Goal: Information Seeking & Learning: Learn about a topic

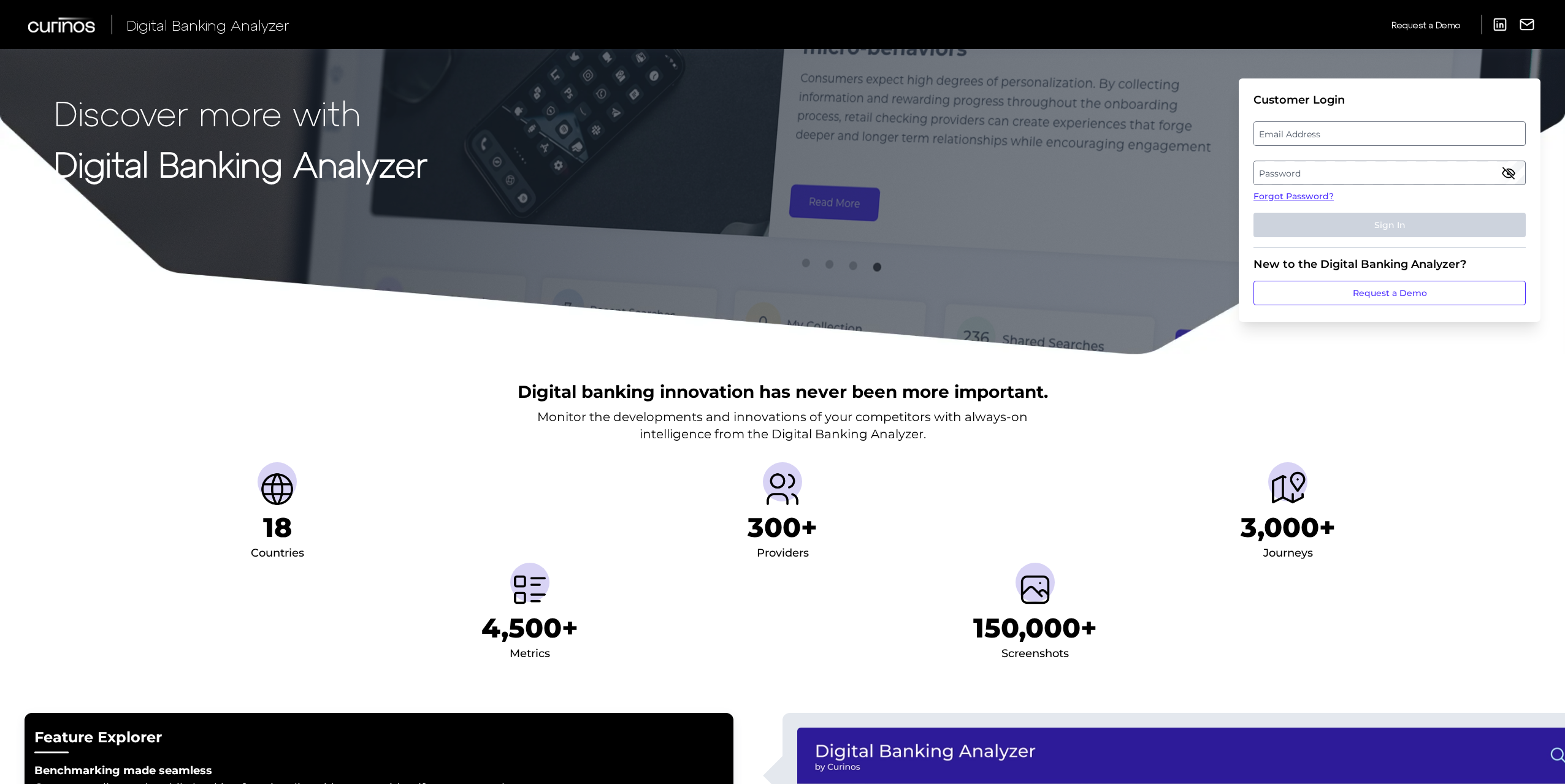
click at [1378, 136] on label "Email Address" at bounding box center [1389, 133] width 270 height 22
click at [1378, 136] on input "email" at bounding box center [1389, 133] width 272 height 24
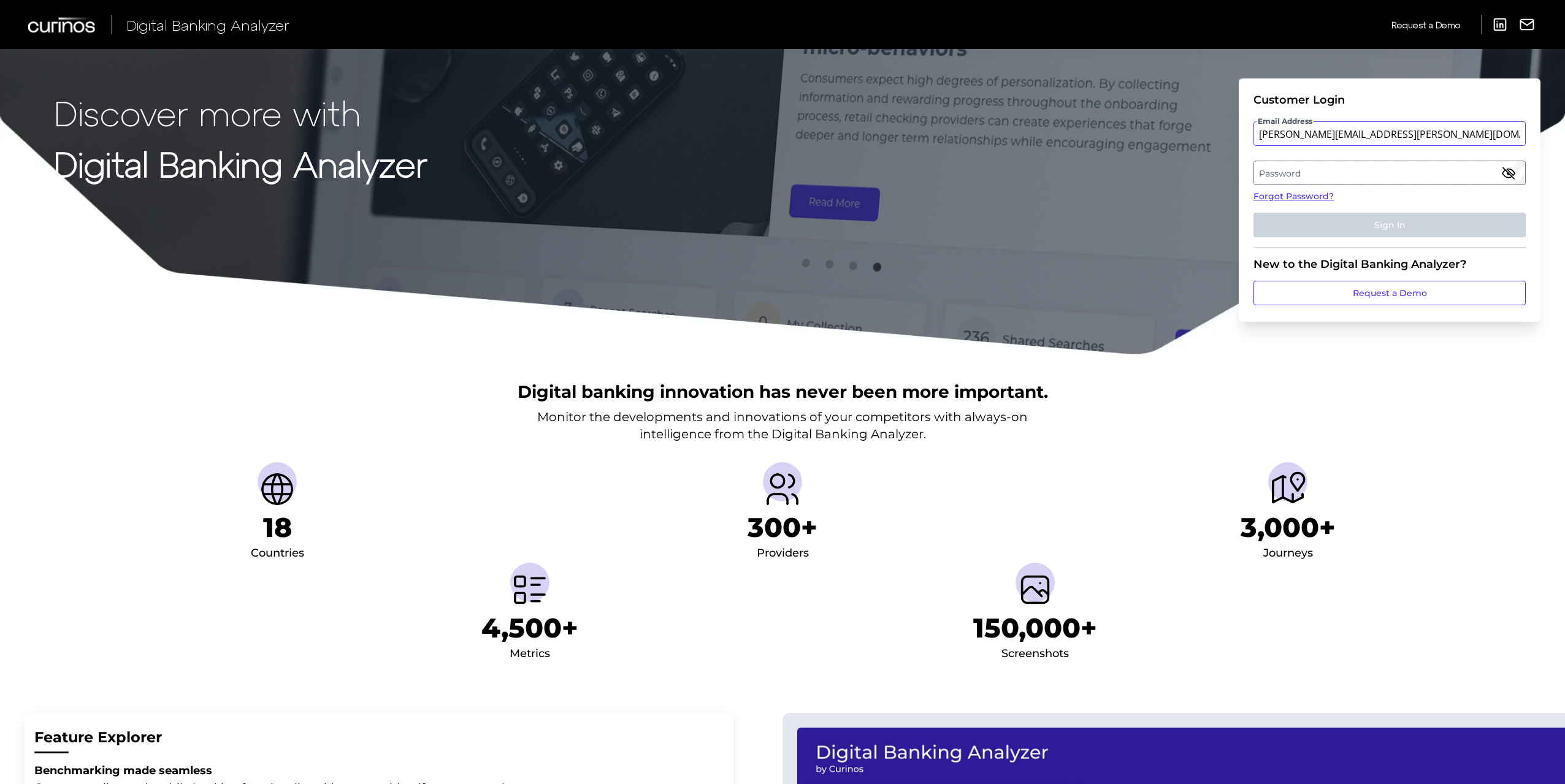
type input "sam.edwards@natwest.com"
click at [1339, 174] on label "Password" at bounding box center [1389, 173] width 270 height 22
click at [1253, 213] on button "Sign In" at bounding box center [1389, 225] width 272 height 24
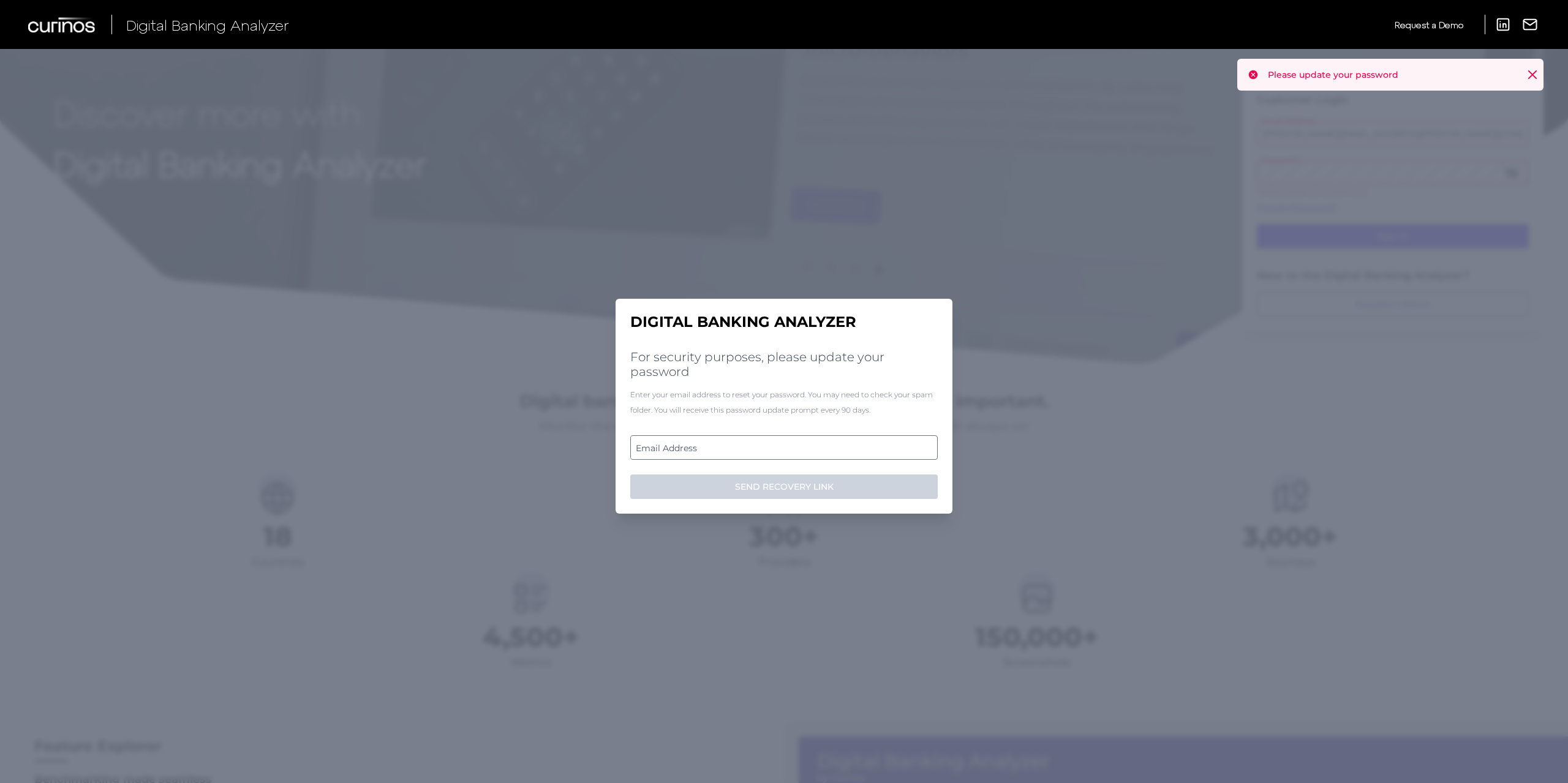
click at [737, 447] on label "Email Address" at bounding box center [783, 447] width 306 height 22
click at [737, 447] on input "email" at bounding box center [784, 447] width 308 height 24
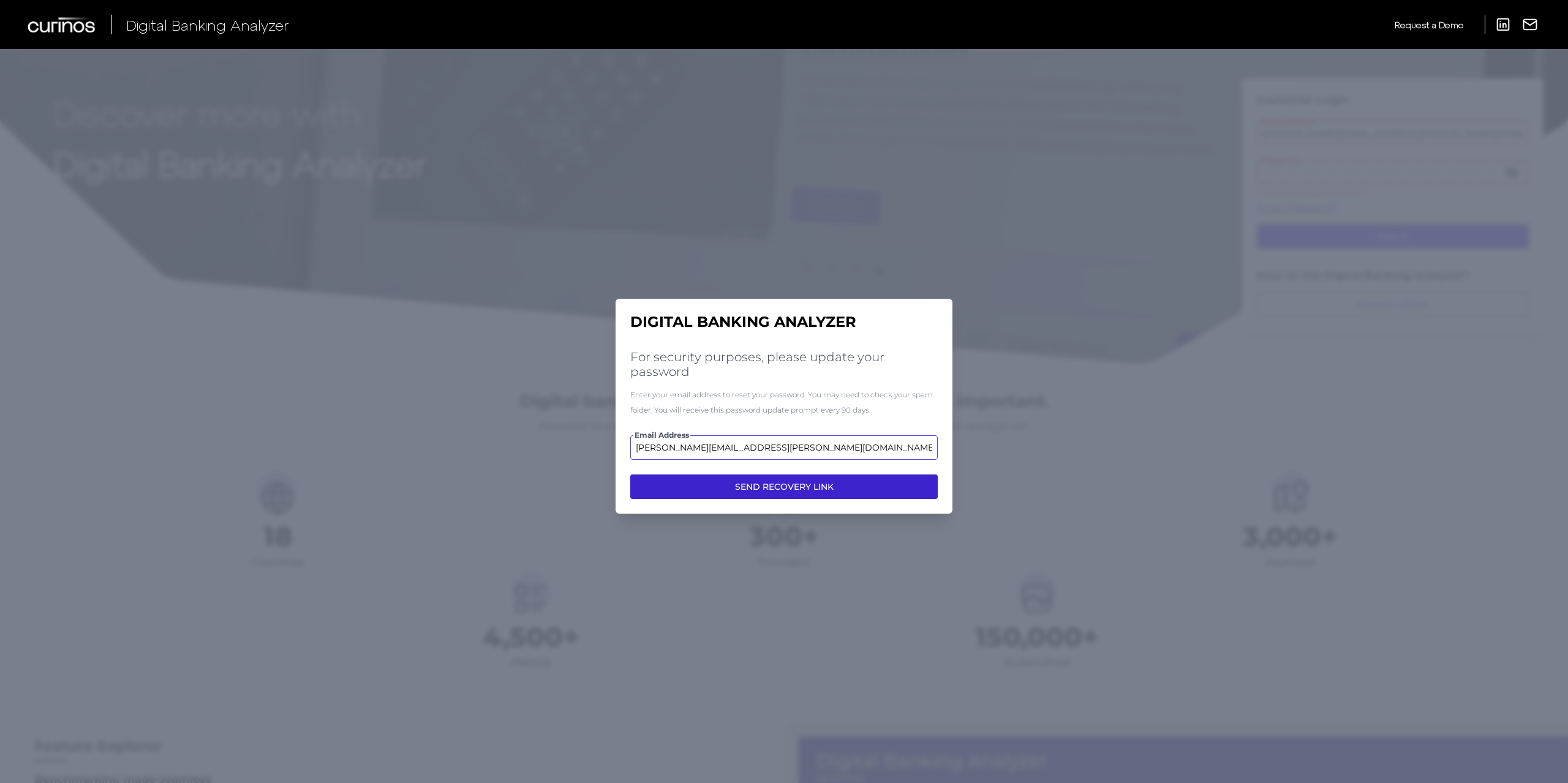
type input "sam.edwards@natwest.com"
click at [821, 491] on button "SEND RECOVERY LINK" at bounding box center [784, 487] width 308 height 24
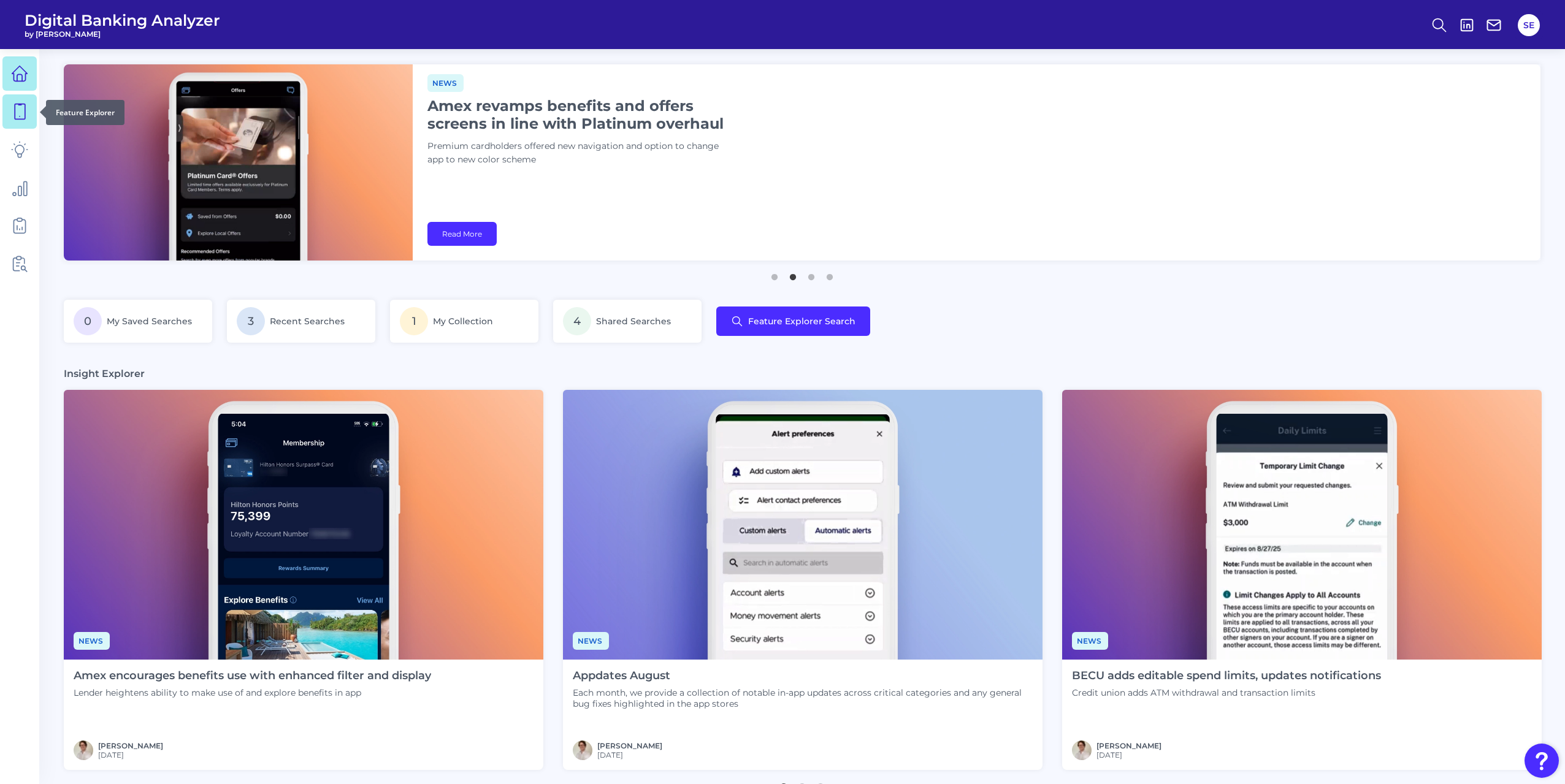
click at [21, 110] on icon at bounding box center [19, 112] width 17 height 17
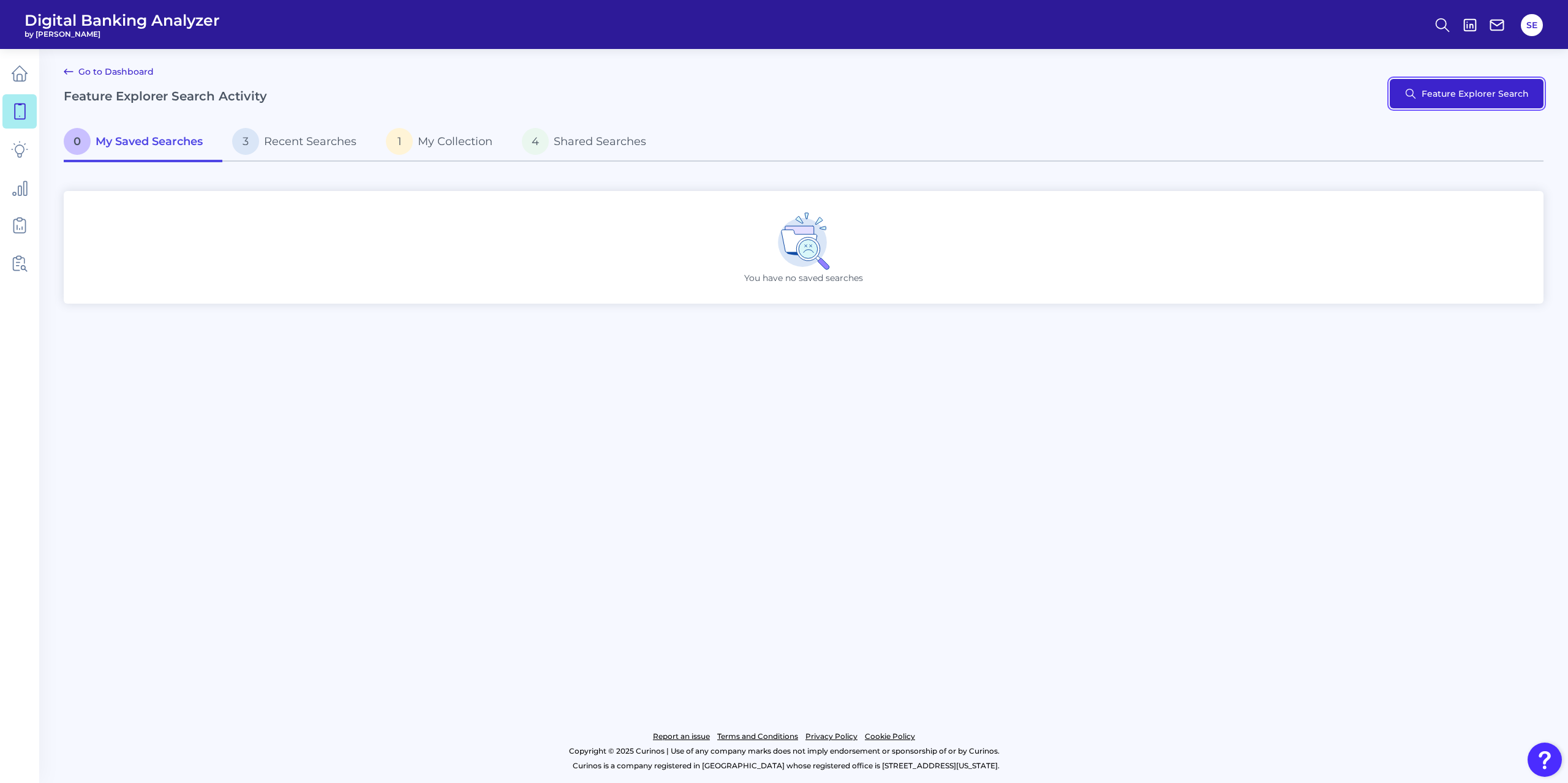
click at [1482, 99] on button "Feature Explorer Search" at bounding box center [1467, 94] width 154 height 29
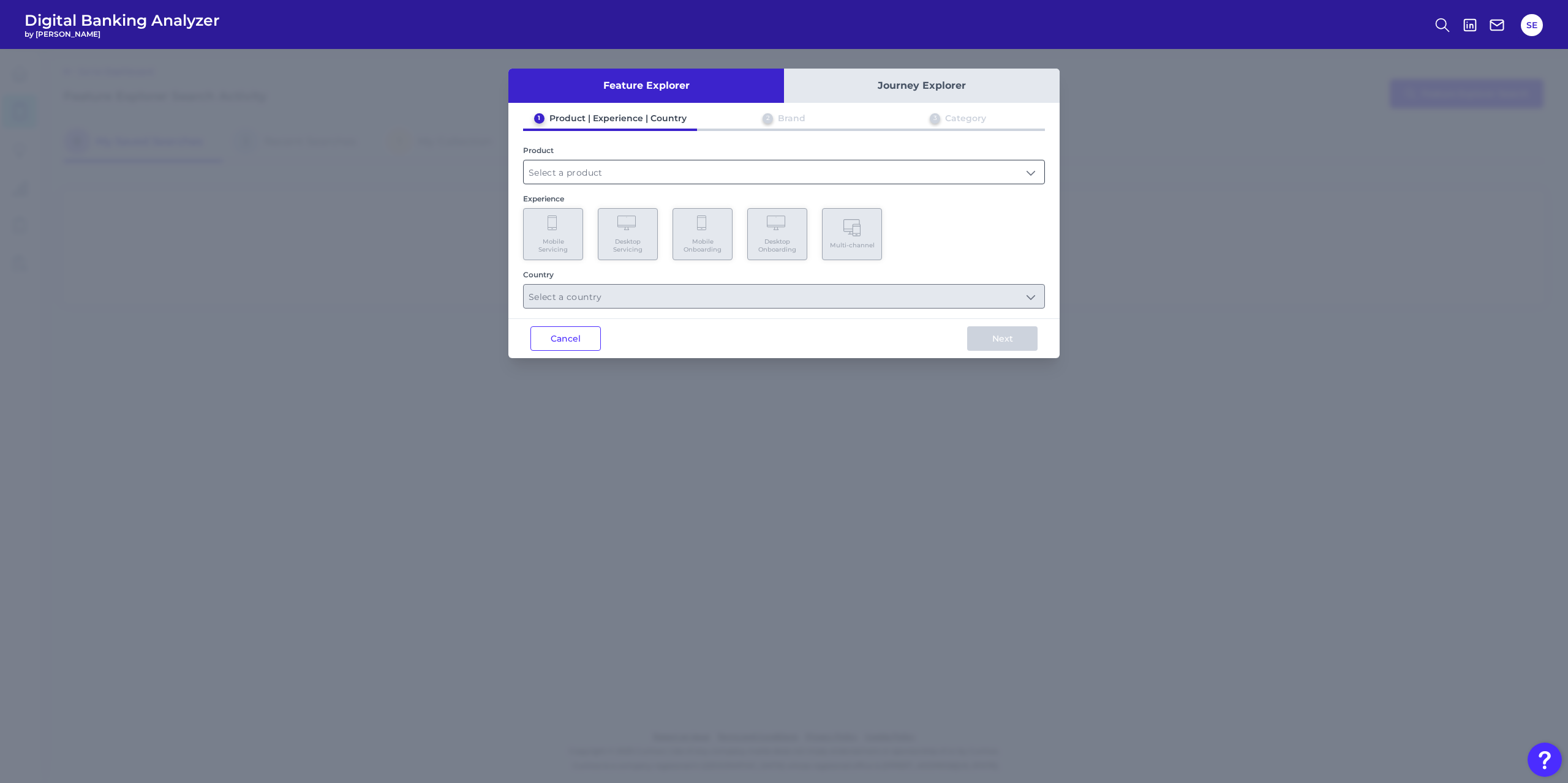
click at [607, 178] on input "text" at bounding box center [784, 172] width 521 height 23
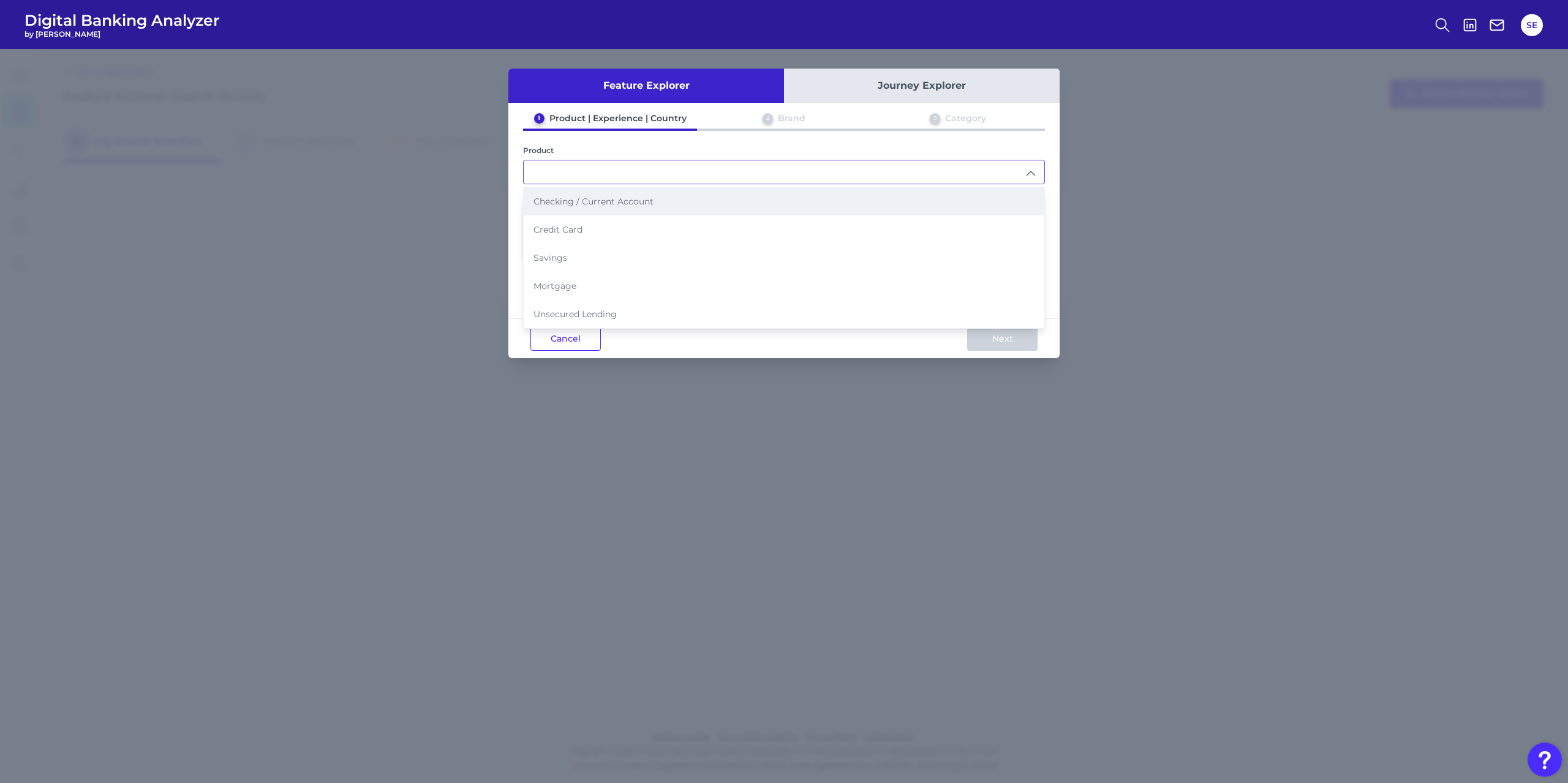
click at [608, 206] on span "Checking / Current Account" at bounding box center [593, 201] width 120 height 11
type input "Checking / Current Account"
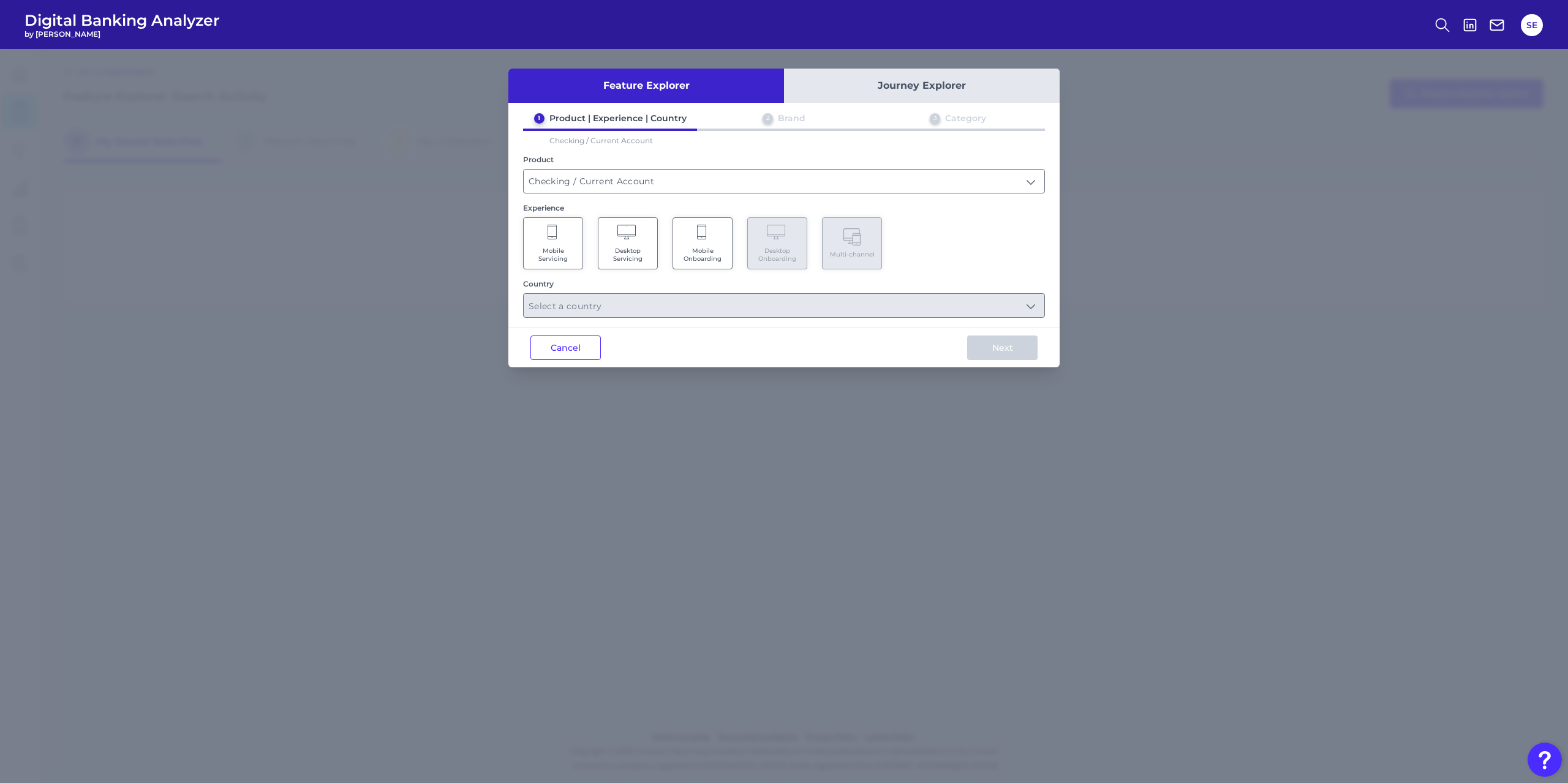
click at [560, 239] on Servicing "Mobile Servicing" at bounding box center [553, 243] width 60 height 52
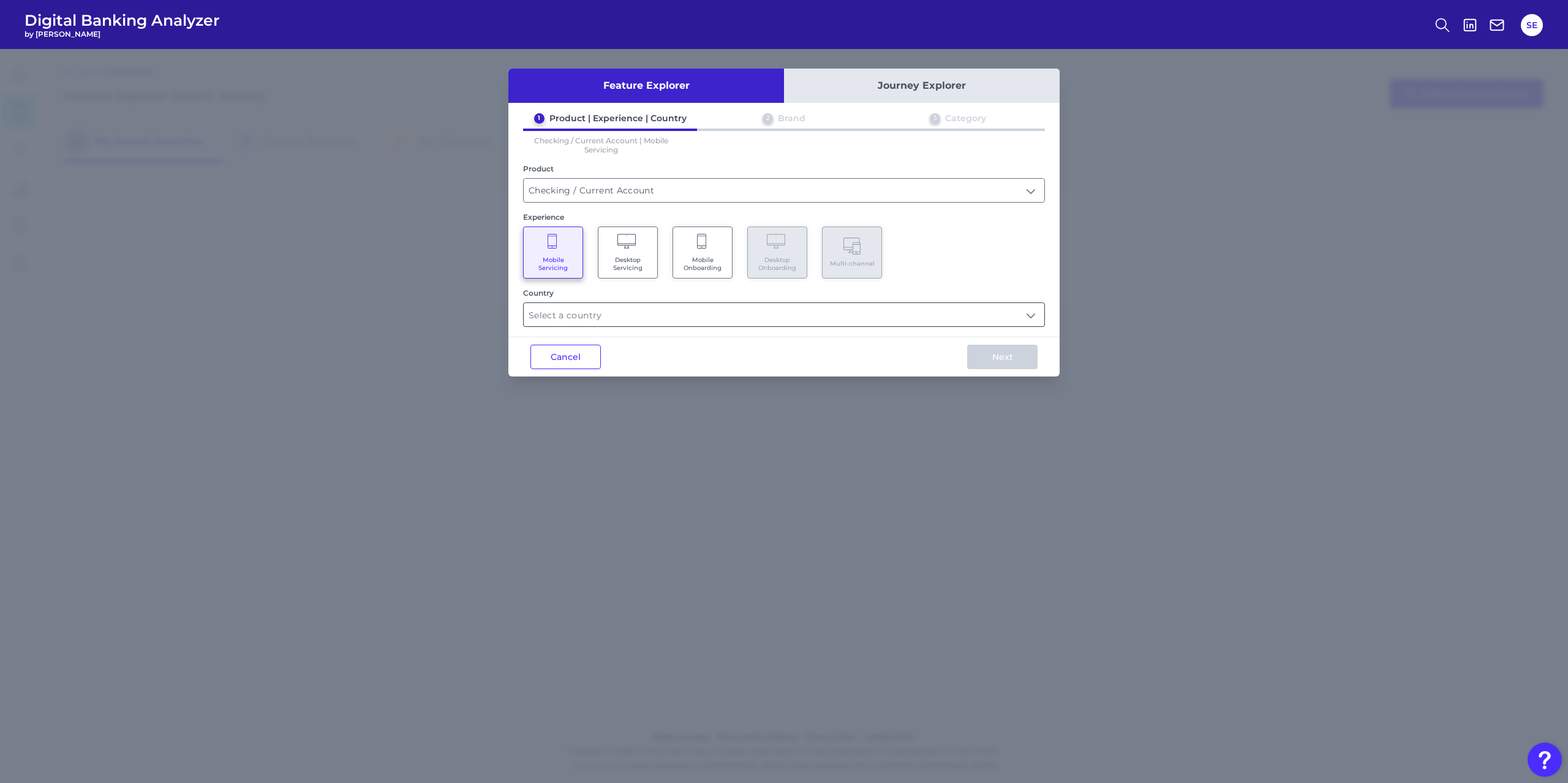
click at [612, 318] on input "text" at bounding box center [784, 315] width 521 height 23
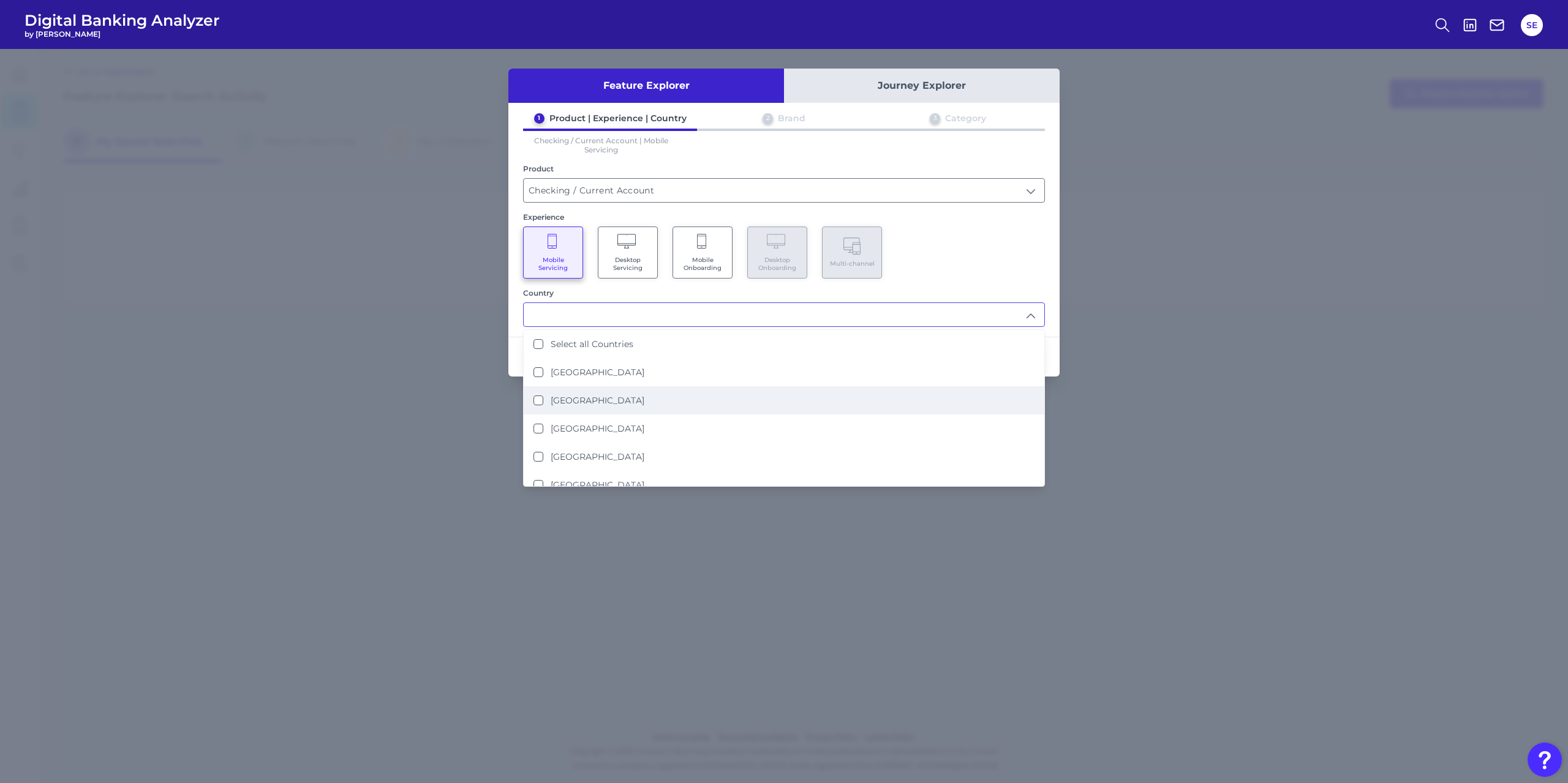
click at [574, 396] on label "United Kingdom" at bounding box center [597, 400] width 94 height 11
type input "United Kingdom"
click at [988, 236] on div "Mobile Servicing Desktop Servicing Mobile Onboarding Desktop Onboarding Multi-c…" at bounding box center [784, 252] width 522 height 52
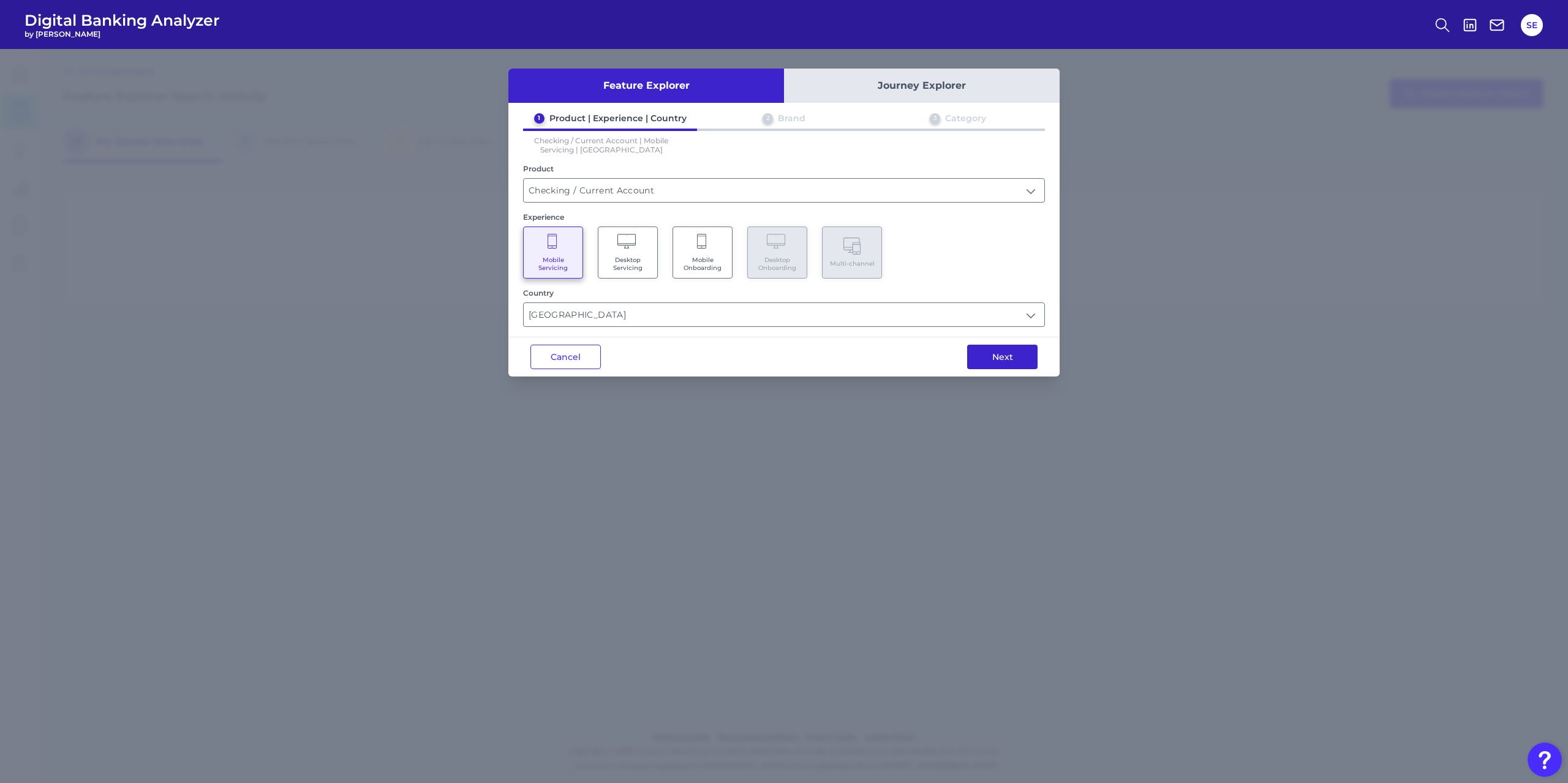
click at [997, 361] on button "Next" at bounding box center [1003, 357] width 71 height 24
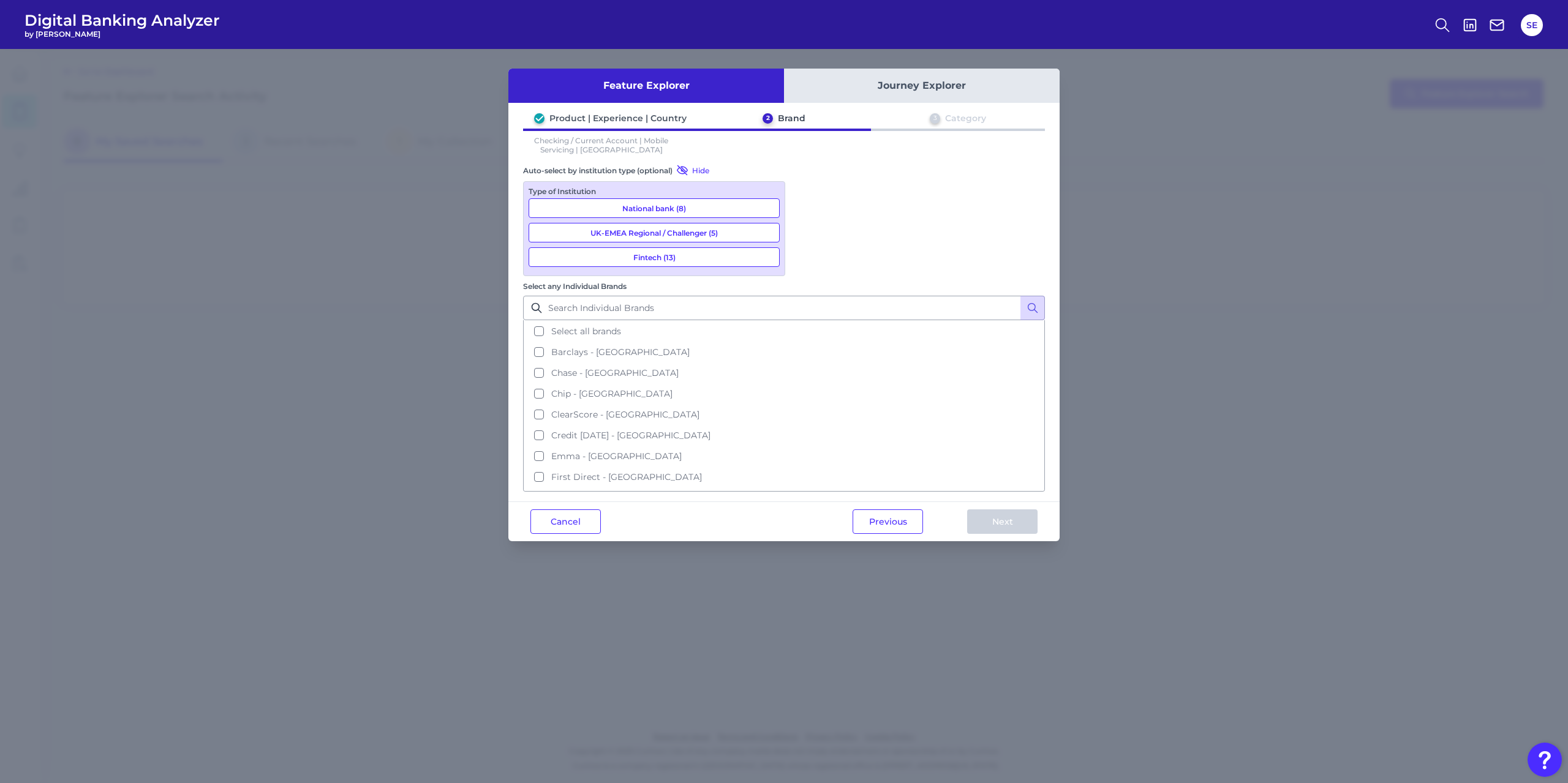
click at [665, 231] on button "UK-EMEA Regional / Challenger (5)" at bounding box center [655, 233] width 251 height 20
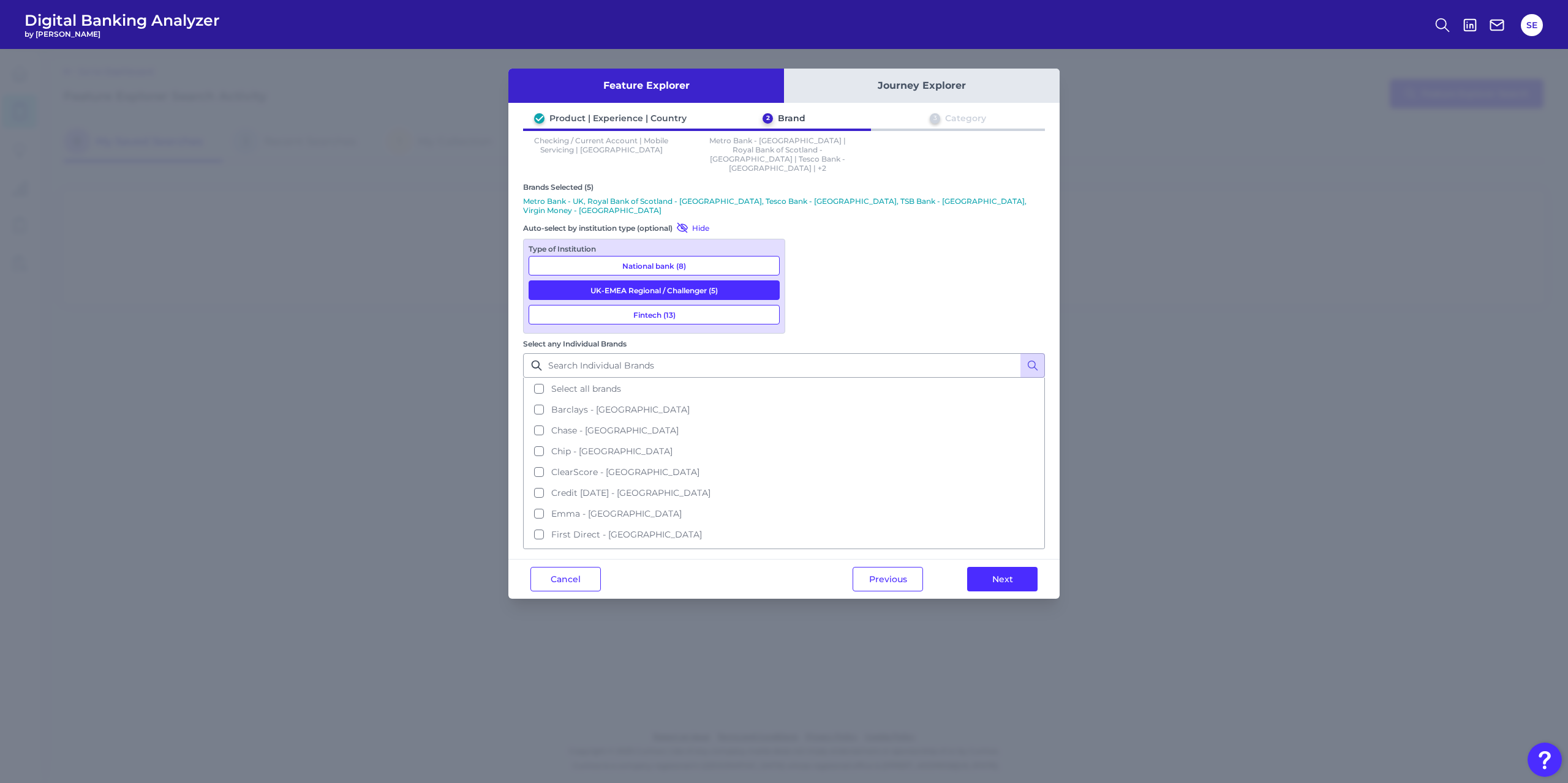
click at [719, 305] on button "Fintech (13)" at bounding box center [655, 315] width 251 height 20
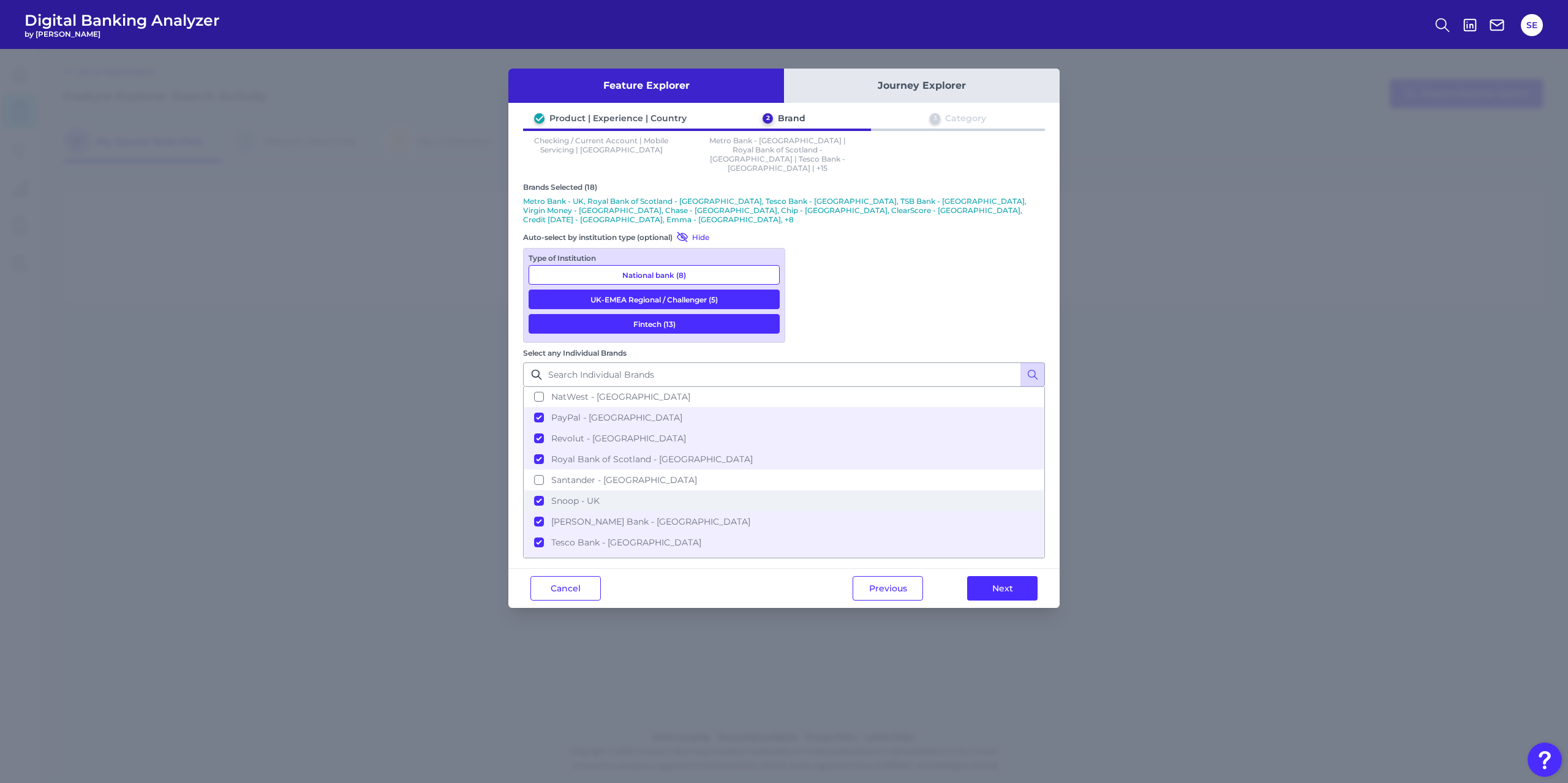
scroll to position [393, 0]
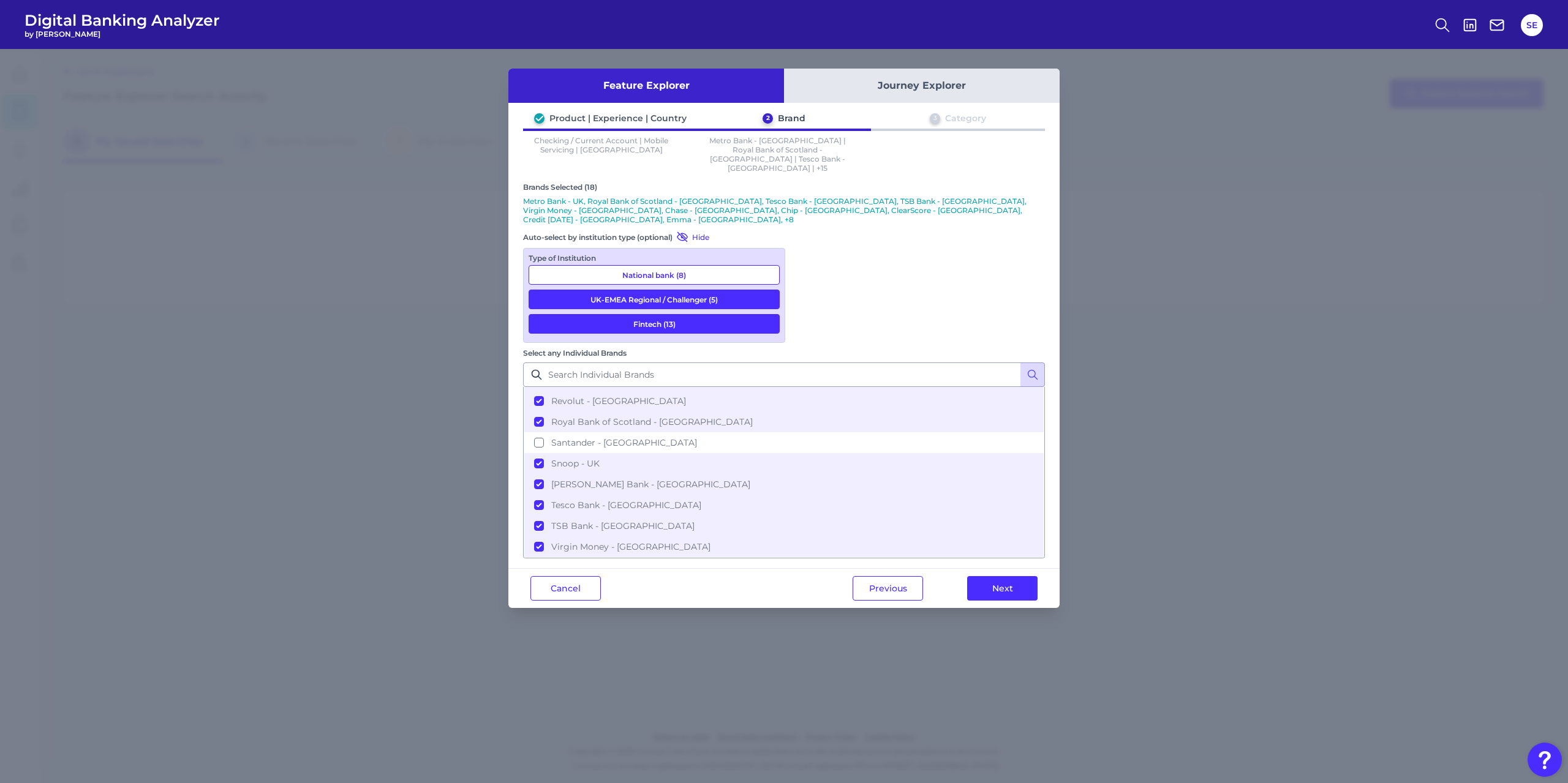
click at [655, 314] on button "Fintech (13)" at bounding box center [655, 324] width 251 height 20
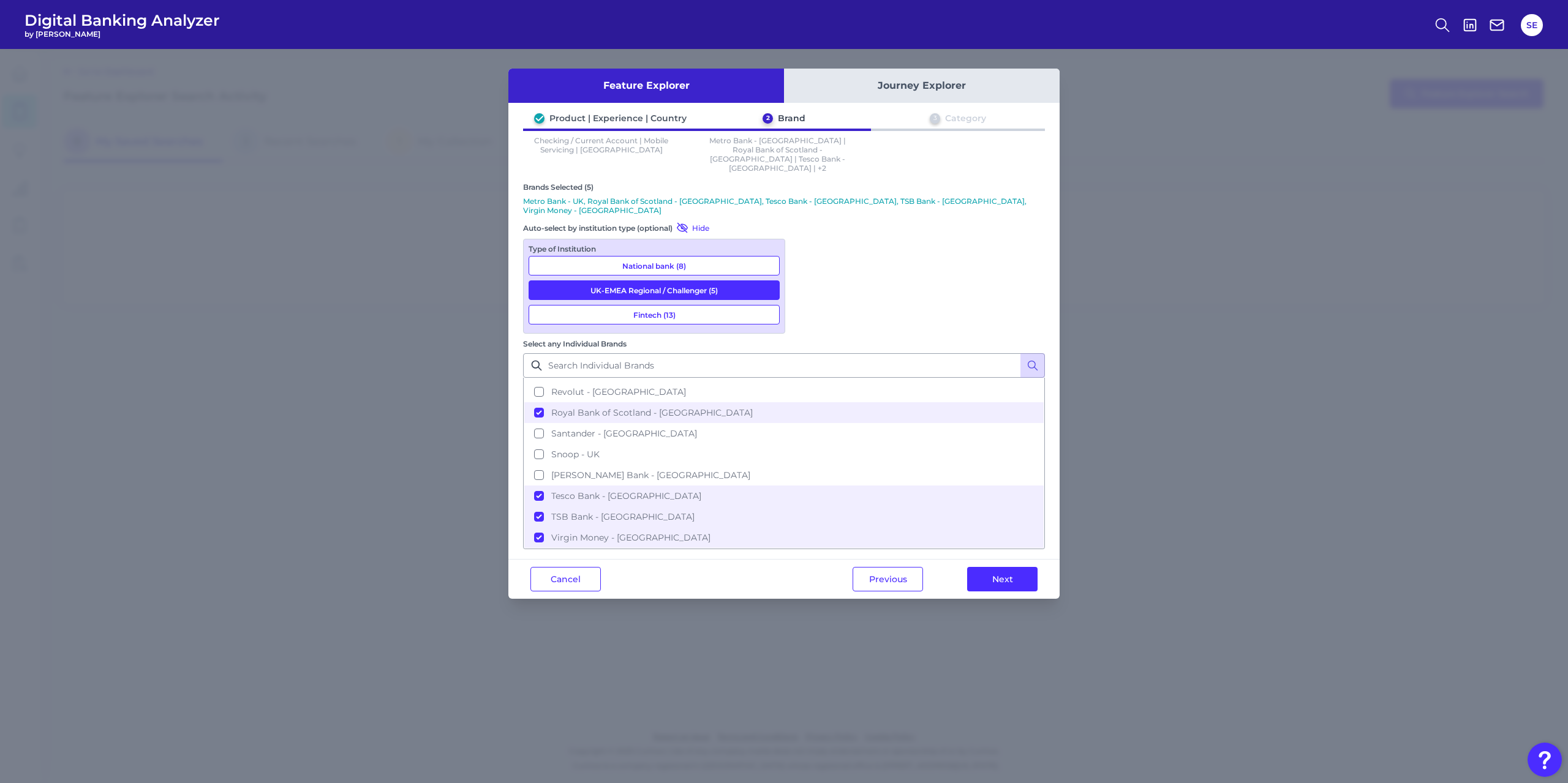
click at [670, 256] on button "National bank (8)" at bounding box center [655, 265] width 251 height 20
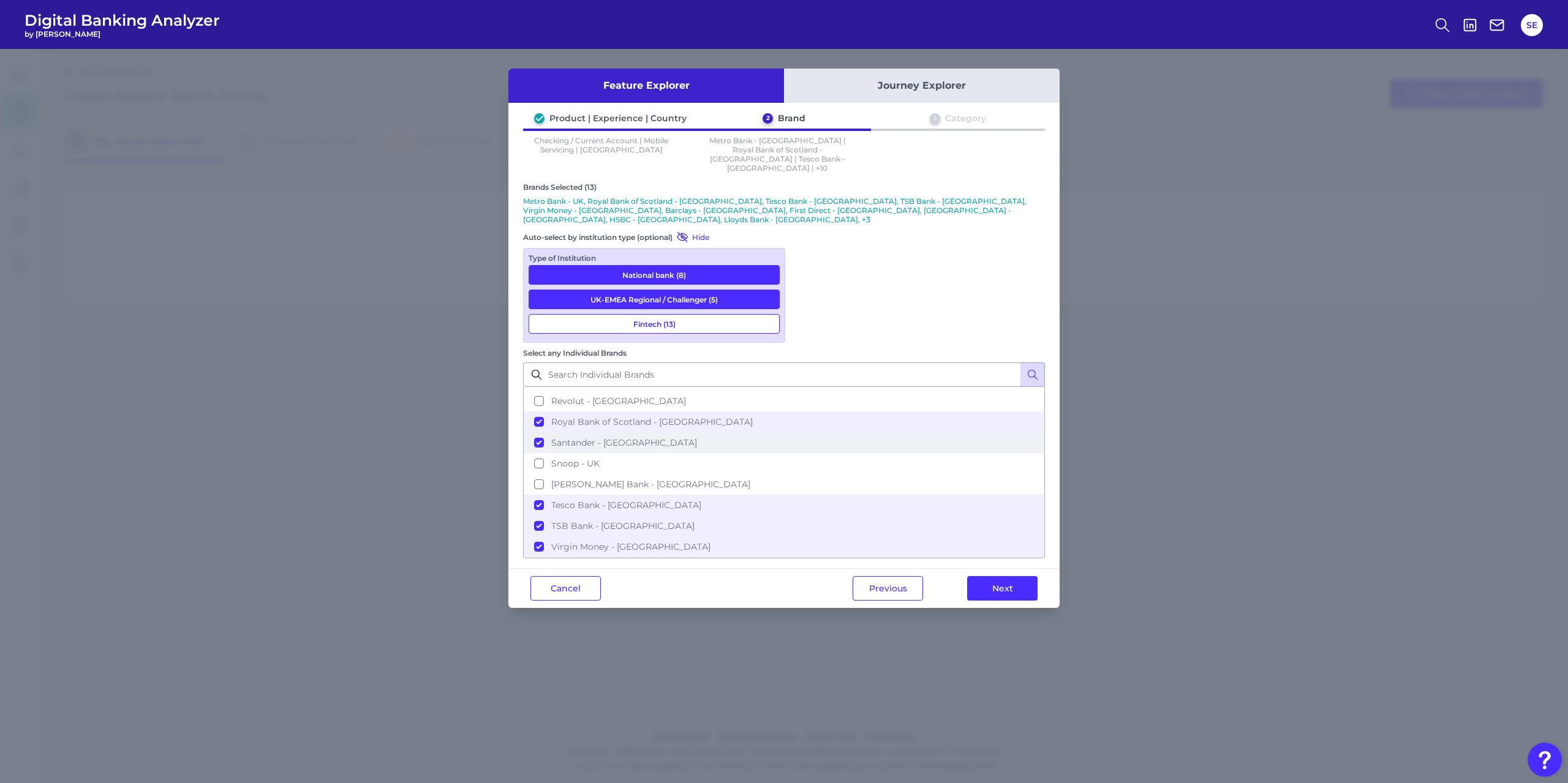
scroll to position [370, 0]
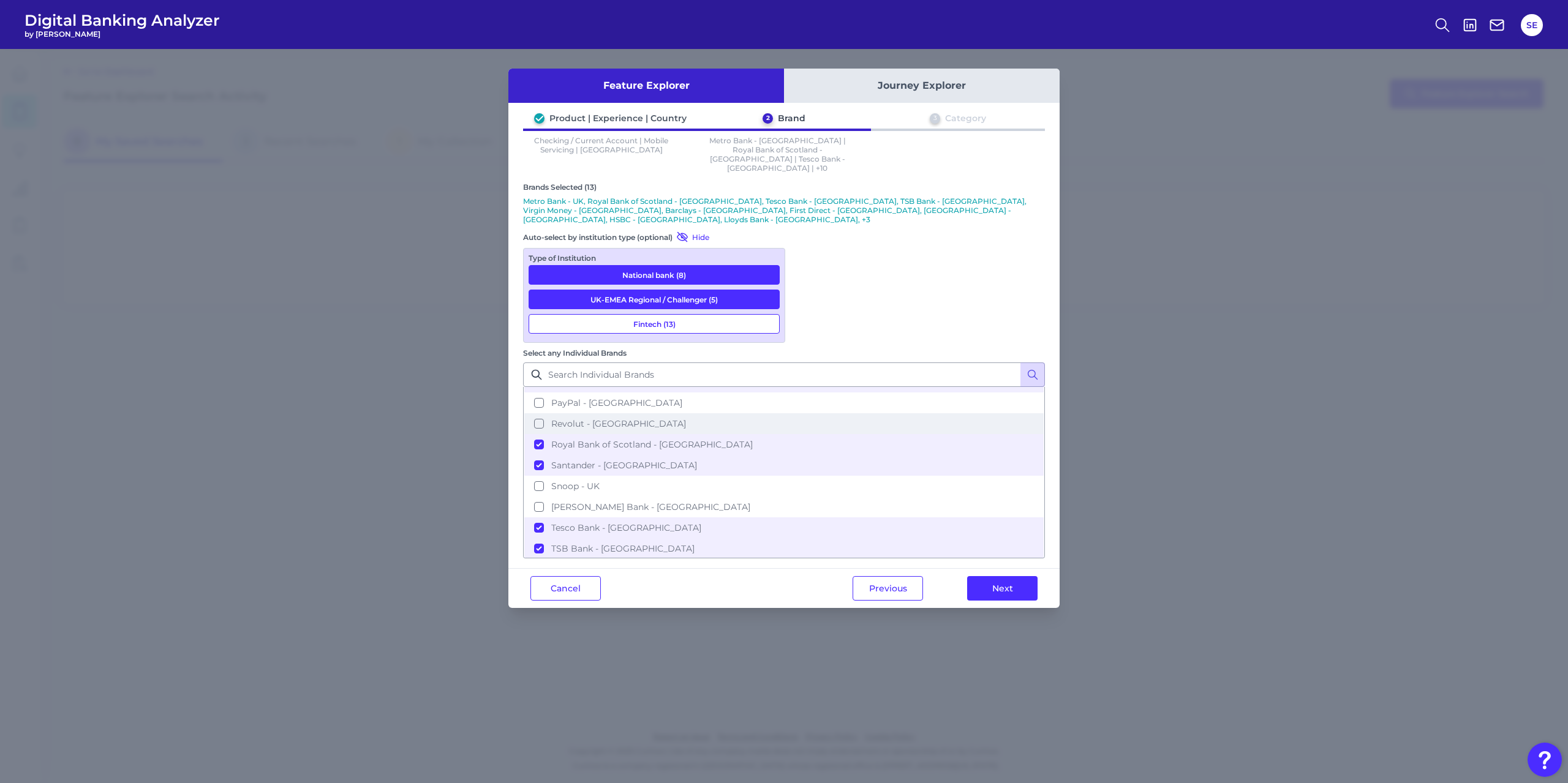
click at [807, 413] on button "Revolut - UK" at bounding box center [784, 424] width 519 height 21
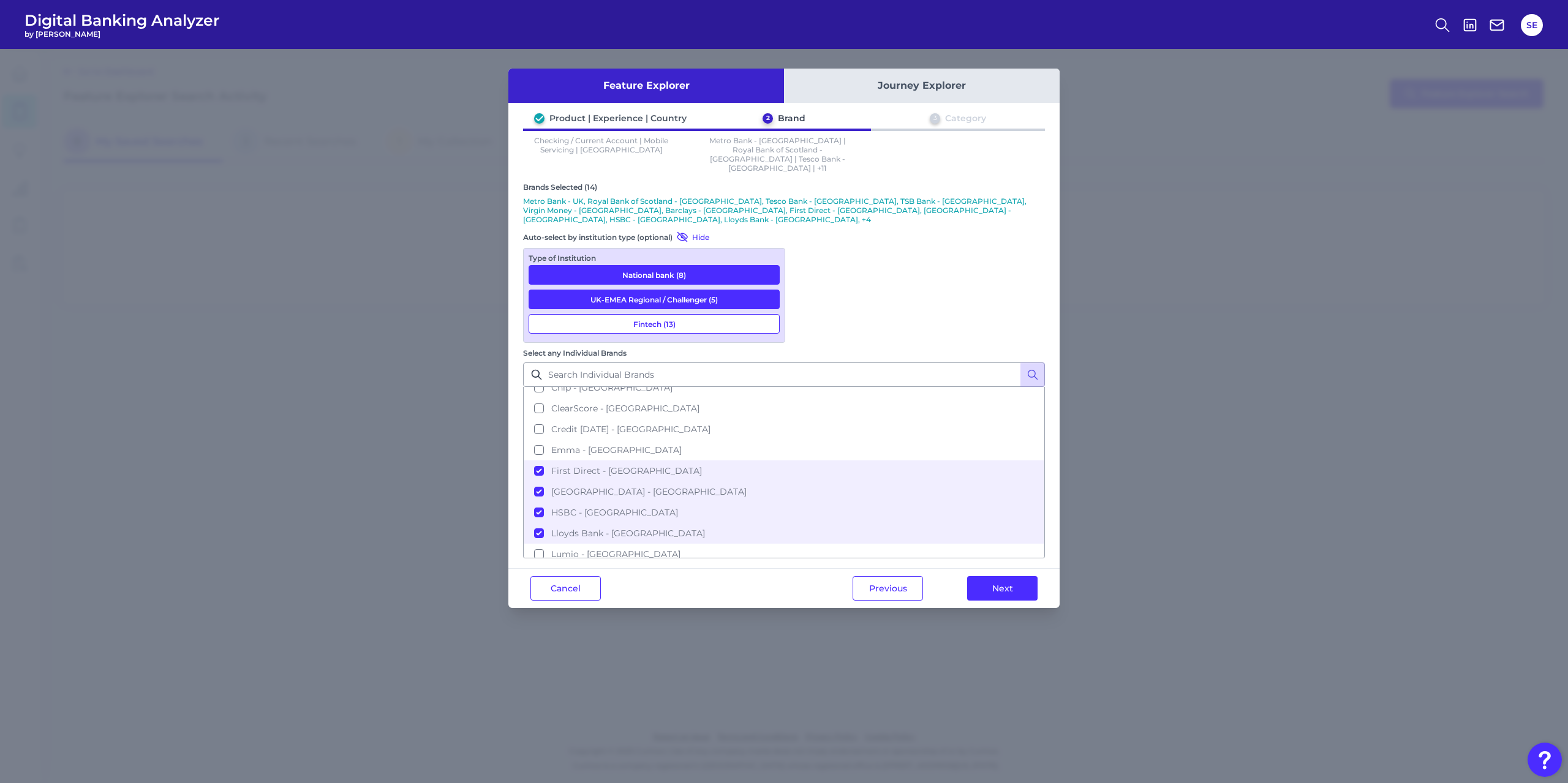
scroll to position [0, 0]
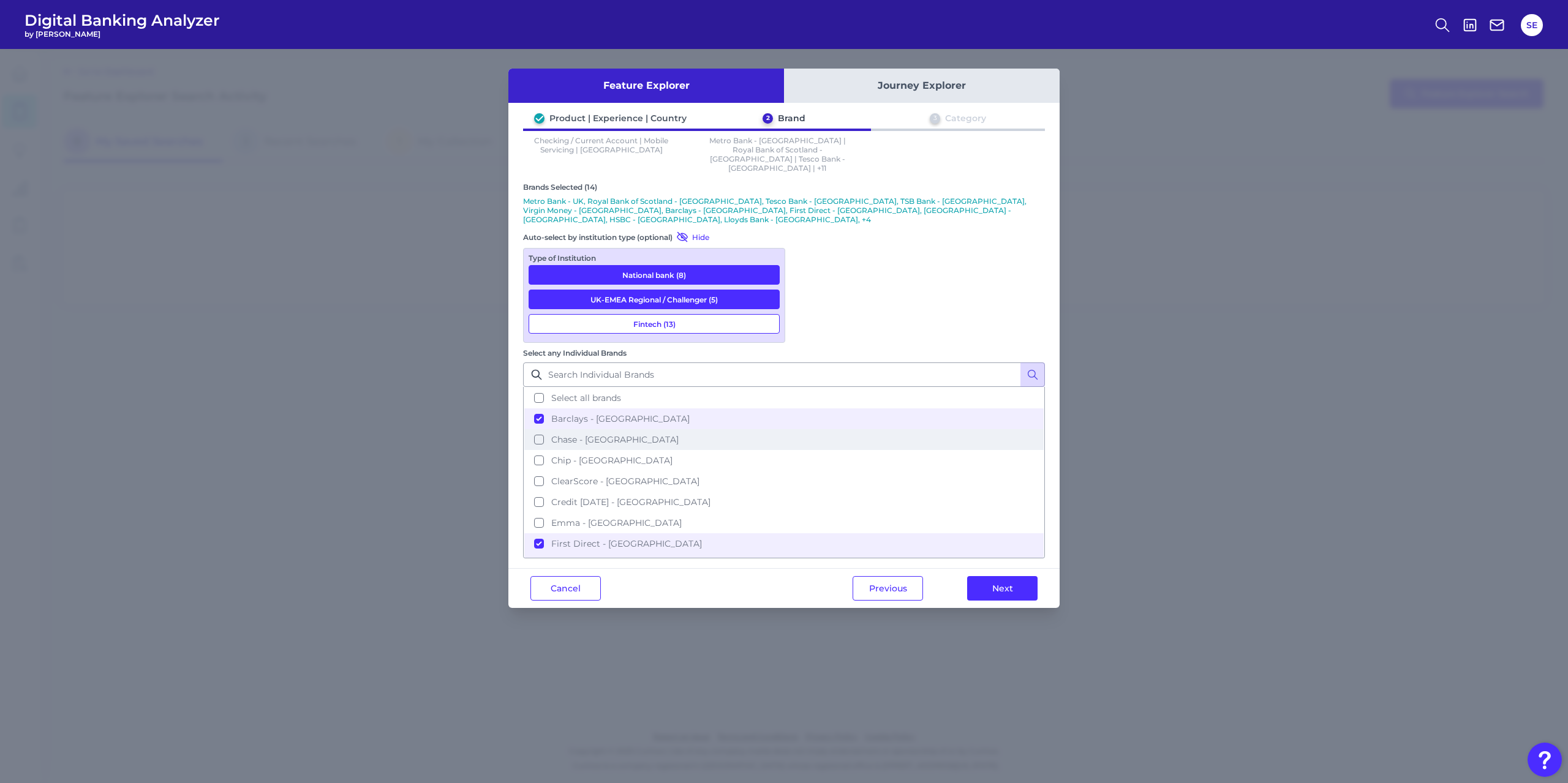
click at [679, 434] on span "Chase - UK" at bounding box center [615, 440] width 128 height 11
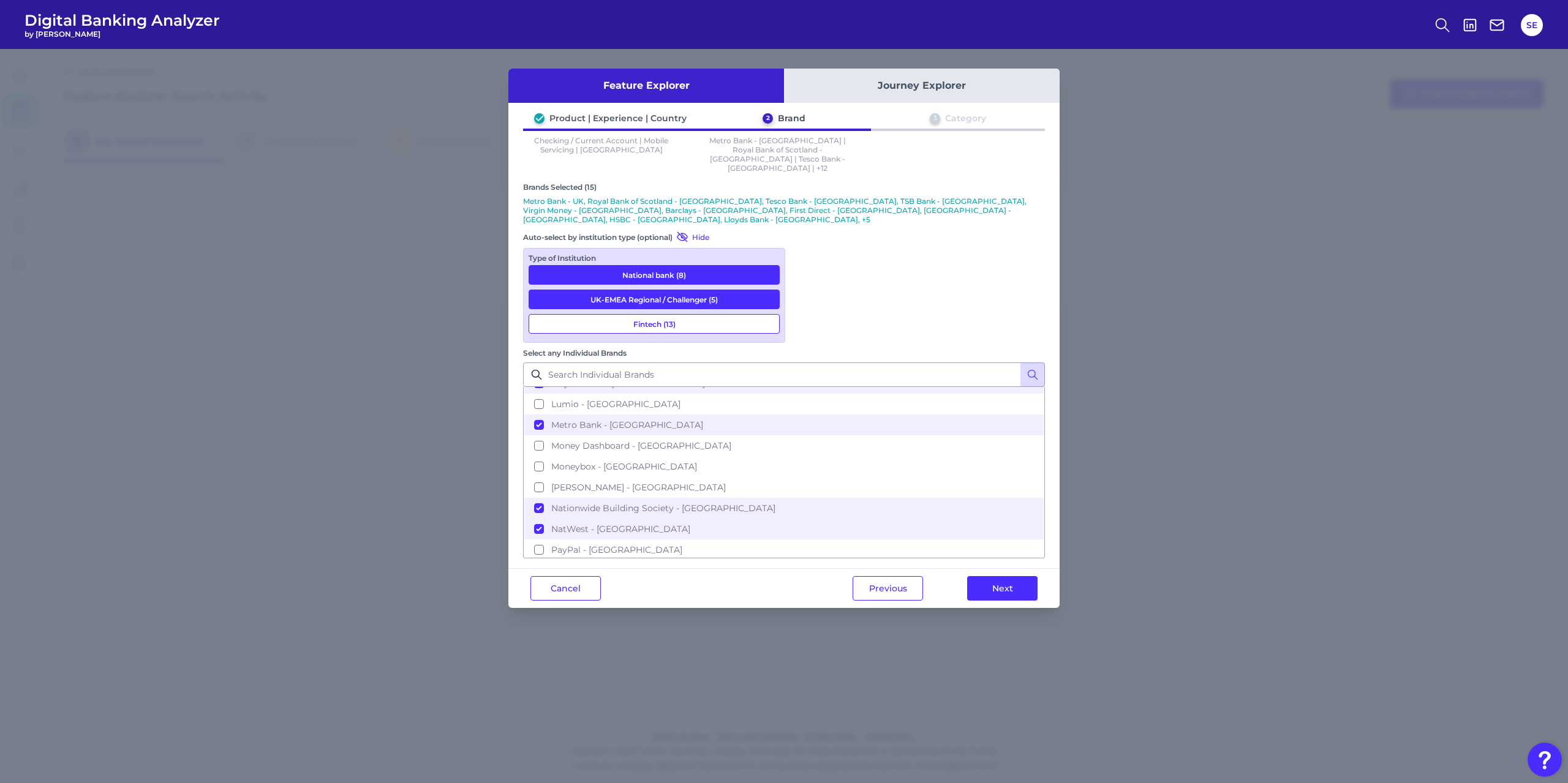
scroll to position [230, 0]
click at [726, 475] on span "Monzo - UK" at bounding box center [638, 480] width 174 height 11
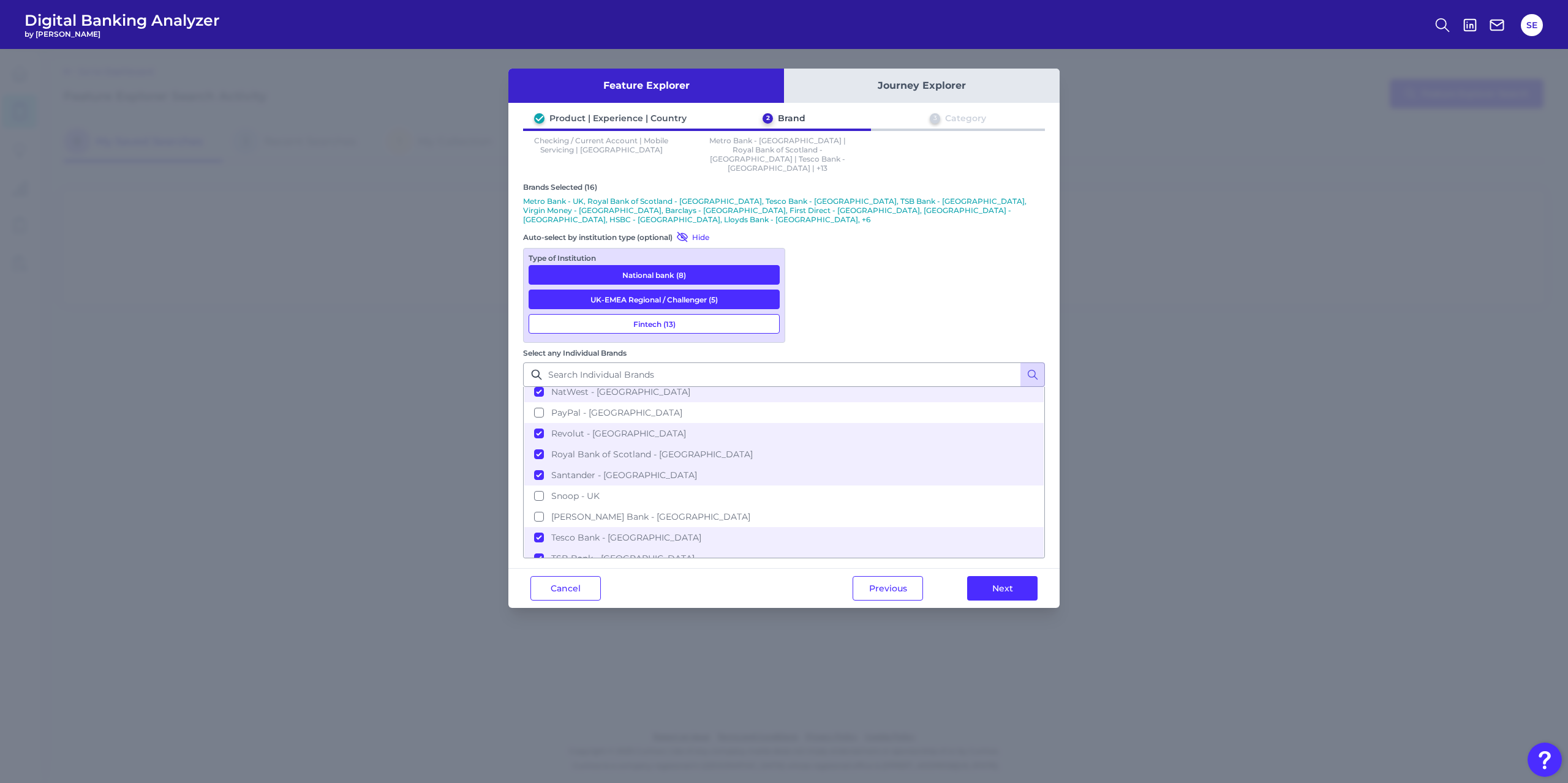
scroll to position [393, 0]
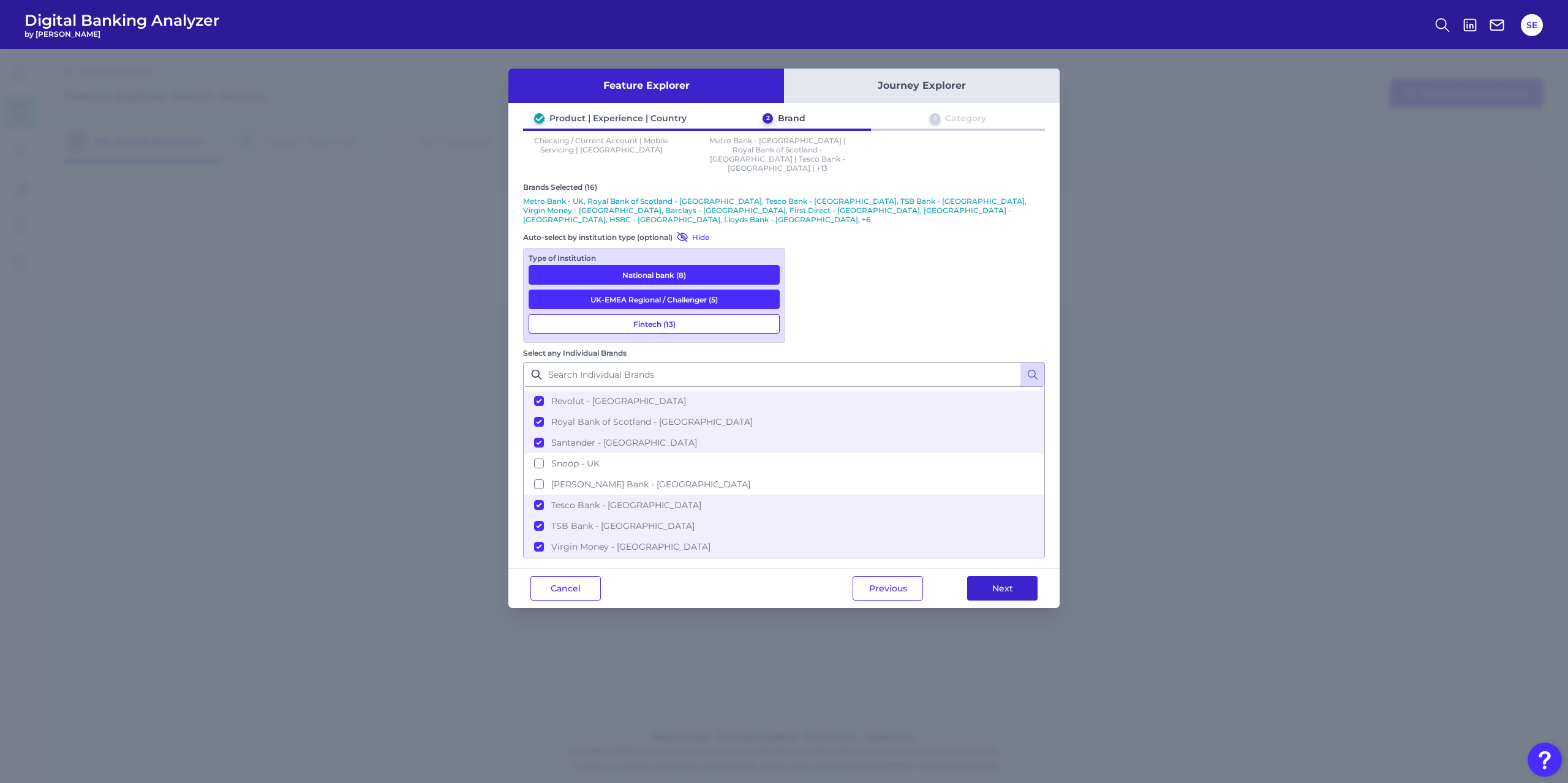
click at [1026, 576] on button "Next" at bounding box center [1003, 588] width 71 height 24
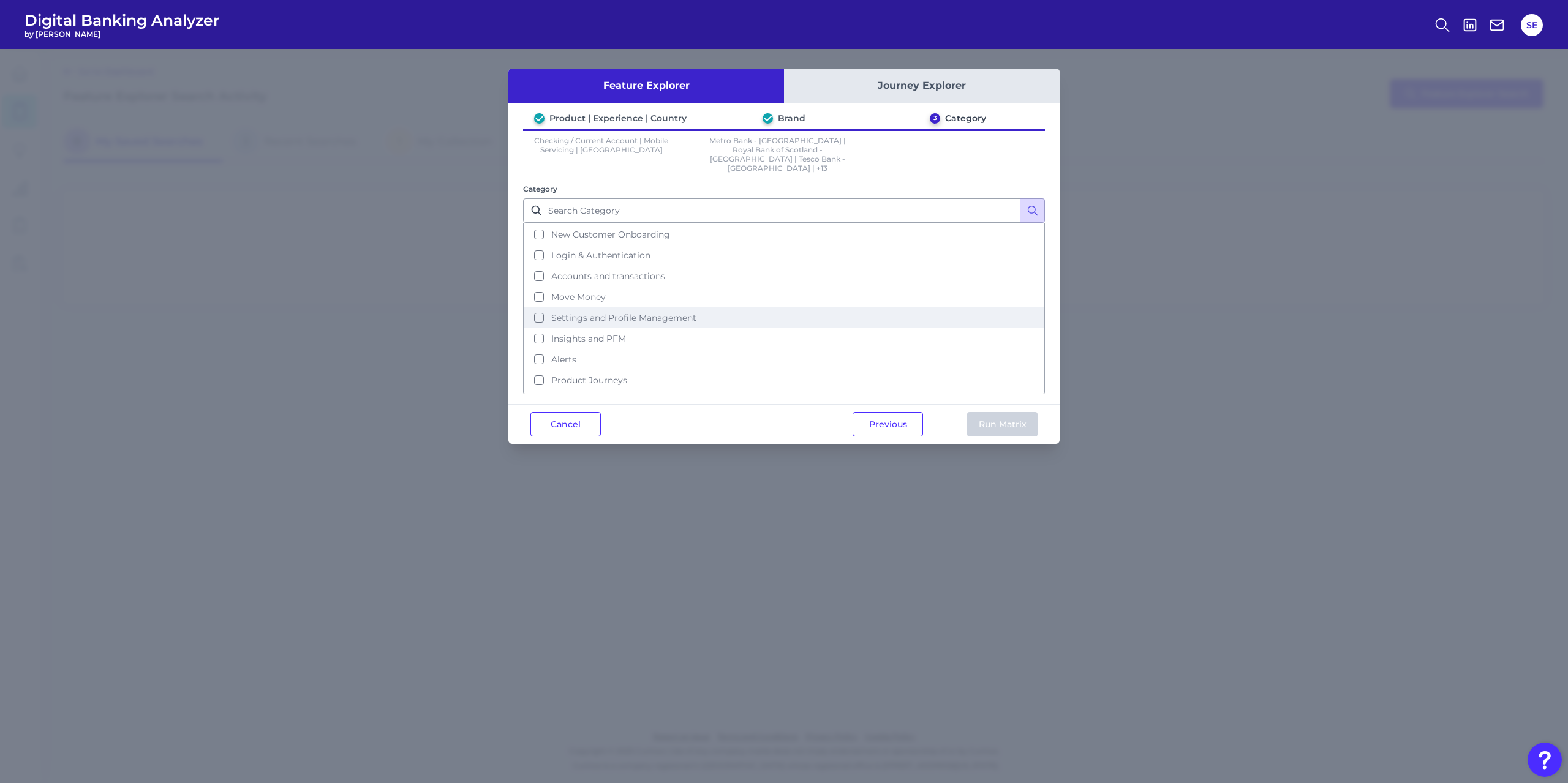
scroll to position [60, 0]
click at [624, 352] on button "Product Journeys" at bounding box center [784, 362] width 519 height 21
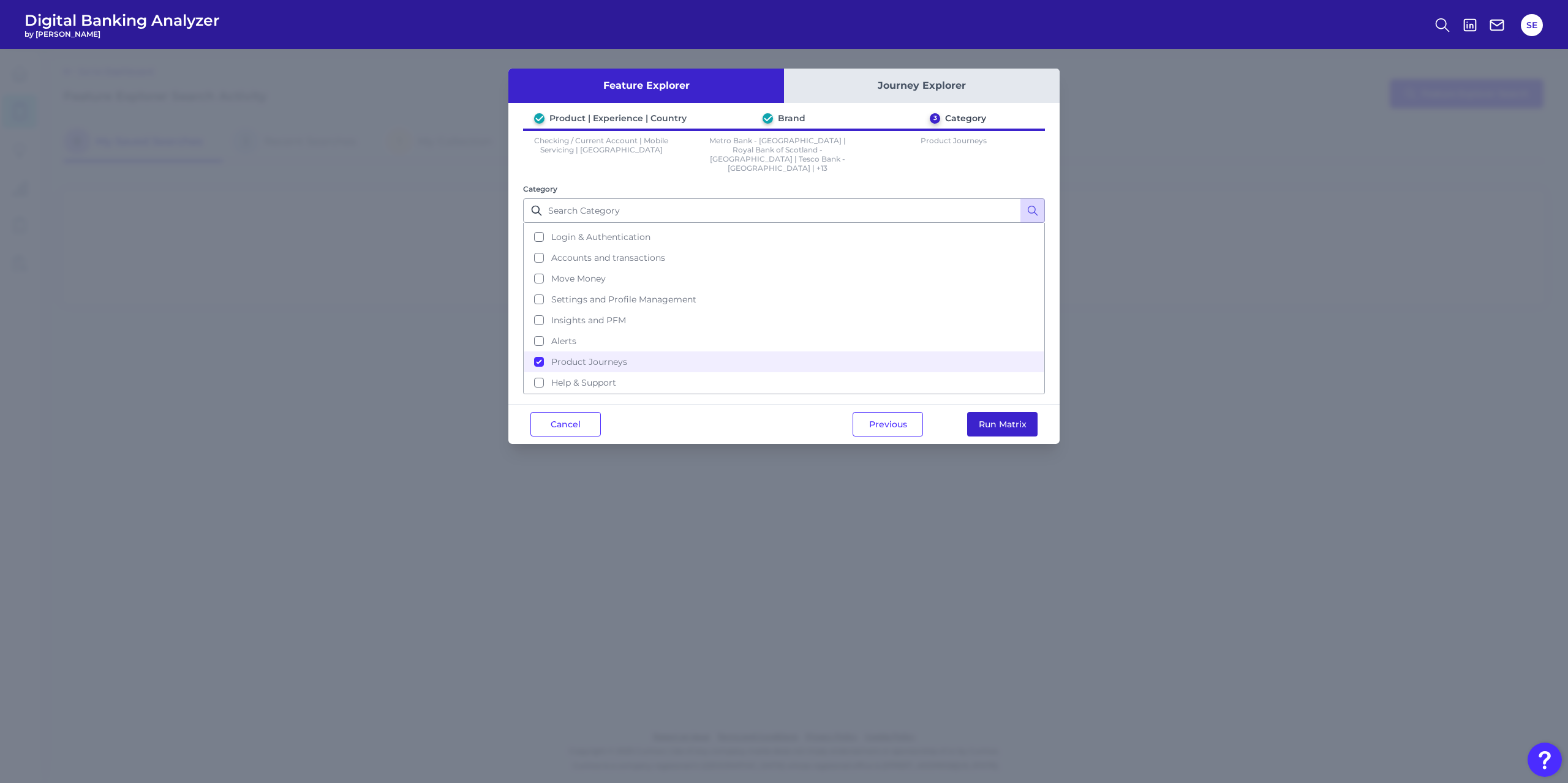
click at [1025, 412] on button "Run Matrix" at bounding box center [1003, 424] width 71 height 24
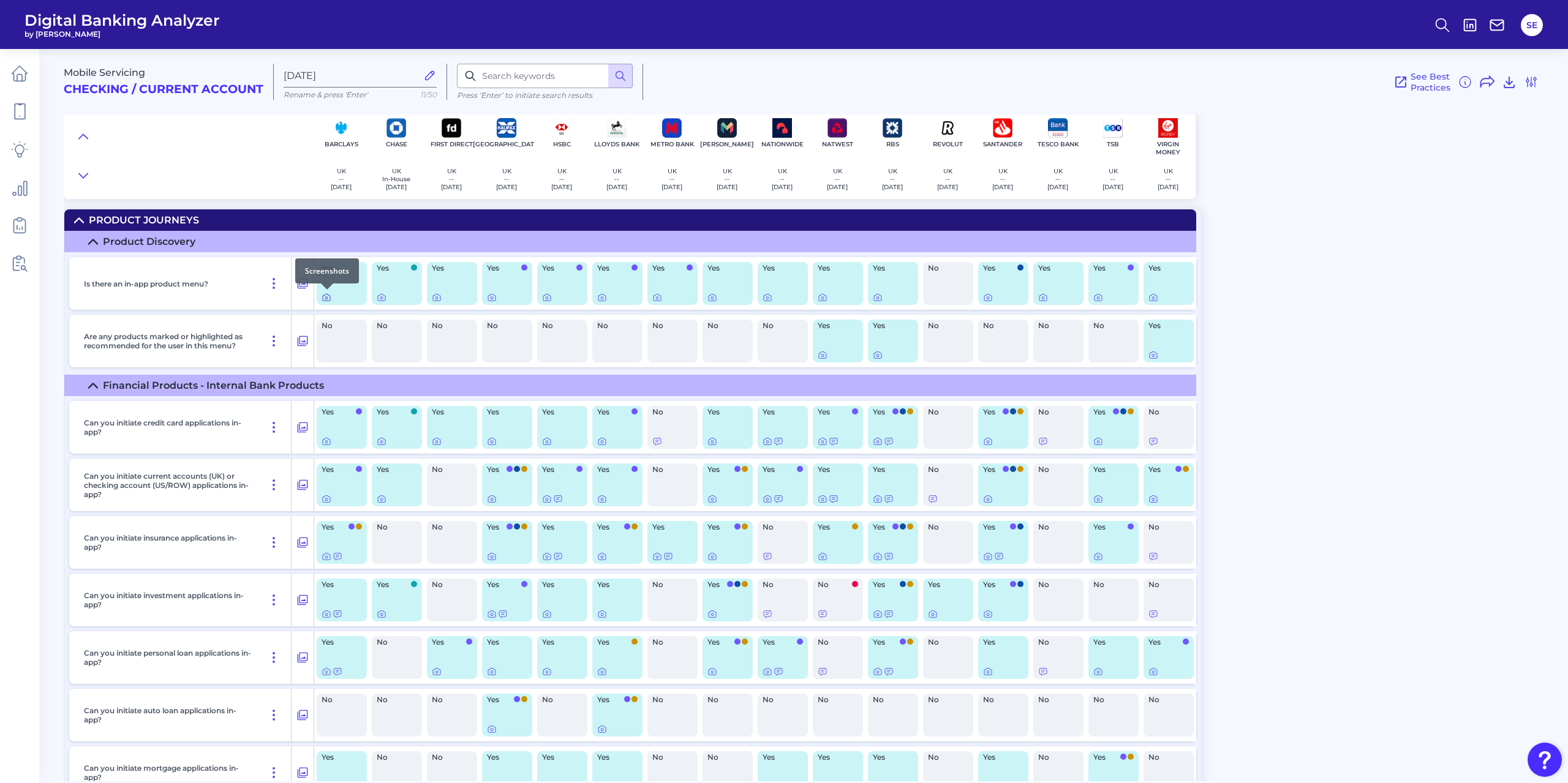
click at [329, 301] on icon at bounding box center [326, 298] width 7 height 7
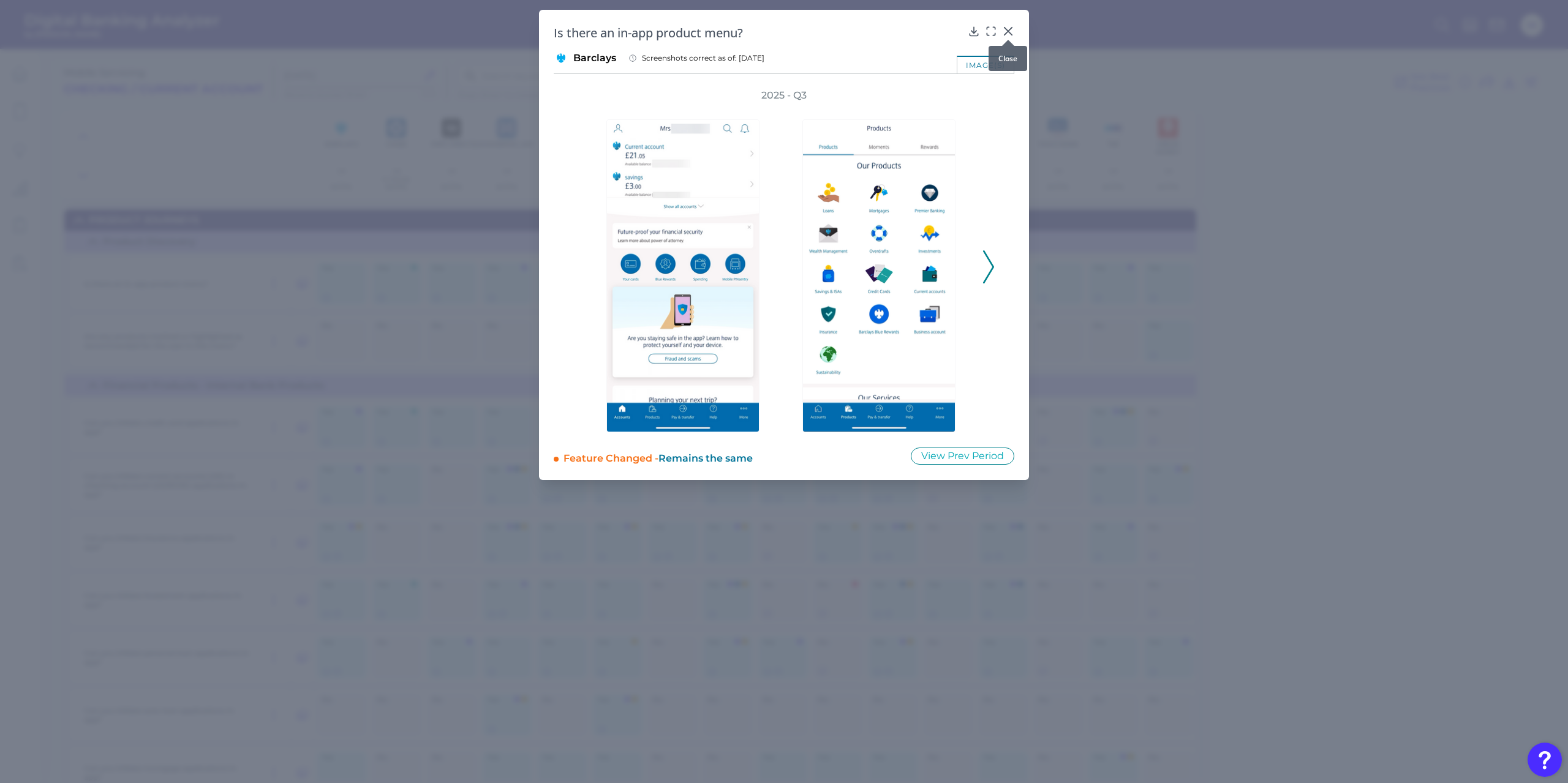
click at [1010, 37] on div at bounding box center [1008, 40] width 12 height 12
click at [1007, 25] on icon at bounding box center [1008, 31] width 12 height 12
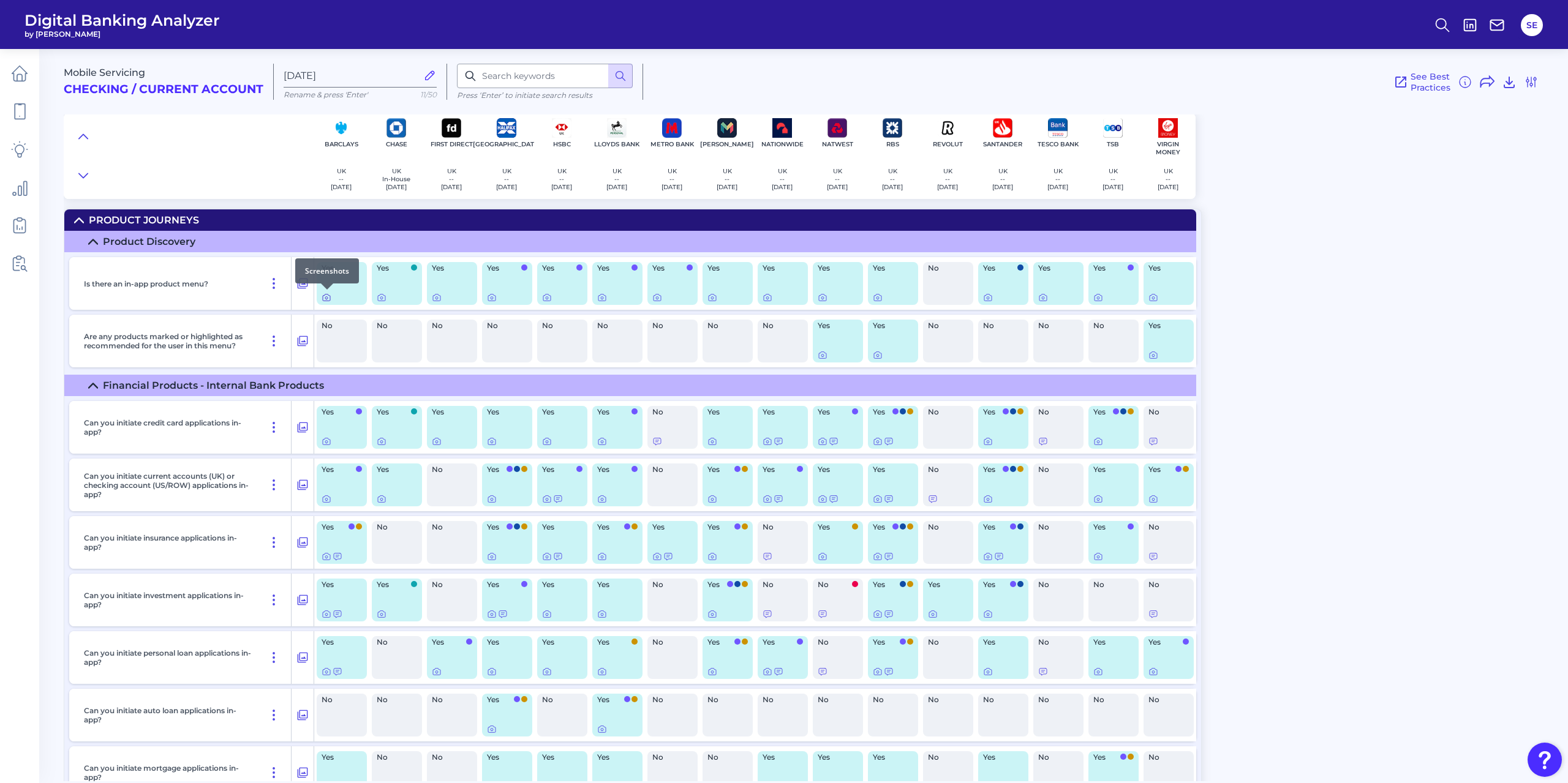
click at [326, 296] on icon at bounding box center [326, 297] width 10 height 10
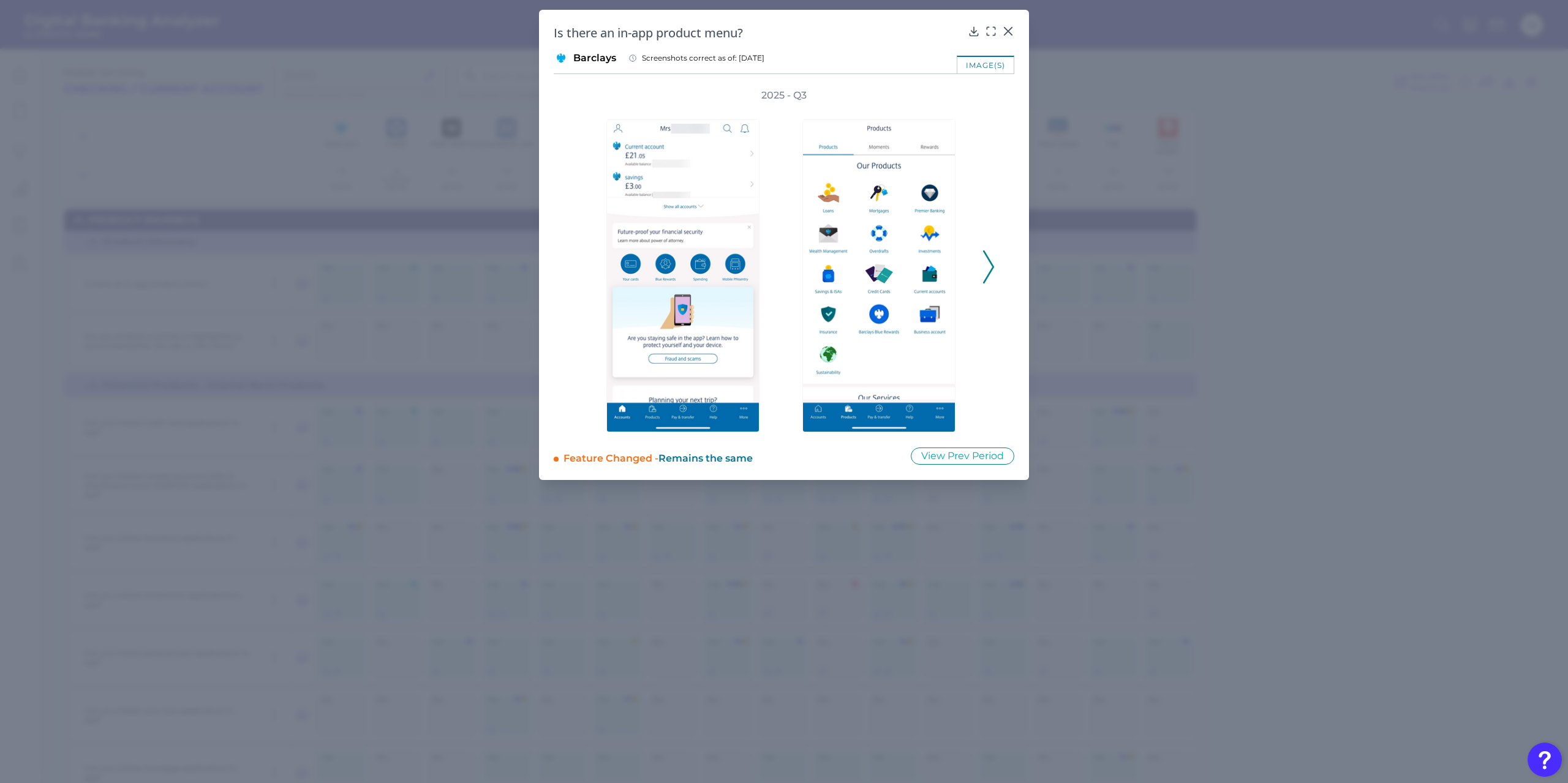
click at [993, 262] on icon at bounding box center [988, 267] width 11 height 33
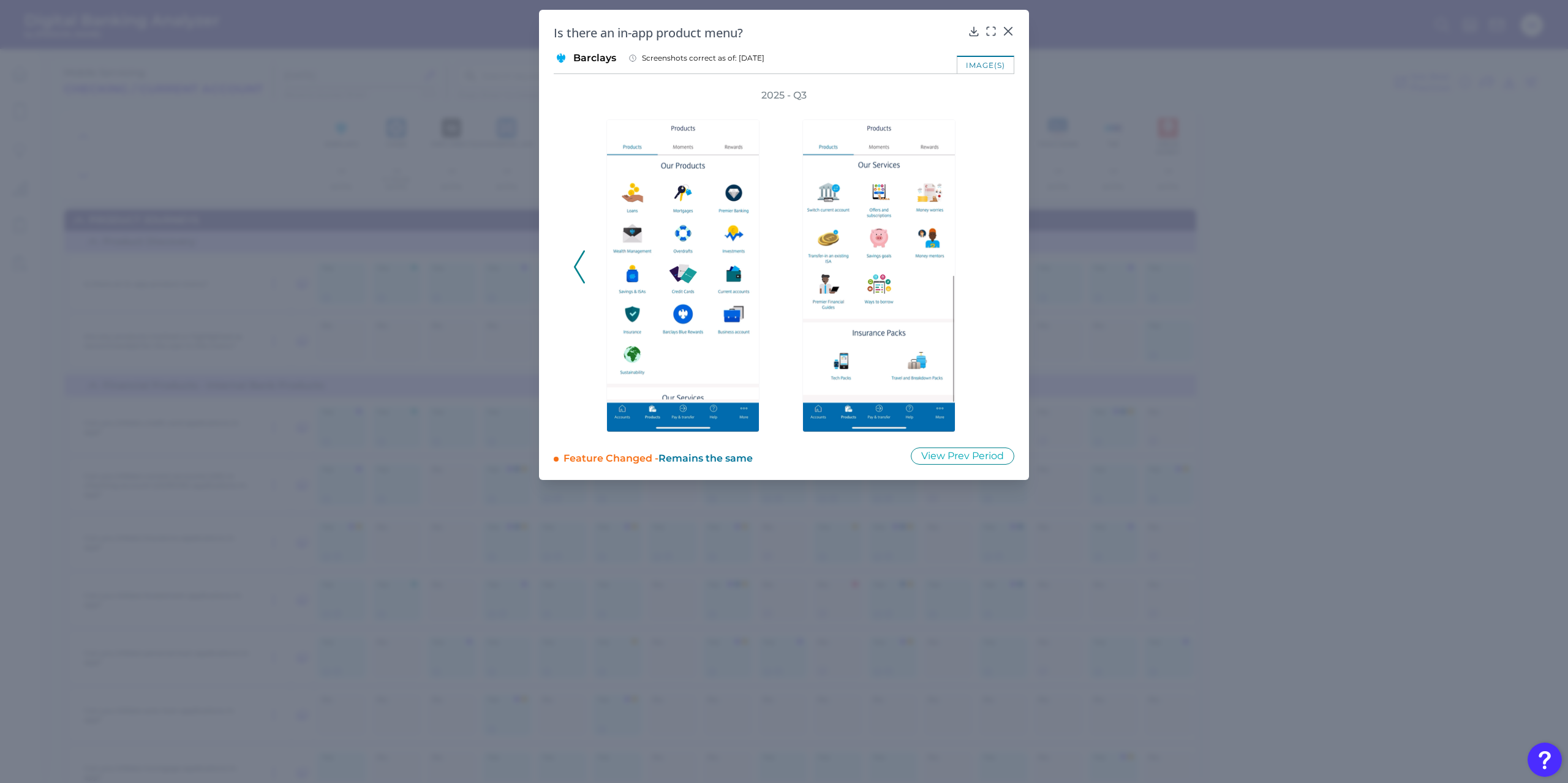
click at [577, 268] on icon at bounding box center [579, 267] width 11 height 33
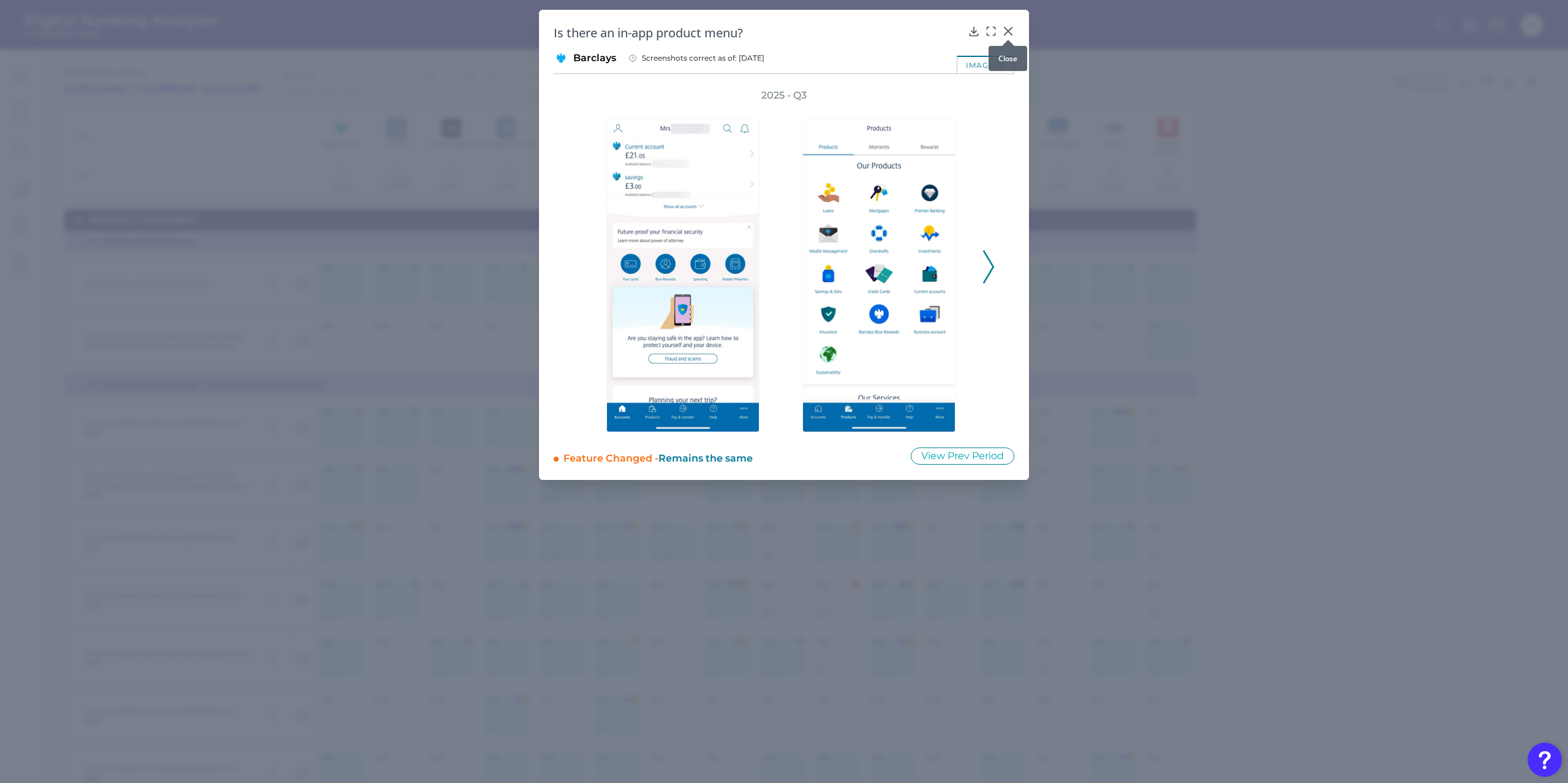
click at [1013, 30] on icon at bounding box center [1008, 31] width 12 height 12
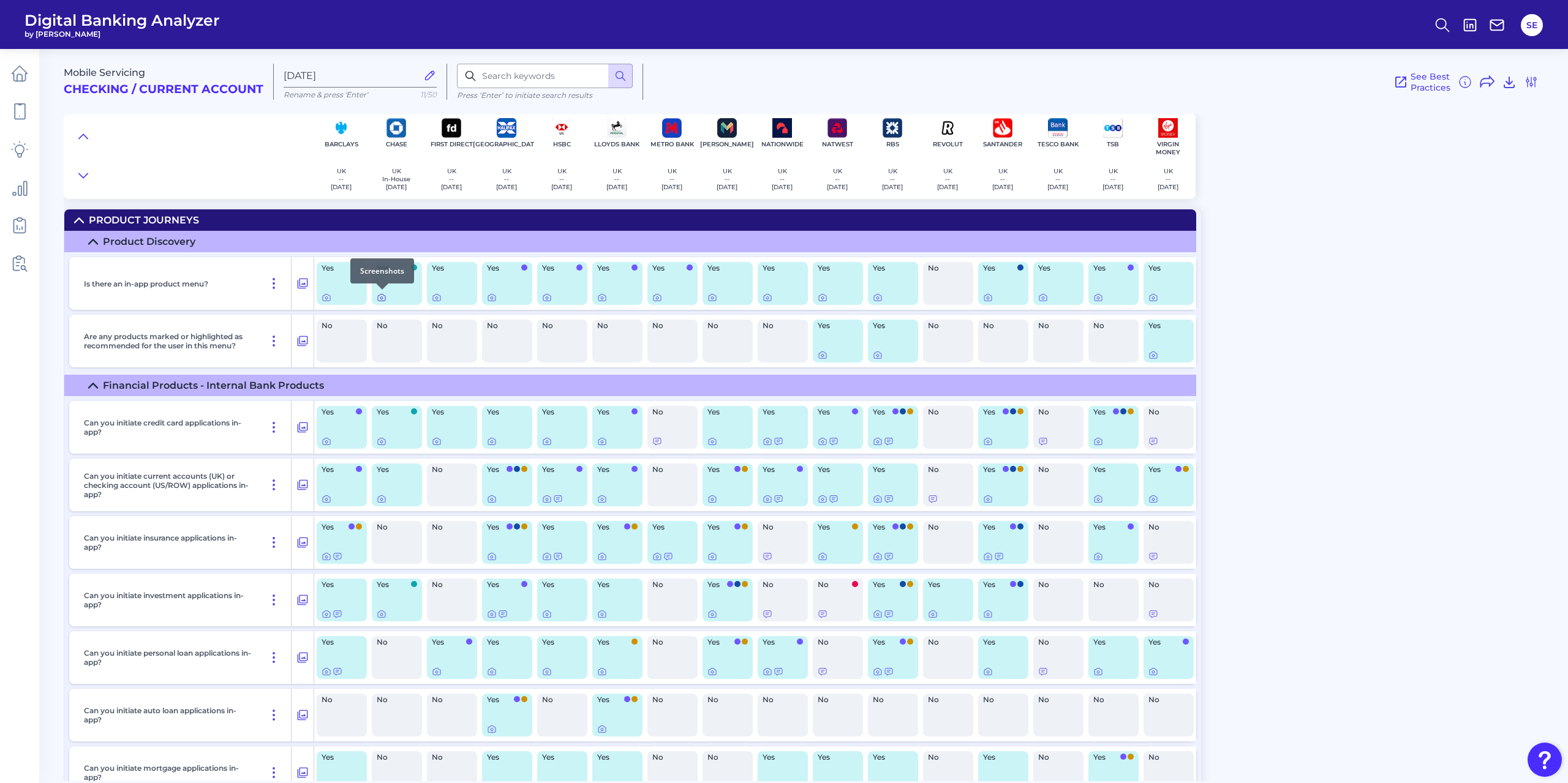
click at [381, 296] on icon at bounding box center [381, 297] width 10 height 10
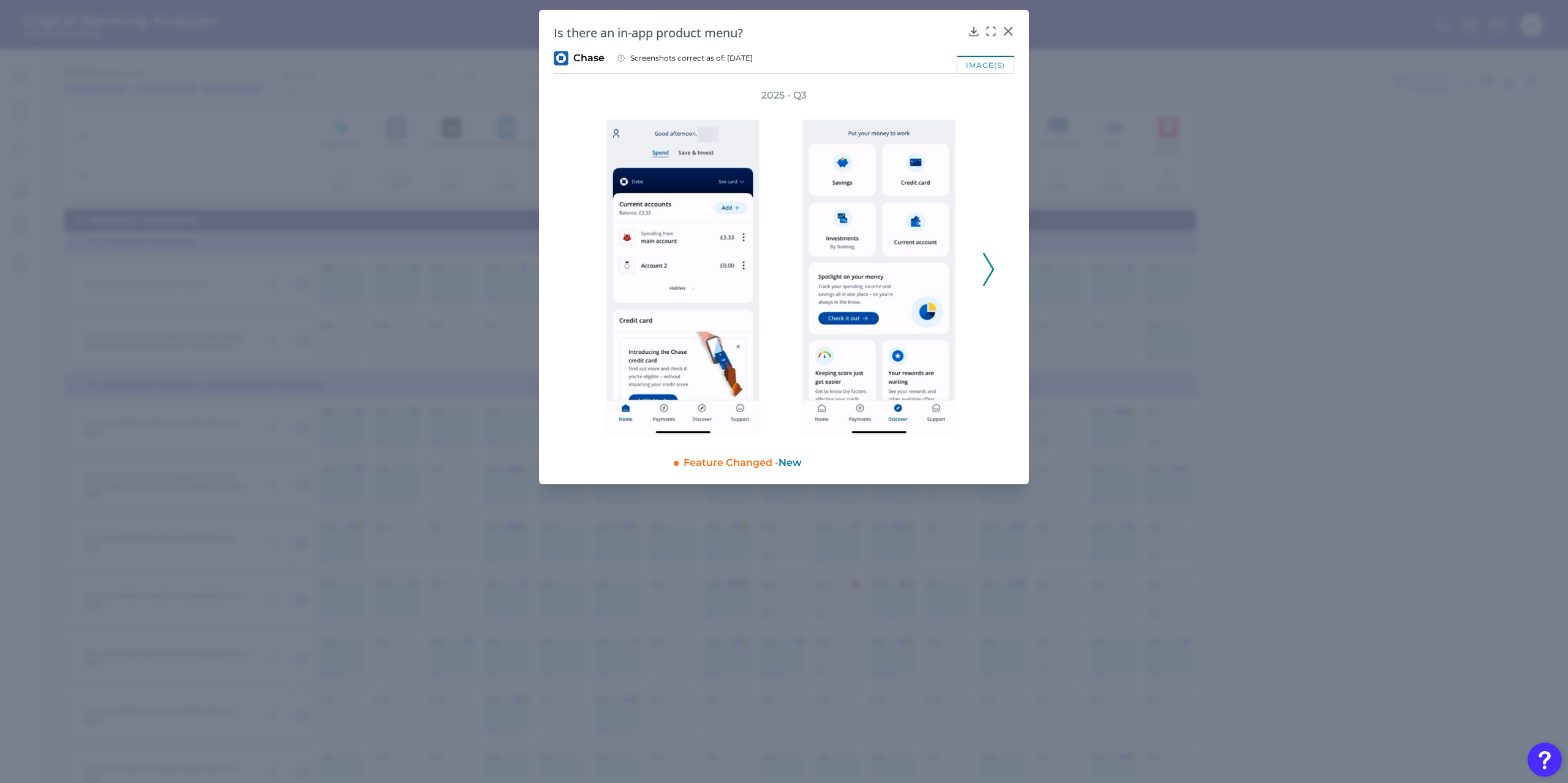
click at [986, 272] on icon at bounding box center [988, 270] width 11 height 33
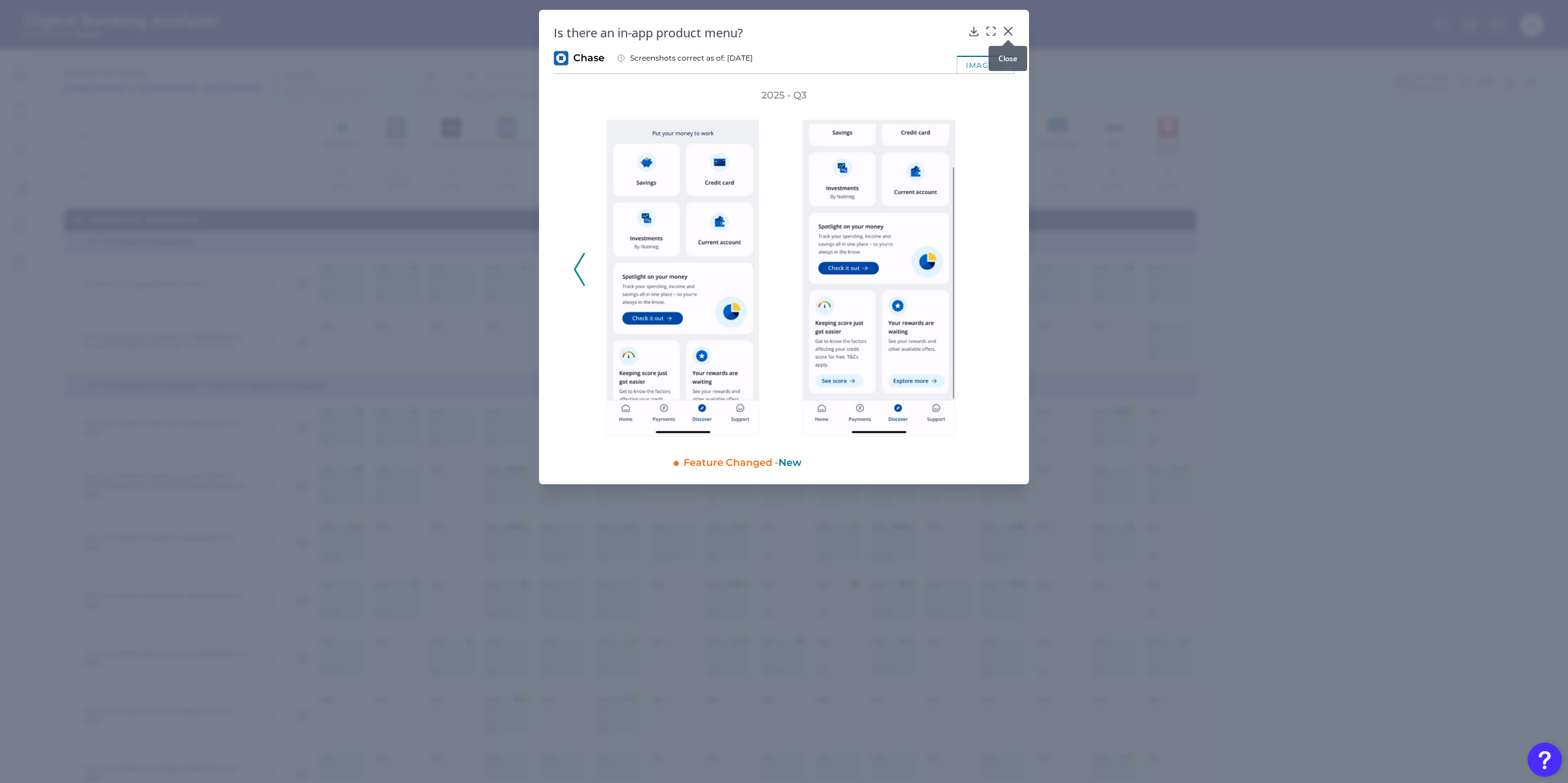
click at [1005, 28] on icon at bounding box center [1008, 31] width 7 height 7
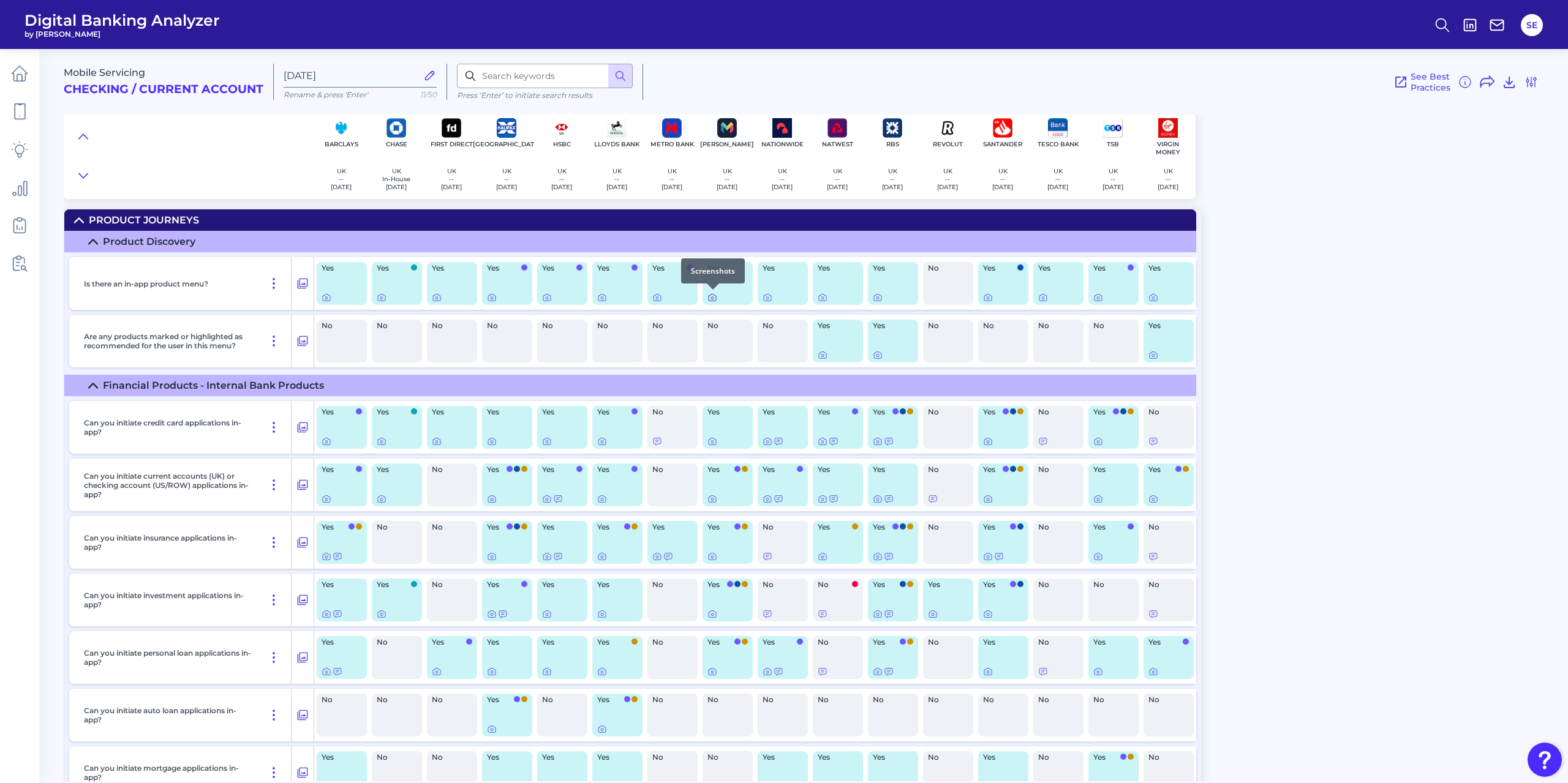
click at [713, 296] on icon at bounding box center [712, 297] width 10 height 10
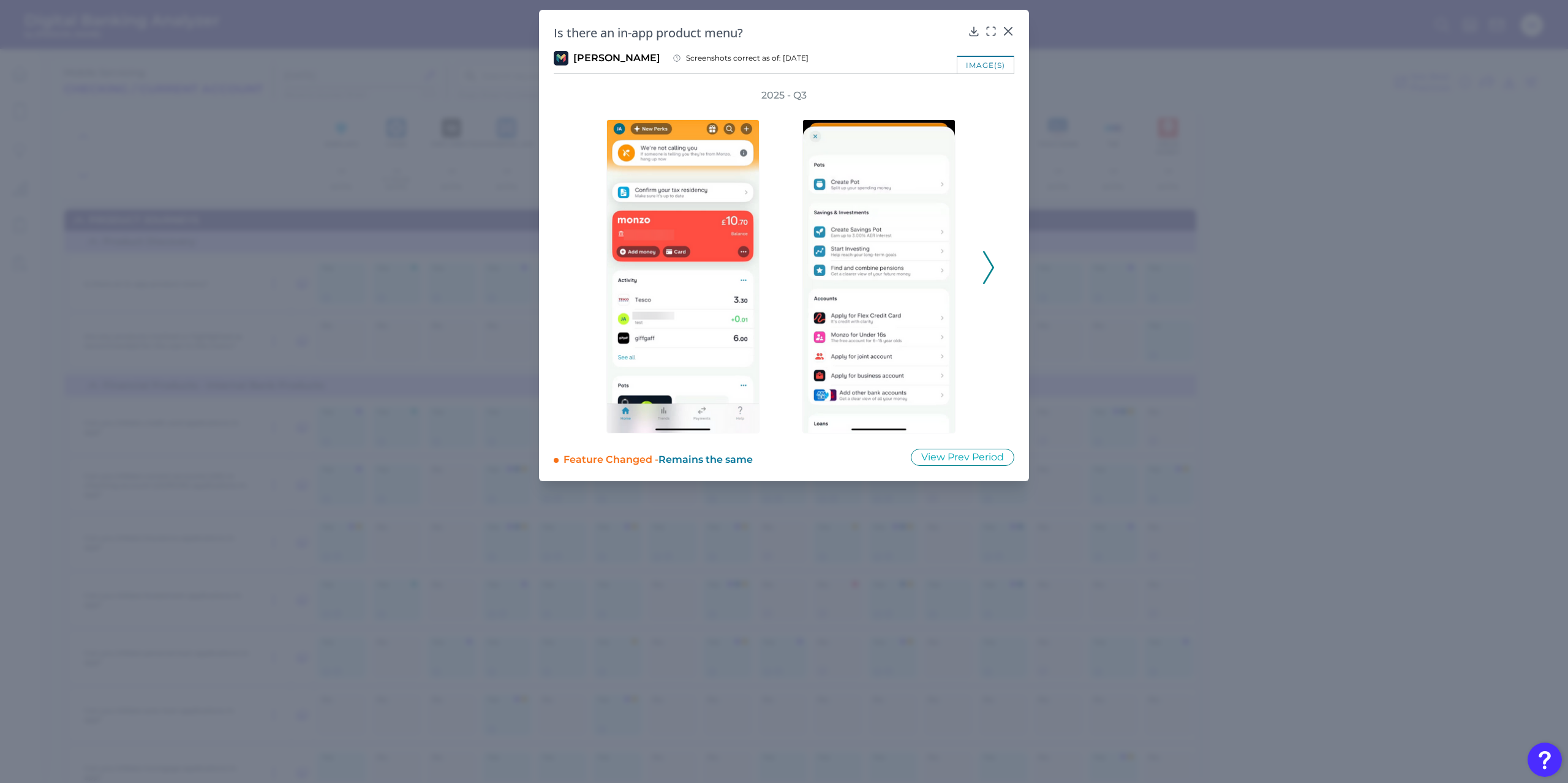
click at [988, 267] on icon at bounding box center [988, 268] width 11 height 33
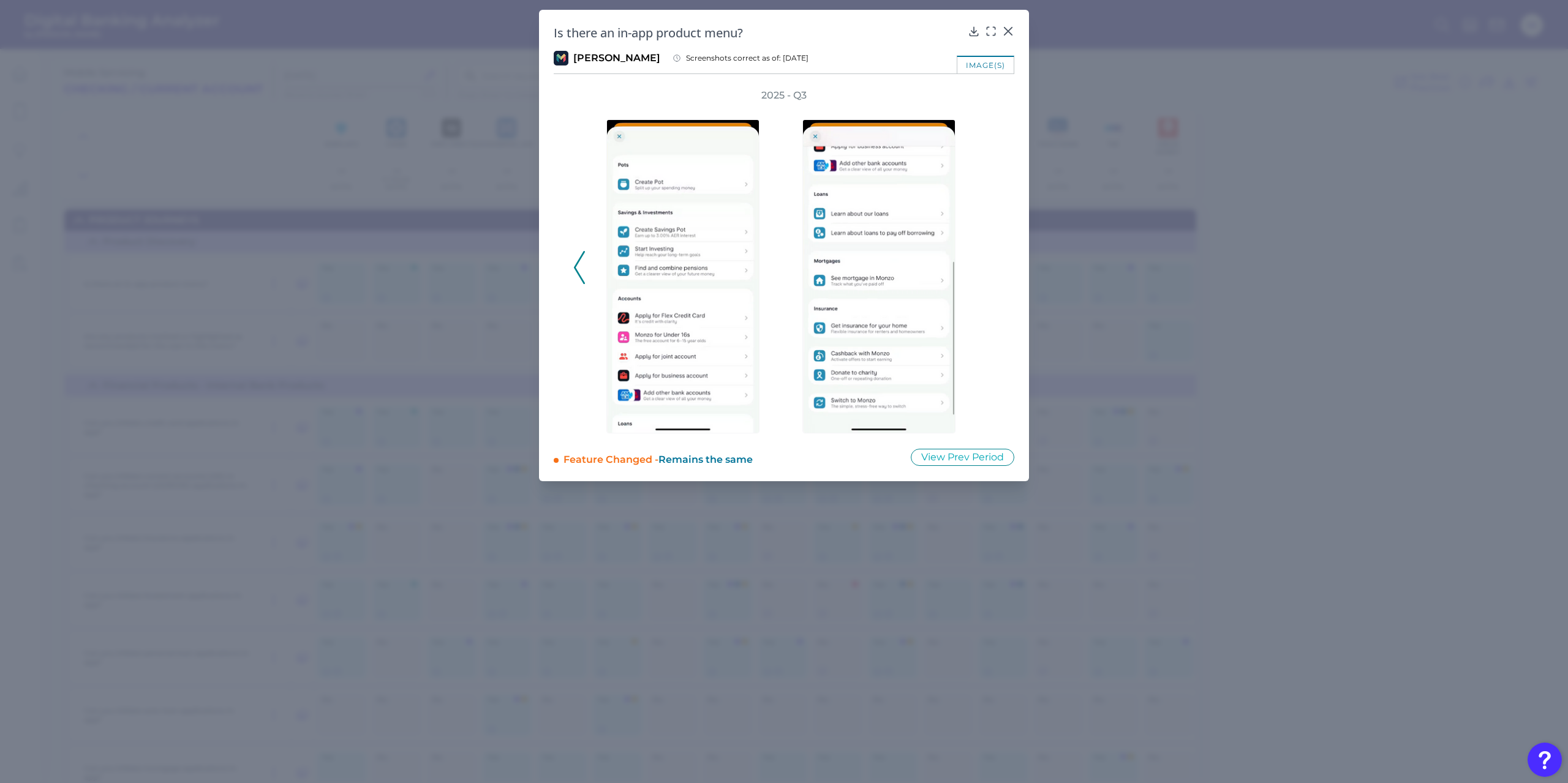
click at [575, 268] on polyline at bounding box center [579, 268] width 9 height 31
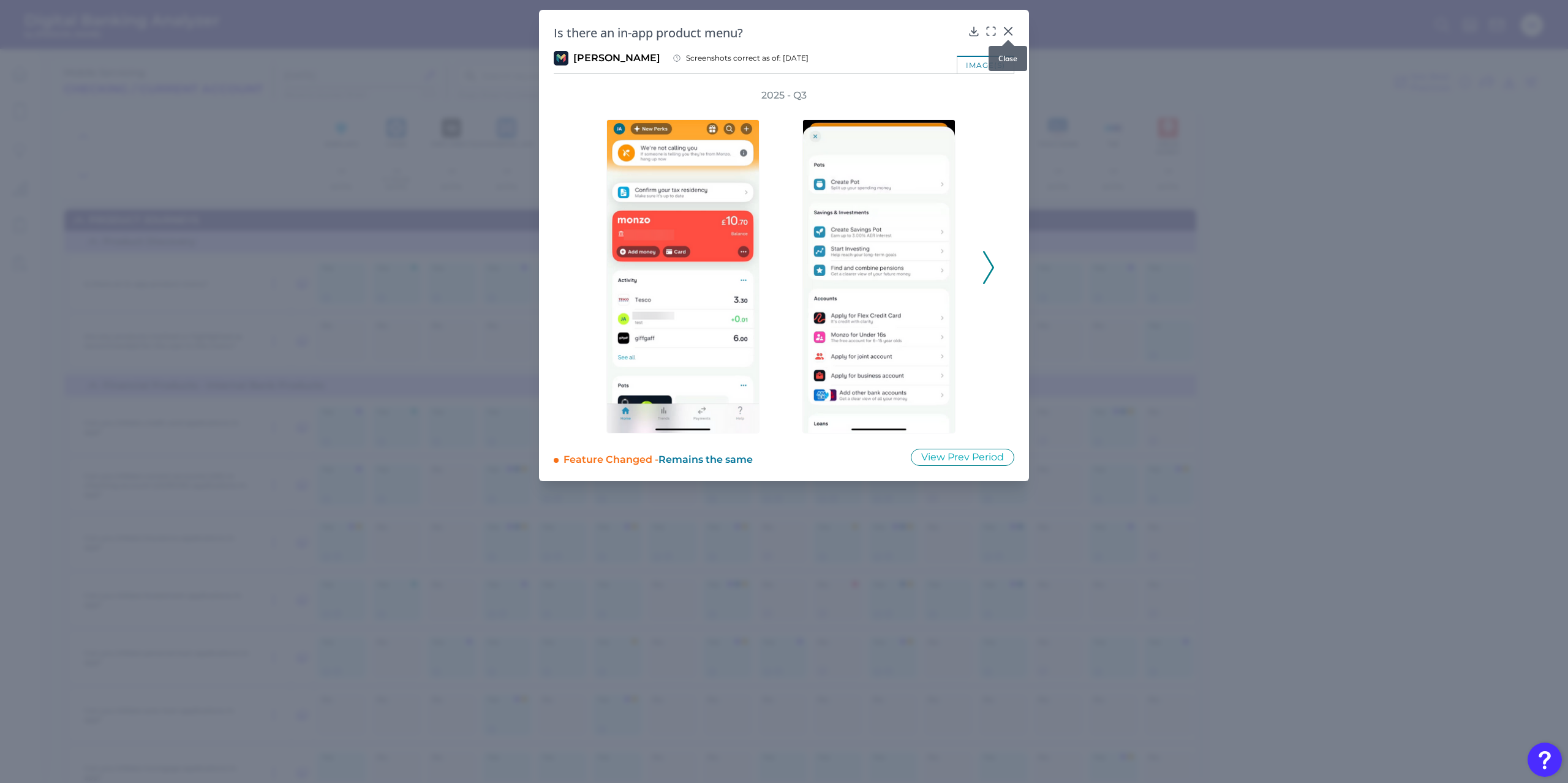
click at [1010, 29] on icon at bounding box center [1008, 31] width 7 height 7
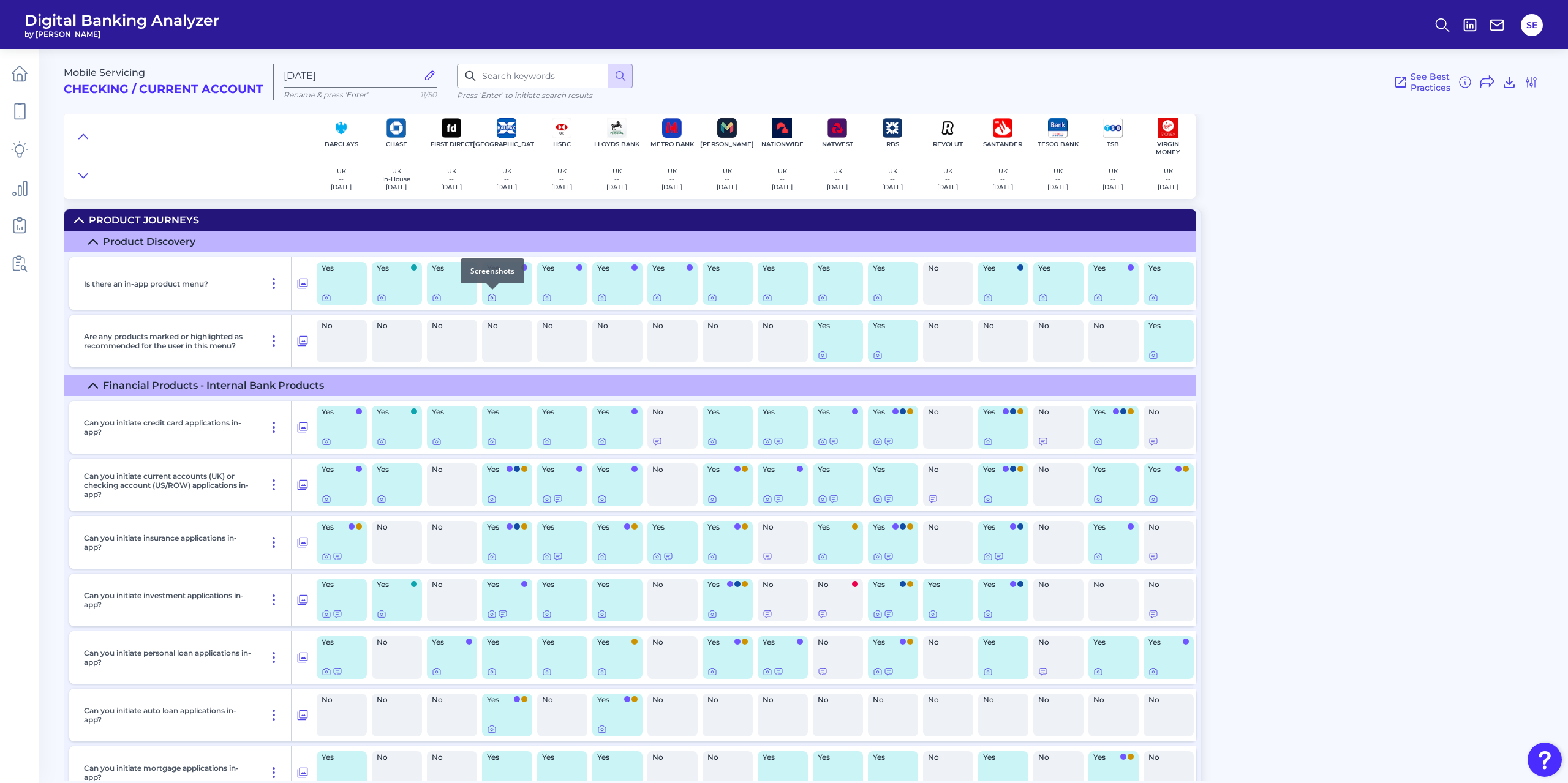
click at [493, 296] on icon at bounding box center [492, 297] width 10 height 10
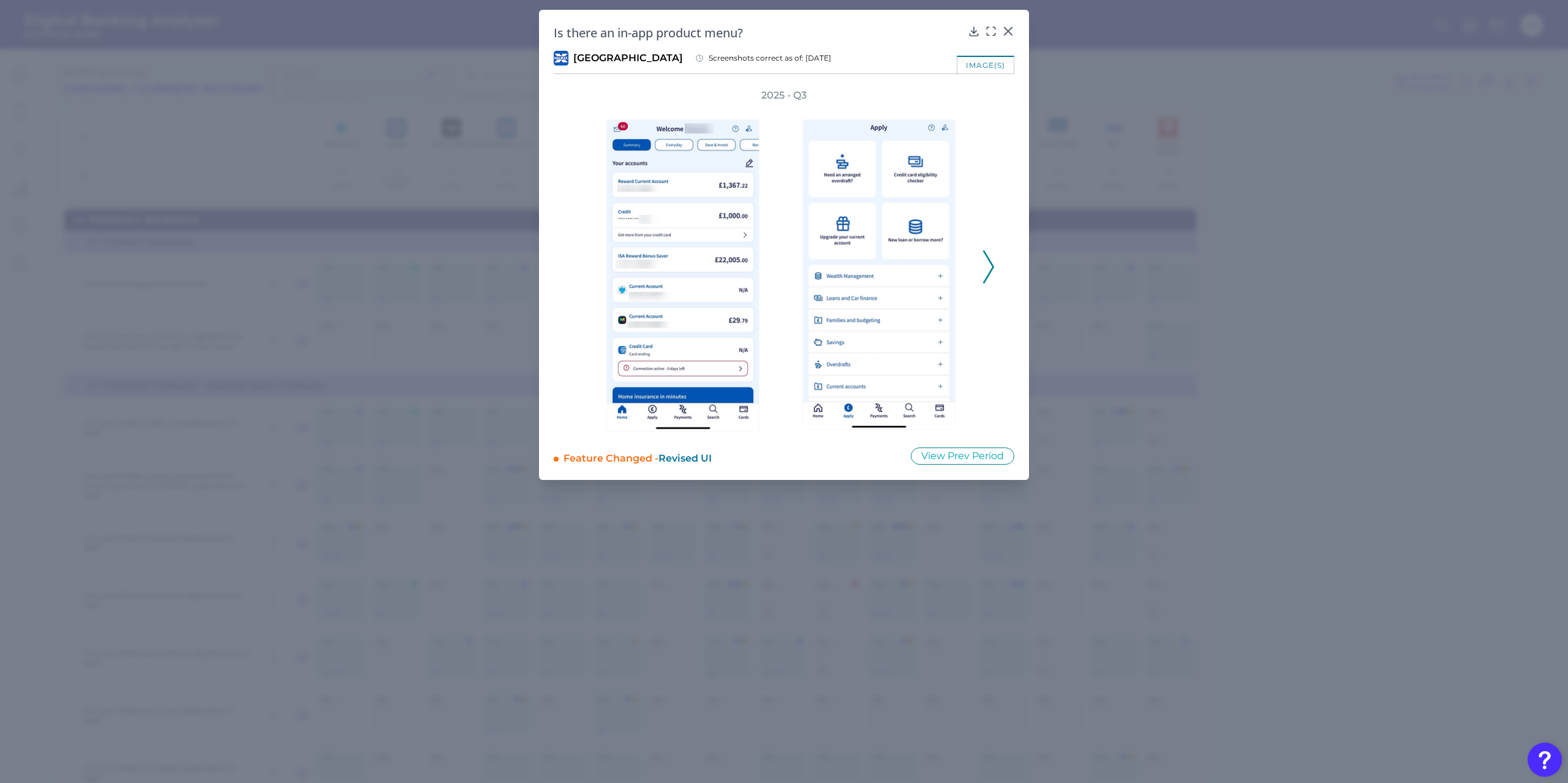
click at [994, 264] on button at bounding box center [988, 267] width 12 height 33
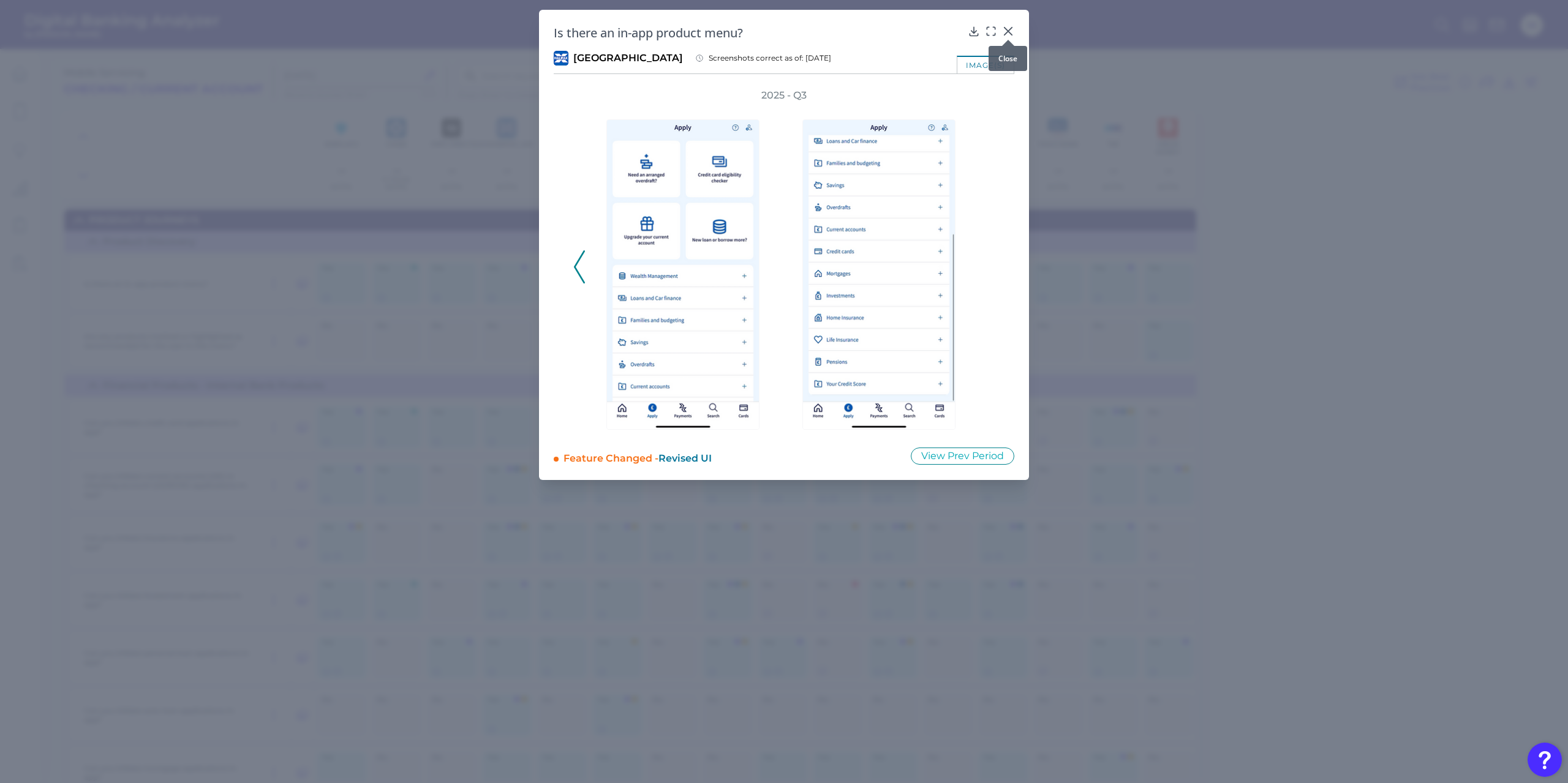
click at [1011, 29] on icon at bounding box center [1008, 31] width 7 height 7
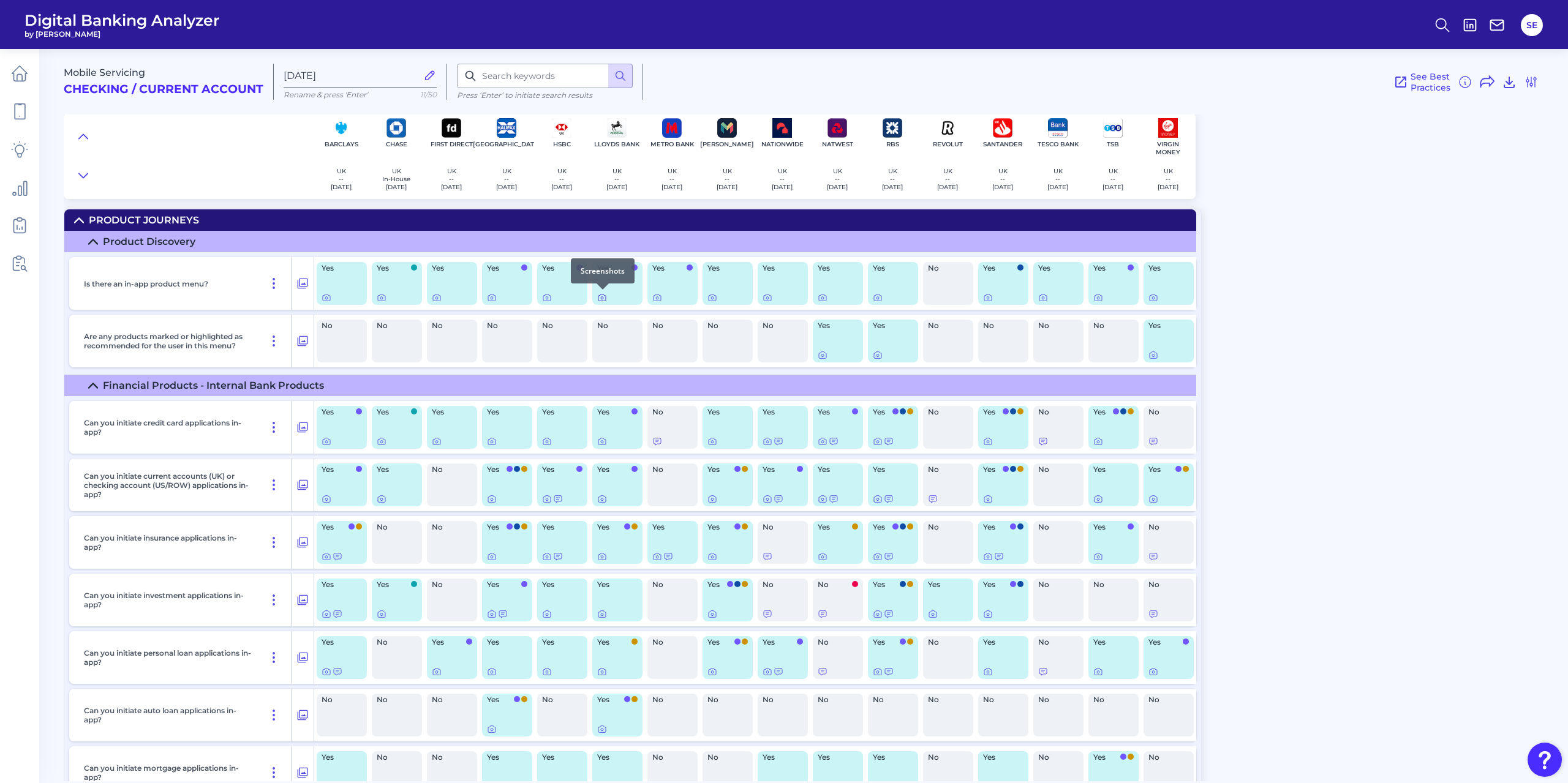
click at [603, 298] on icon at bounding box center [602, 297] width 10 height 10
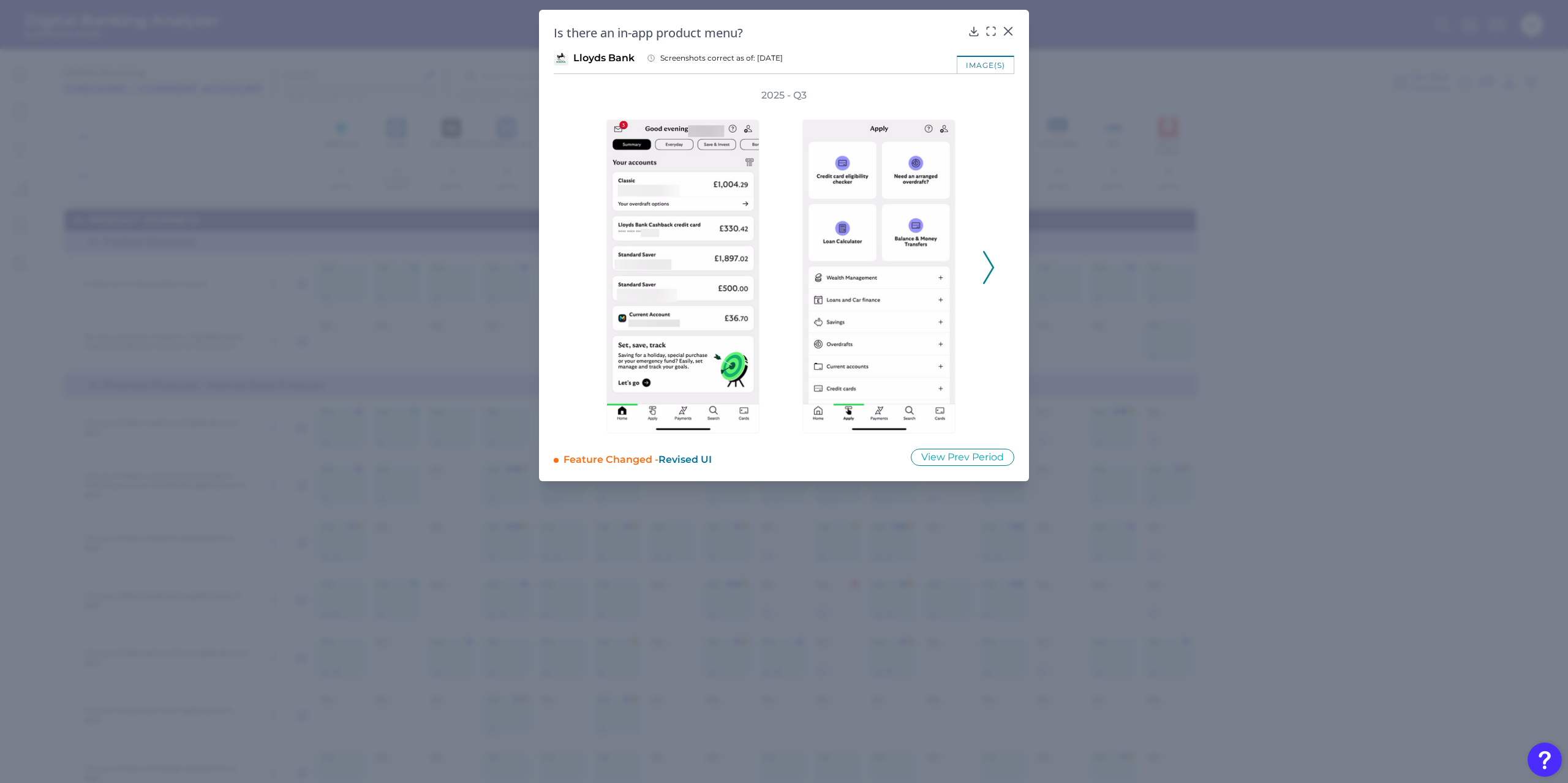
click at [991, 267] on icon at bounding box center [988, 268] width 11 height 33
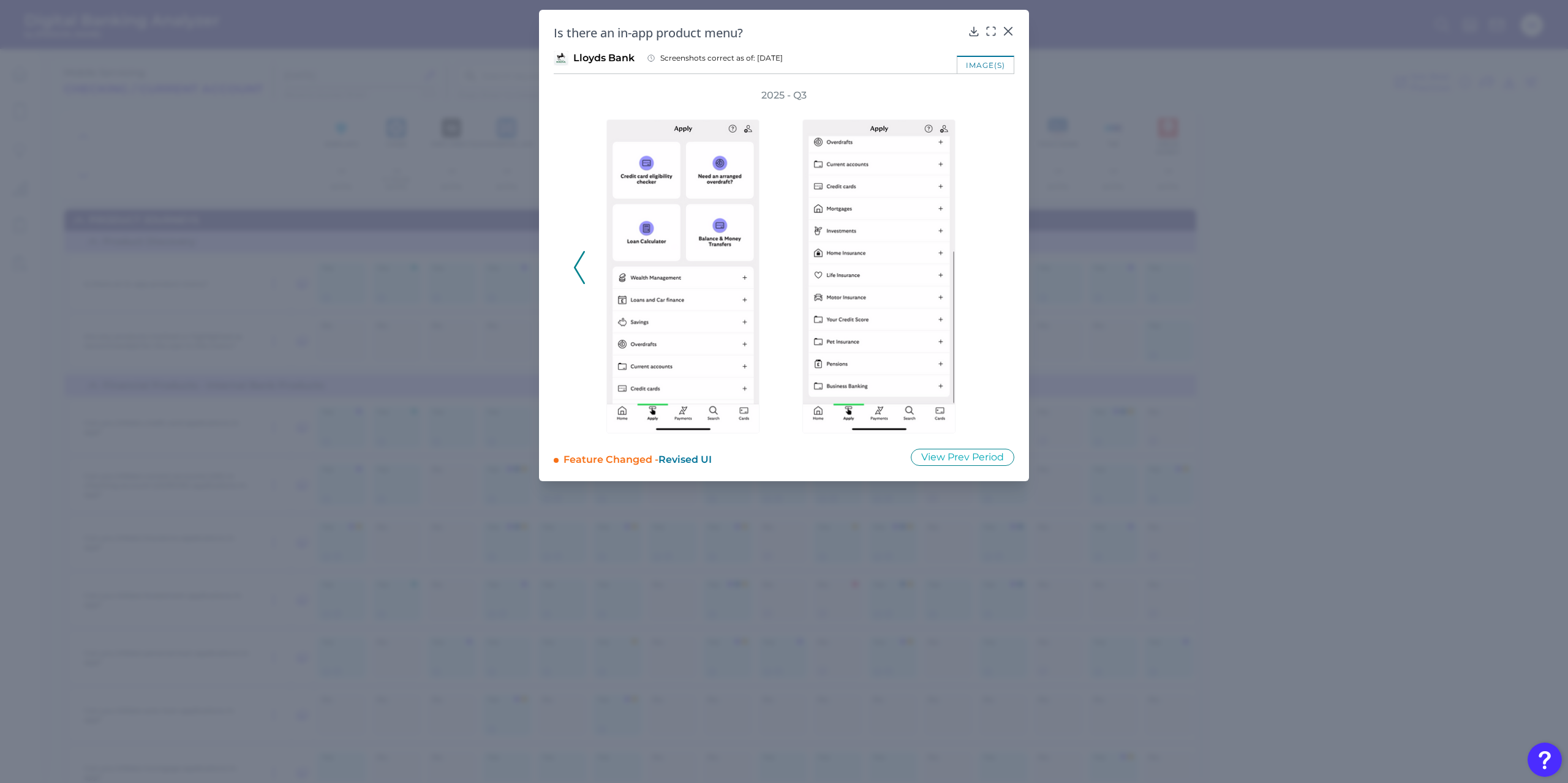
click at [574, 265] on icon at bounding box center [579, 268] width 11 height 33
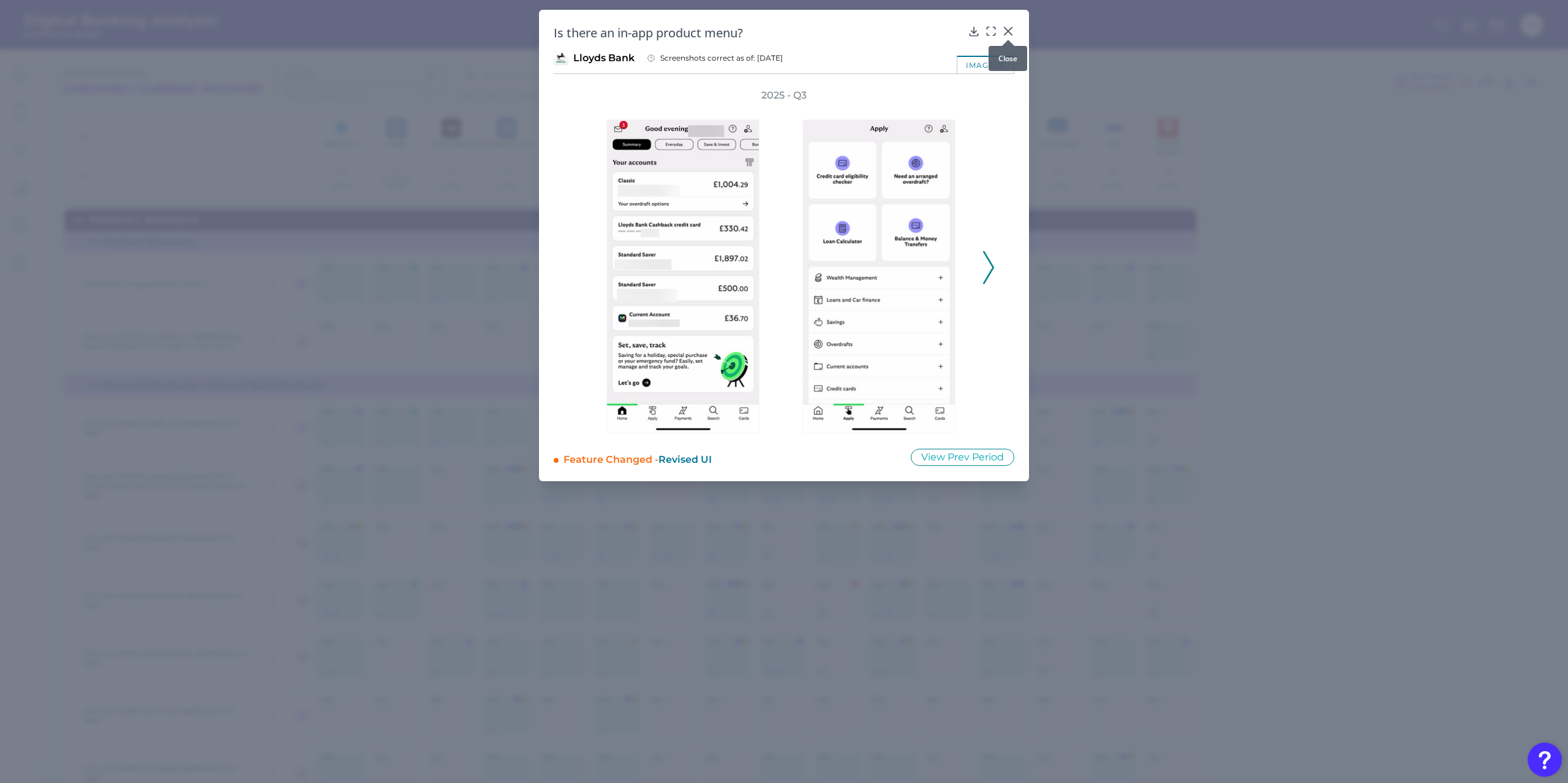
click at [1009, 33] on icon at bounding box center [1008, 31] width 7 height 7
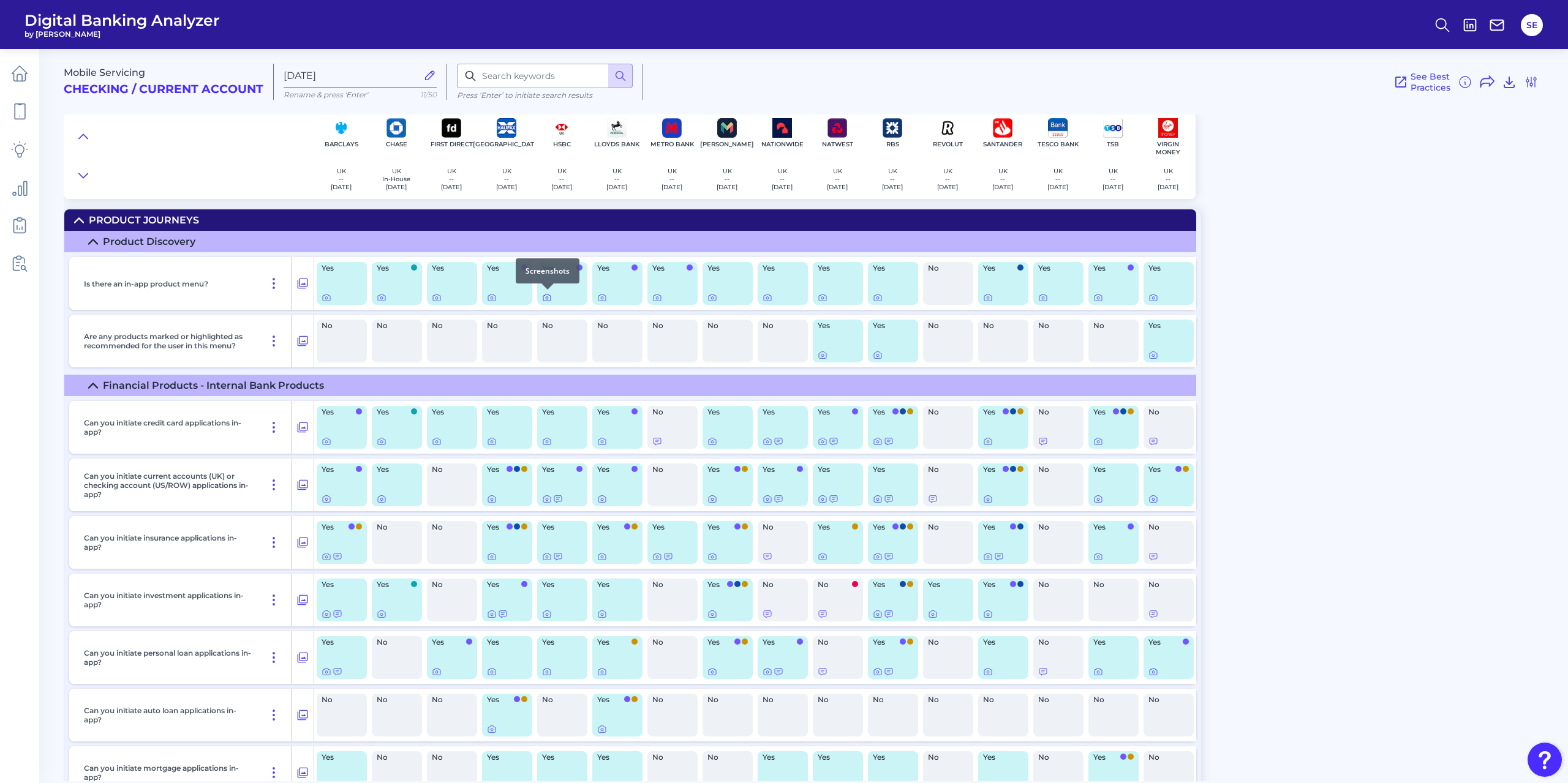
click at [548, 297] on icon at bounding box center [547, 297] width 10 height 10
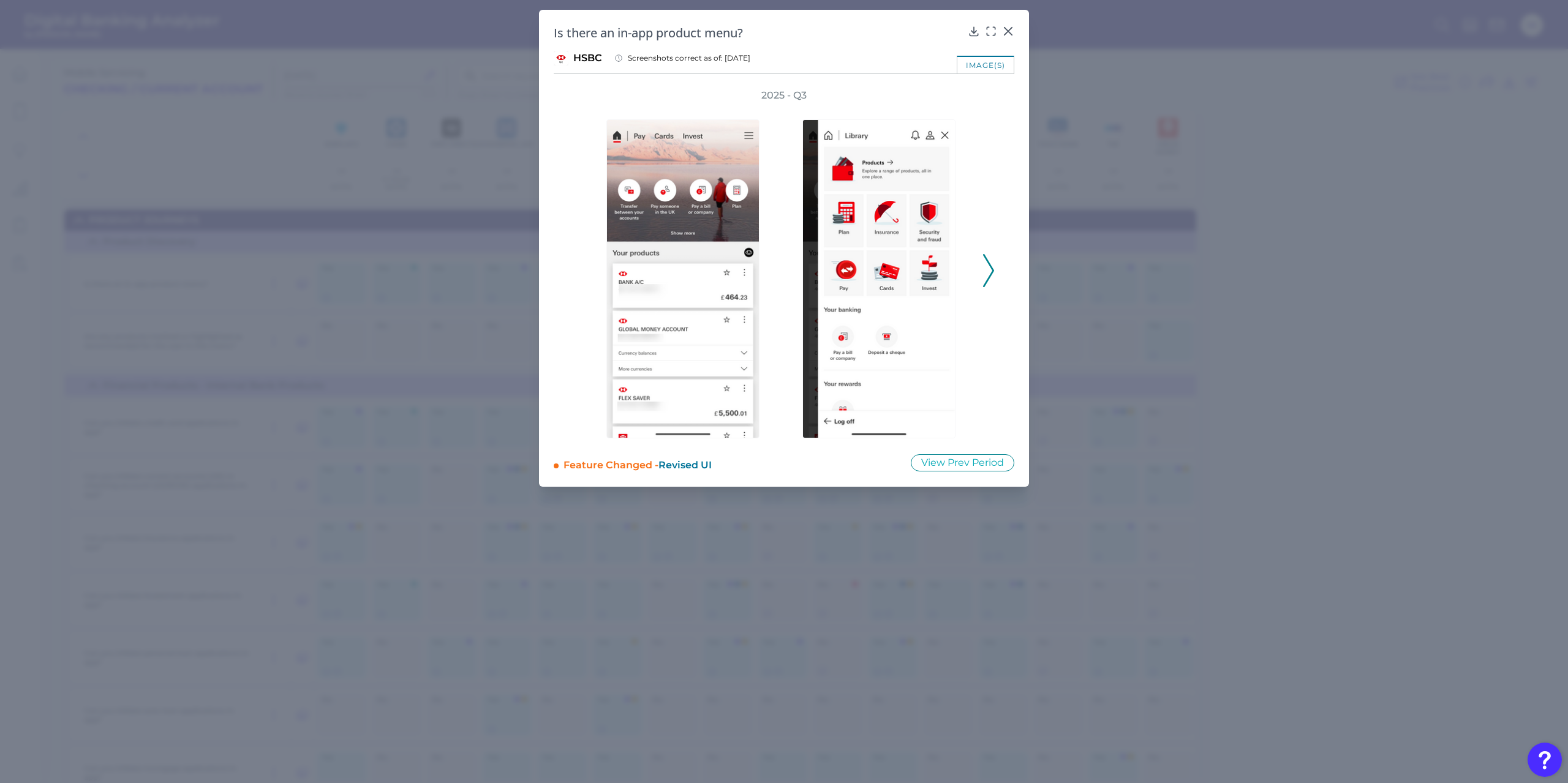
click at [986, 272] on icon at bounding box center [988, 271] width 11 height 33
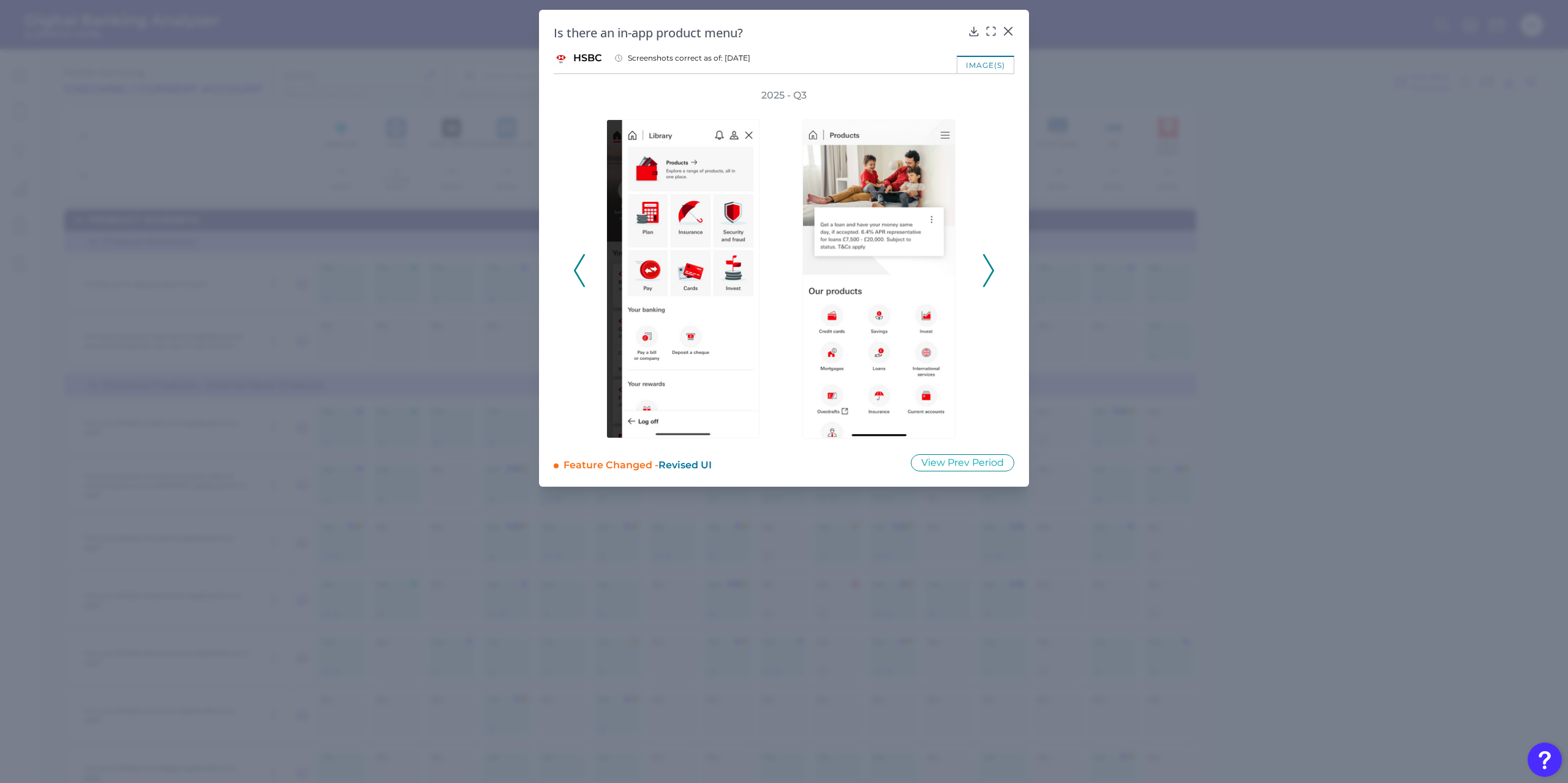
click at [986, 272] on icon at bounding box center [988, 271] width 11 height 33
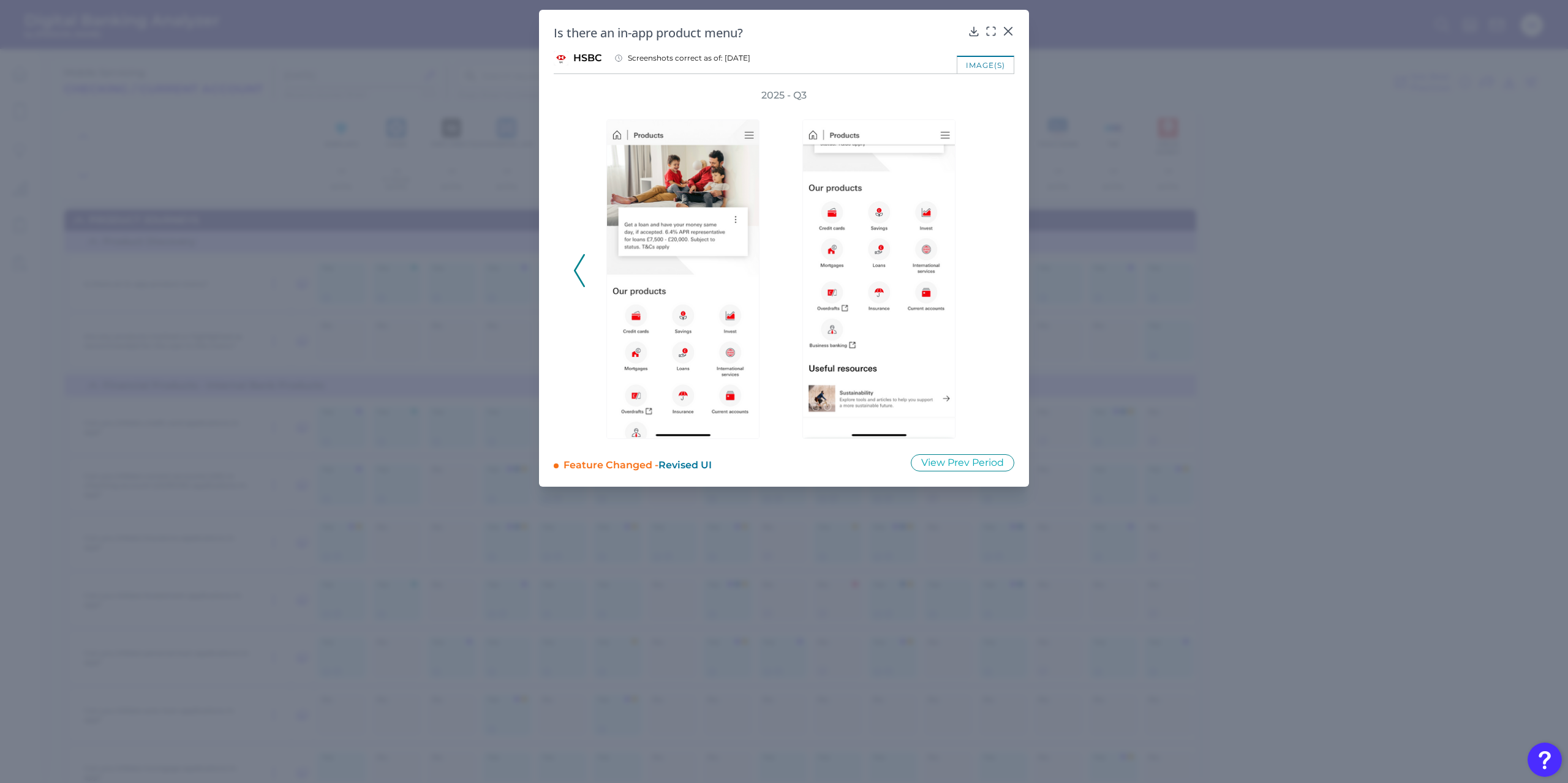
click at [585, 273] on button at bounding box center [579, 271] width 12 height 33
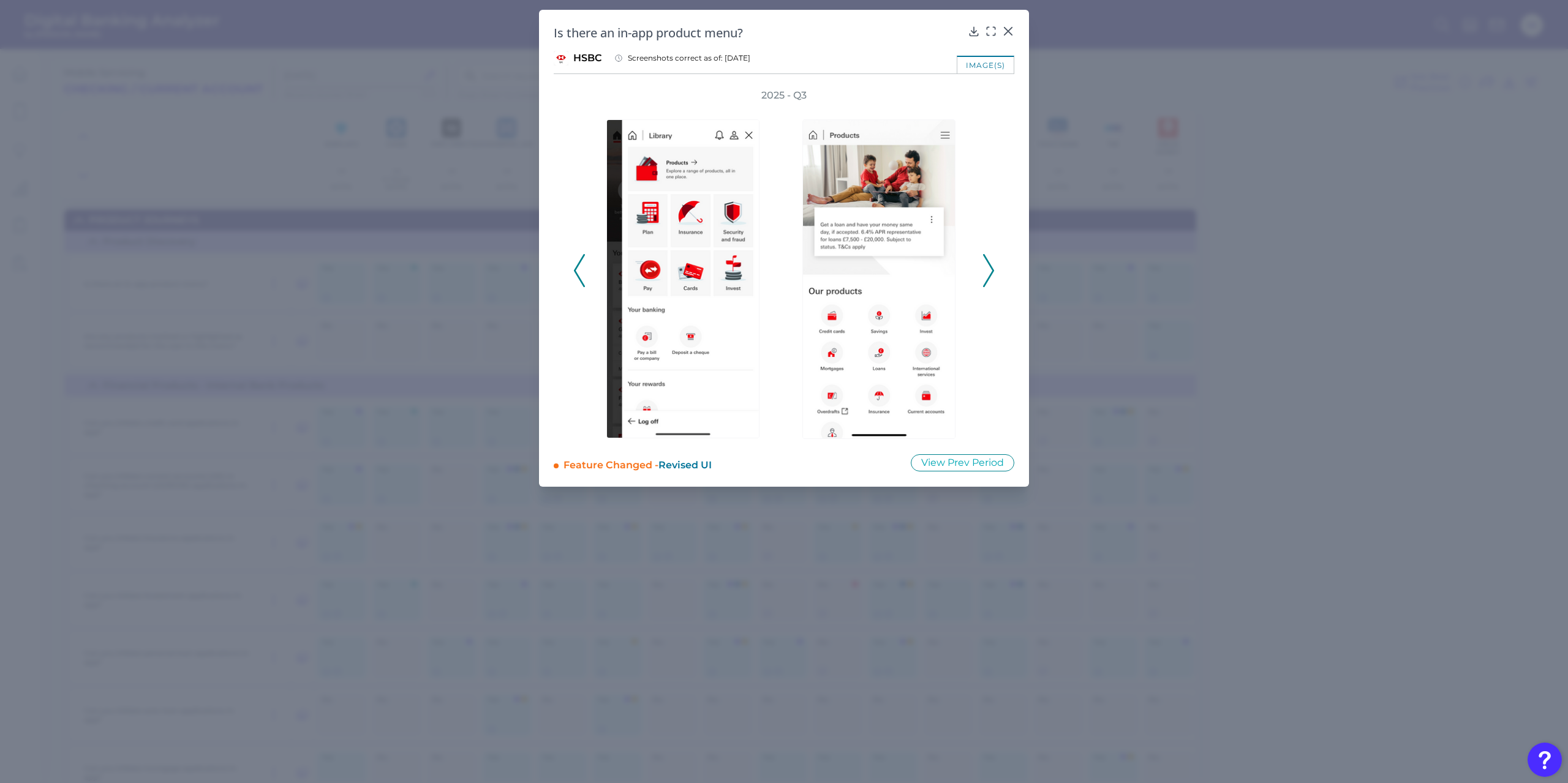
click at [1010, 39] on div "Is there an in-app product menu?" at bounding box center [784, 33] width 461 height 17
click at [1010, 33] on icon at bounding box center [1008, 31] width 7 height 7
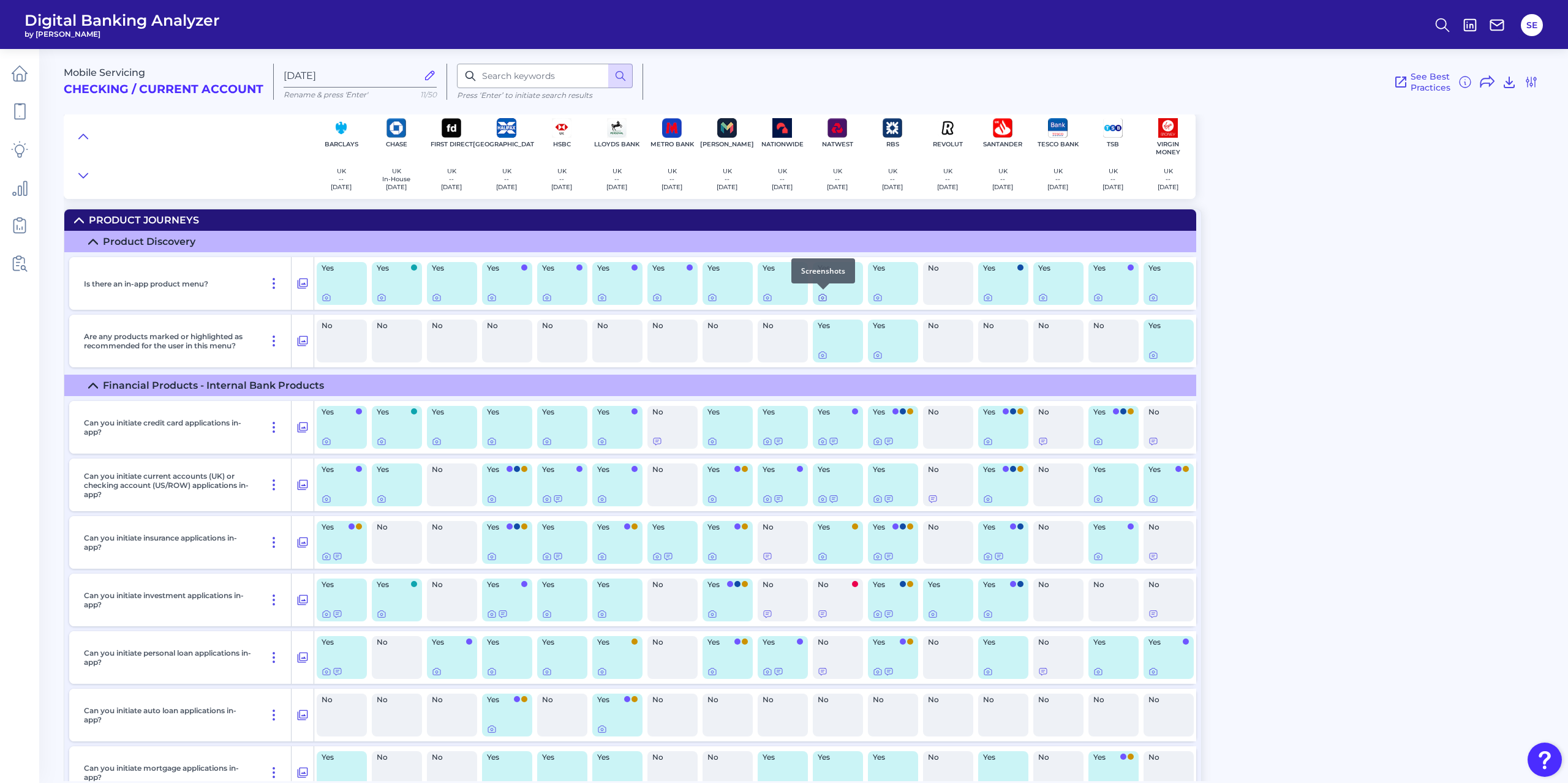
click at [821, 297] on icon at bounding box center [822, 297] width 10 height 10
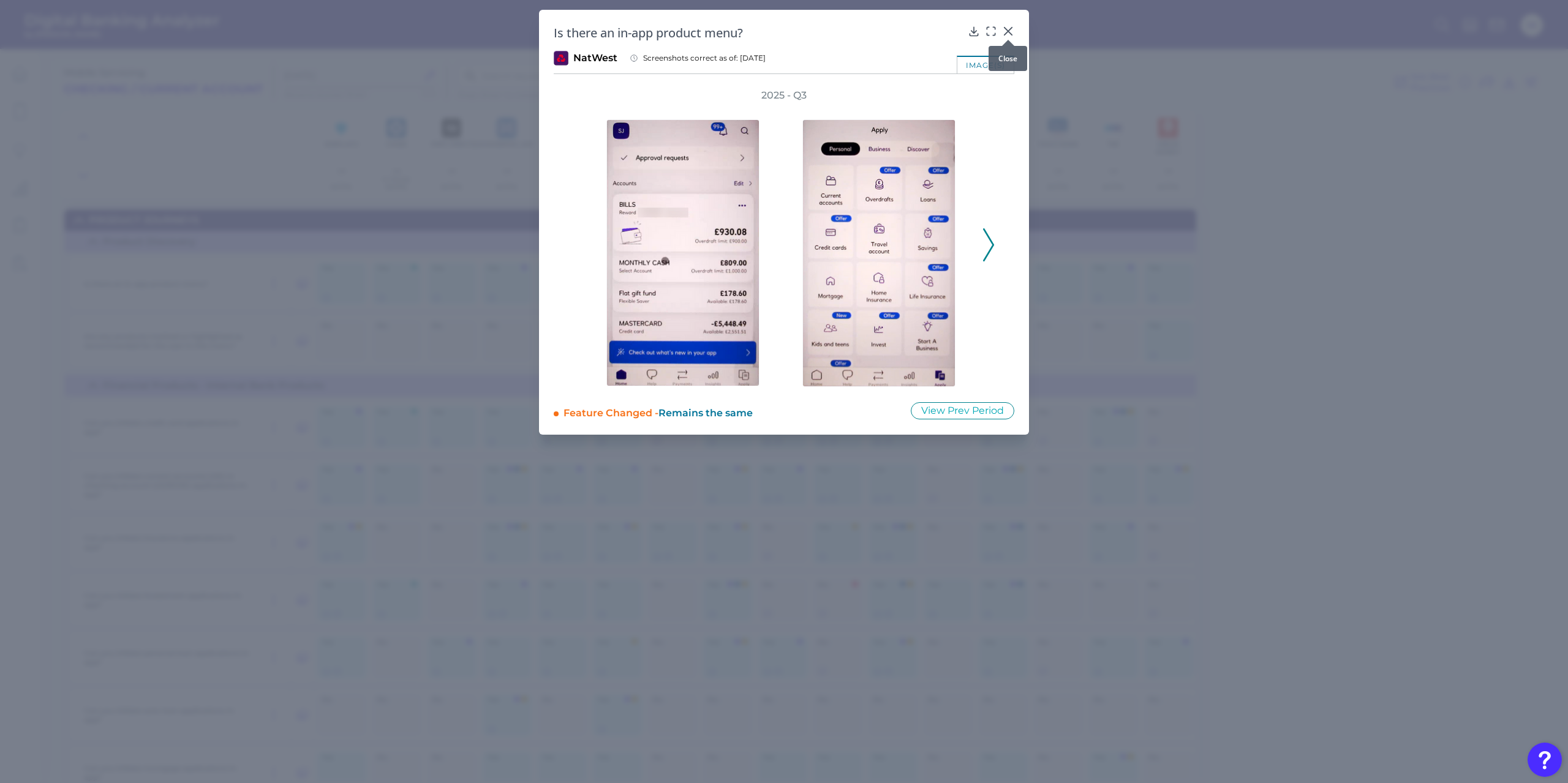
click at [1008, 32] on icon at bounding box center [1008, 31] width 7 height 7
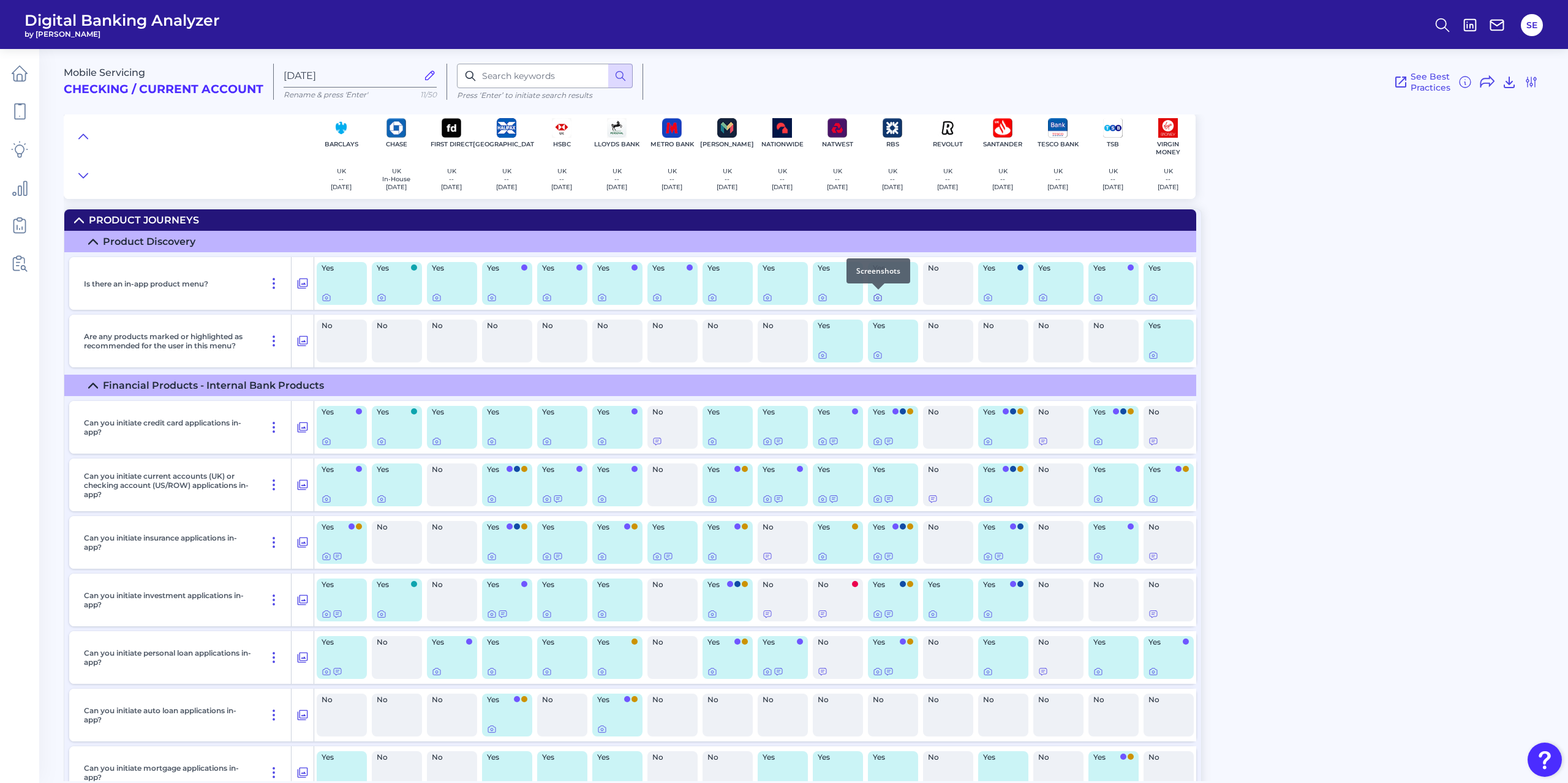
click at [878, 298] on icon at bounding box center [878, 297] width 10 height 10
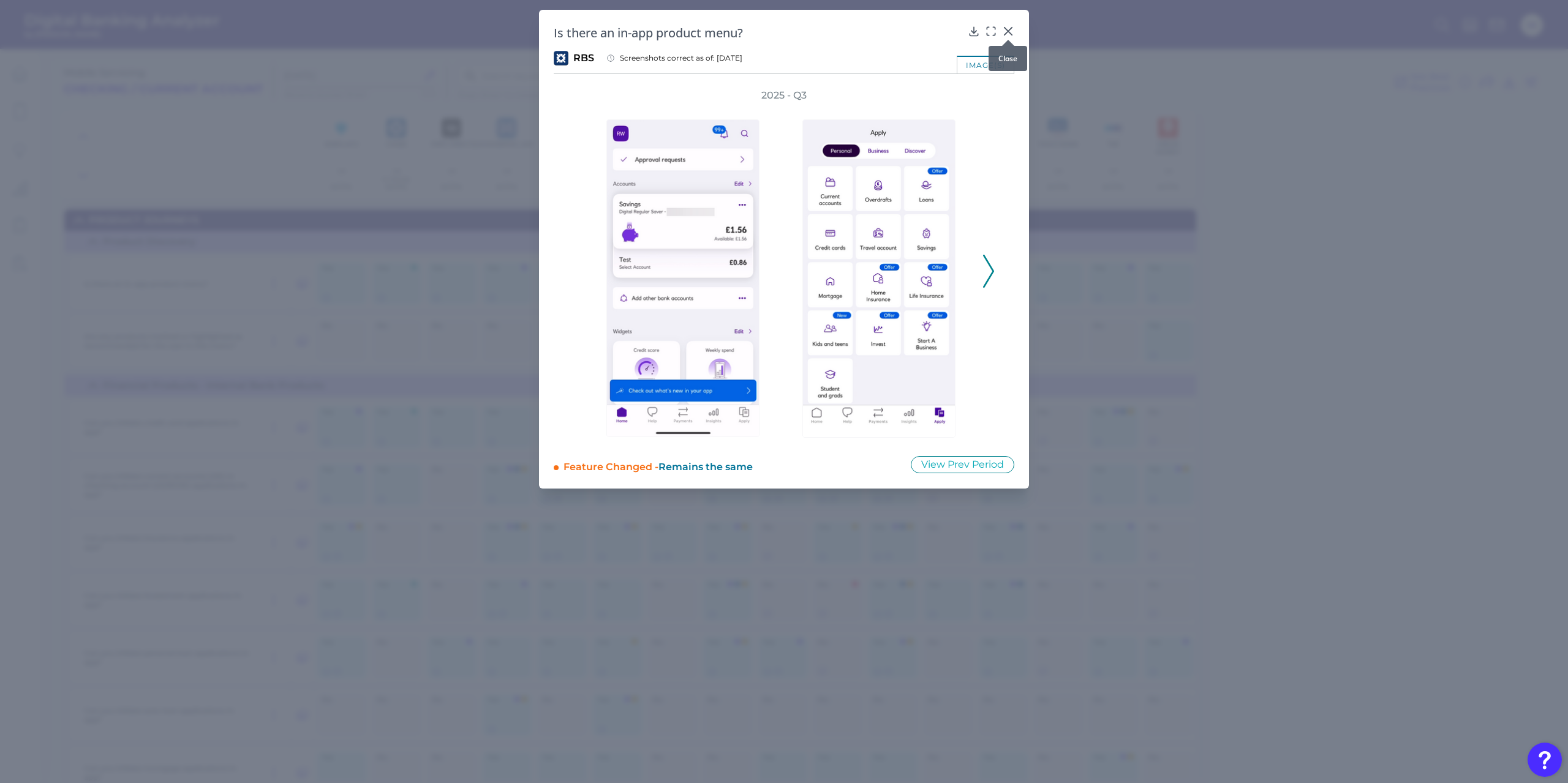
click at [1004, 34] on div at bounding box center [1008, 40] width 12 height 12
click at [1011, 32] on icon at bounding box center [1008, 31] width 12 height 12
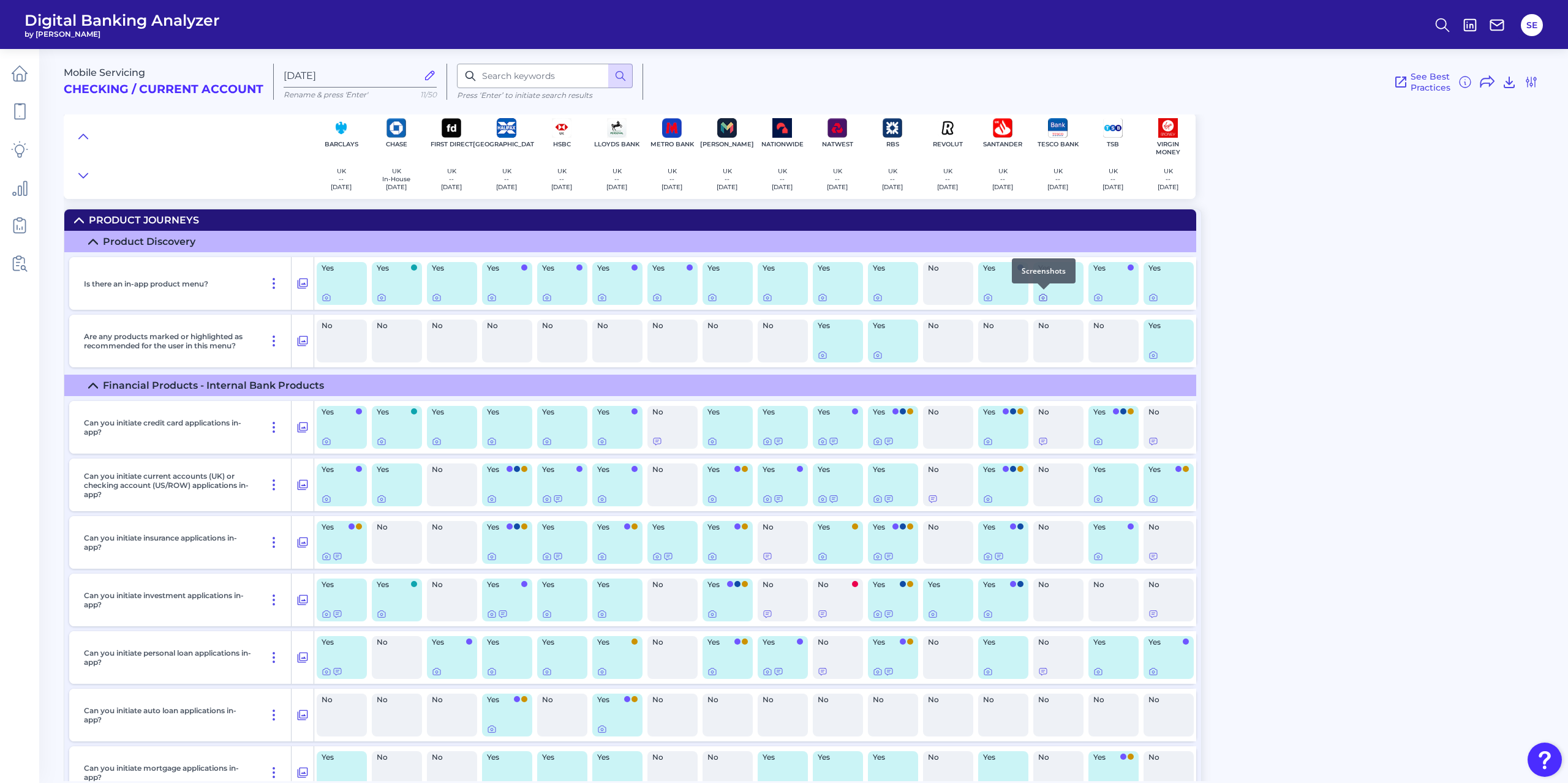
click at [1042, 297] on icon at bounding box center [1043, 298] width 3 height 3
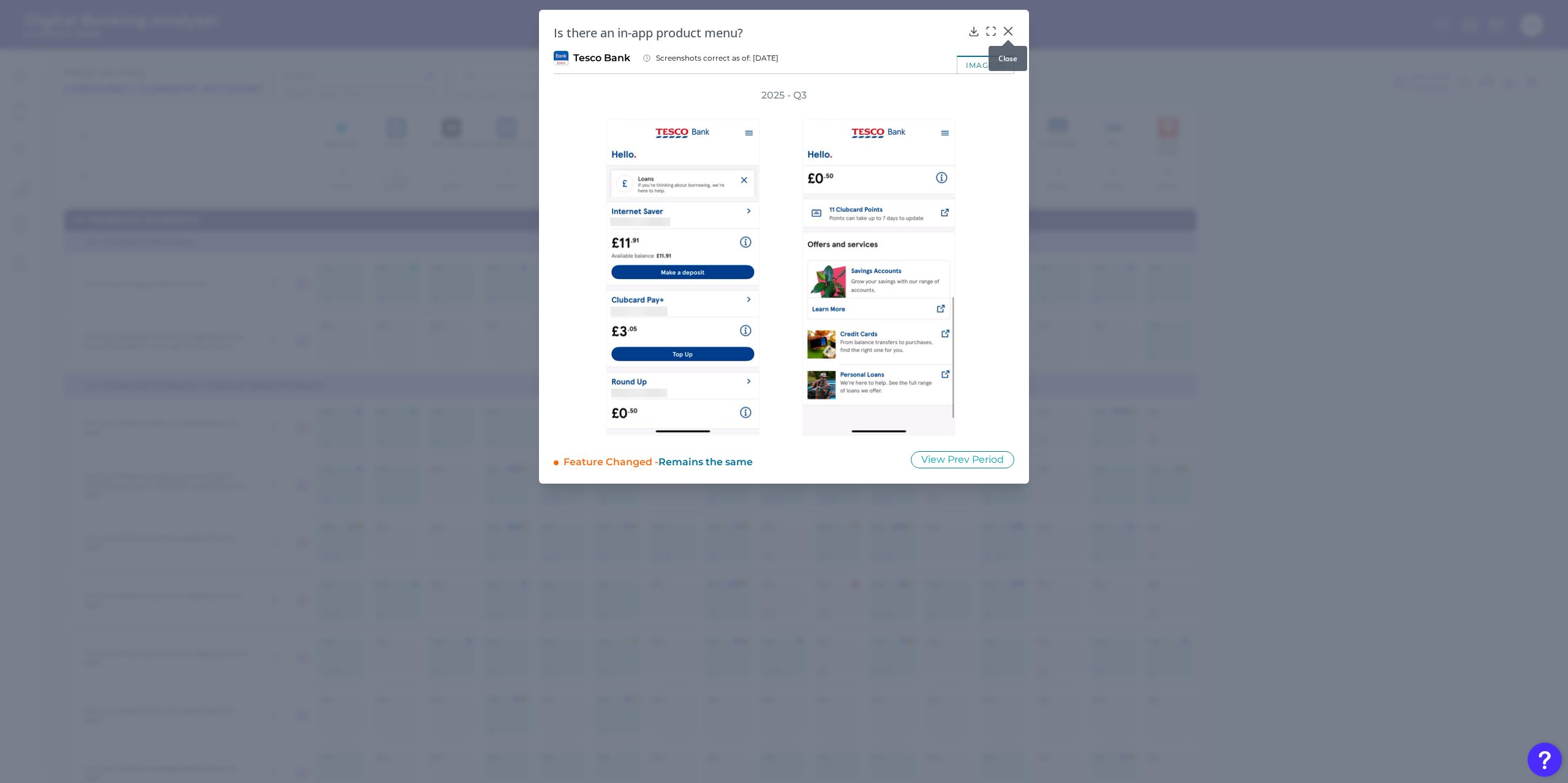
click at [1008, 29] on icon at bounding box center [1008, 31] width 12 height 12
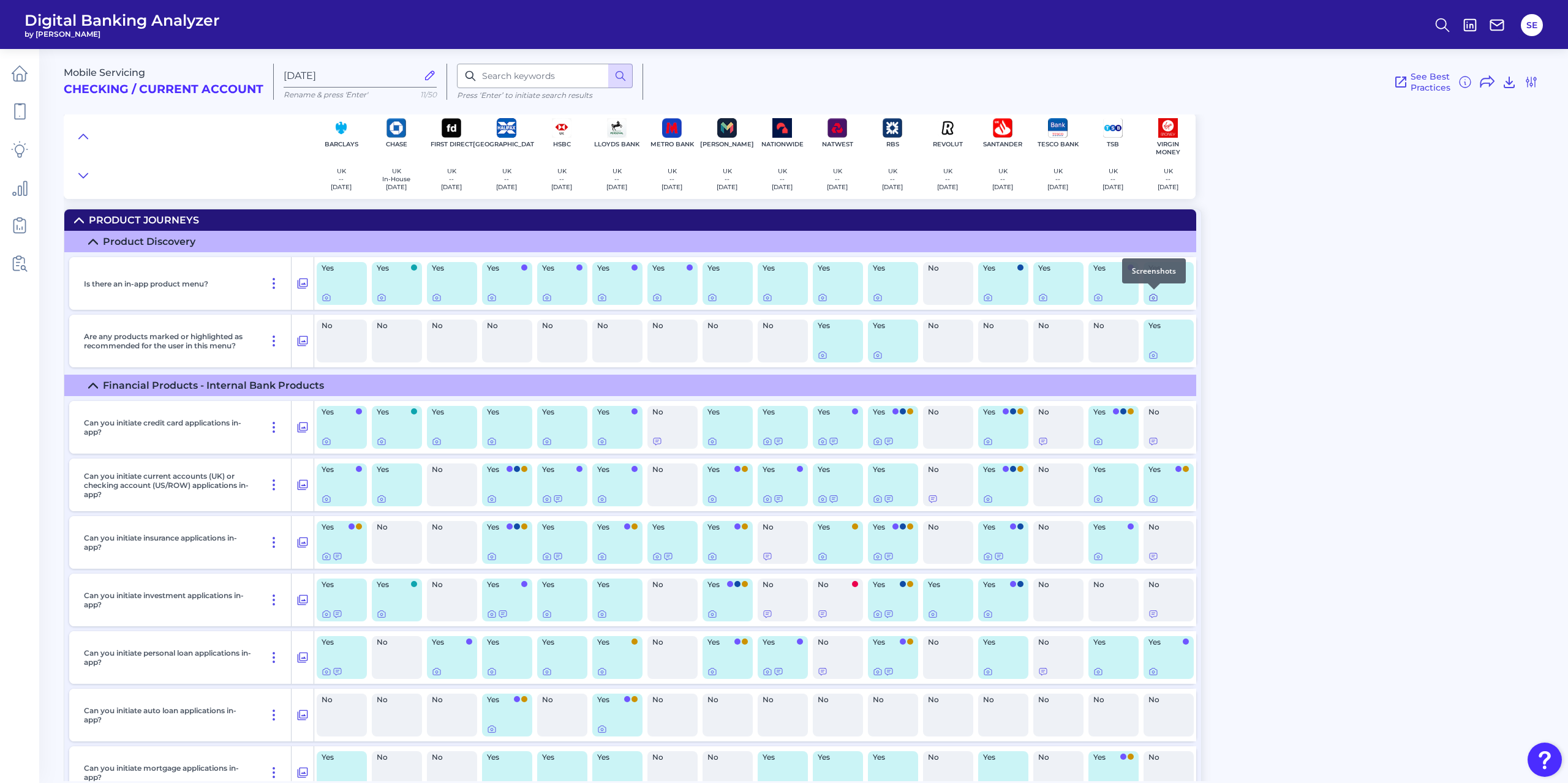
click at [1157, 298] on icon at bounding box center [1153, 298] width 7 height 7
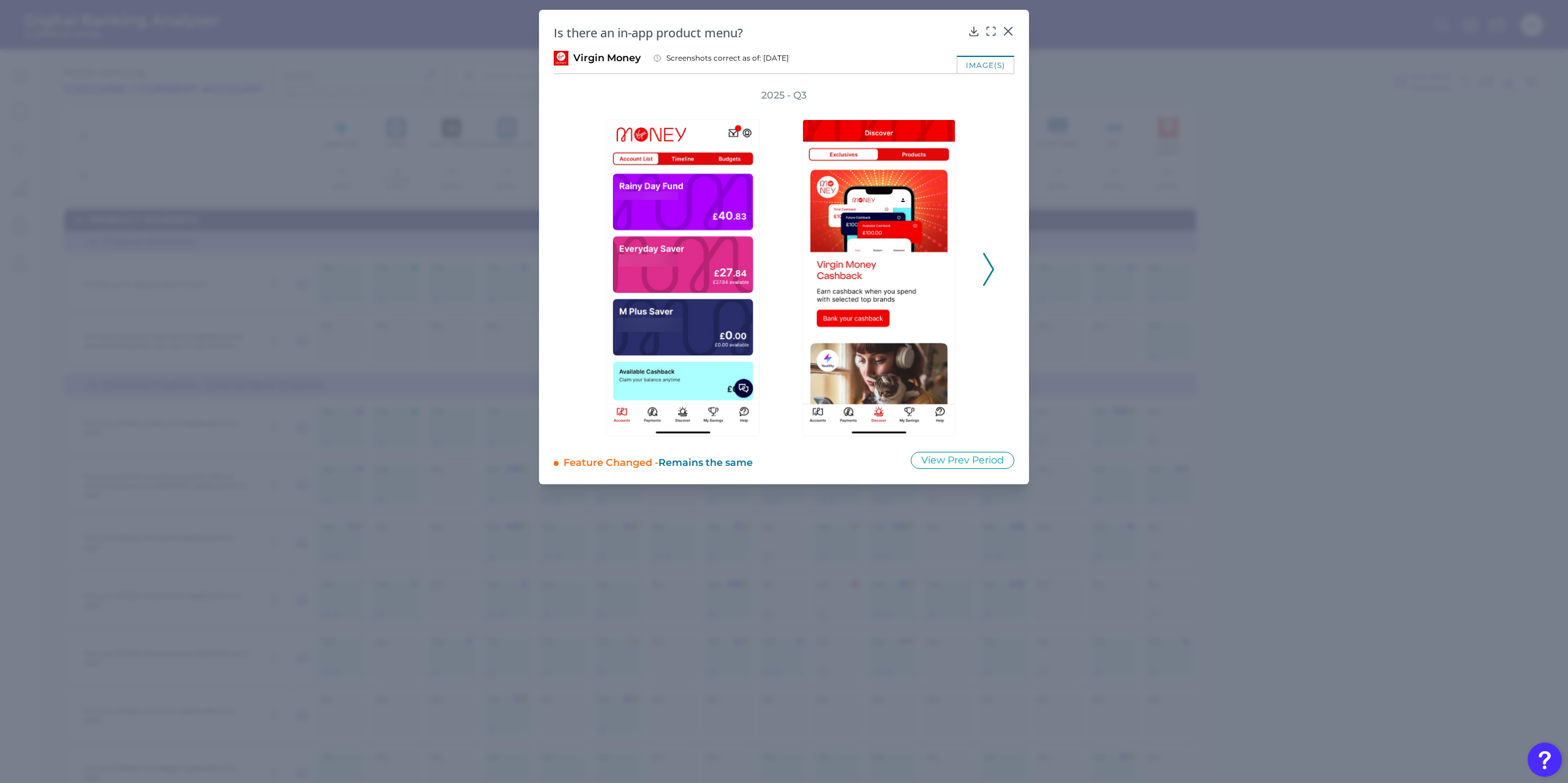
click at [990, 268] on icon at bounding box center [988, 270] width 11 height 33
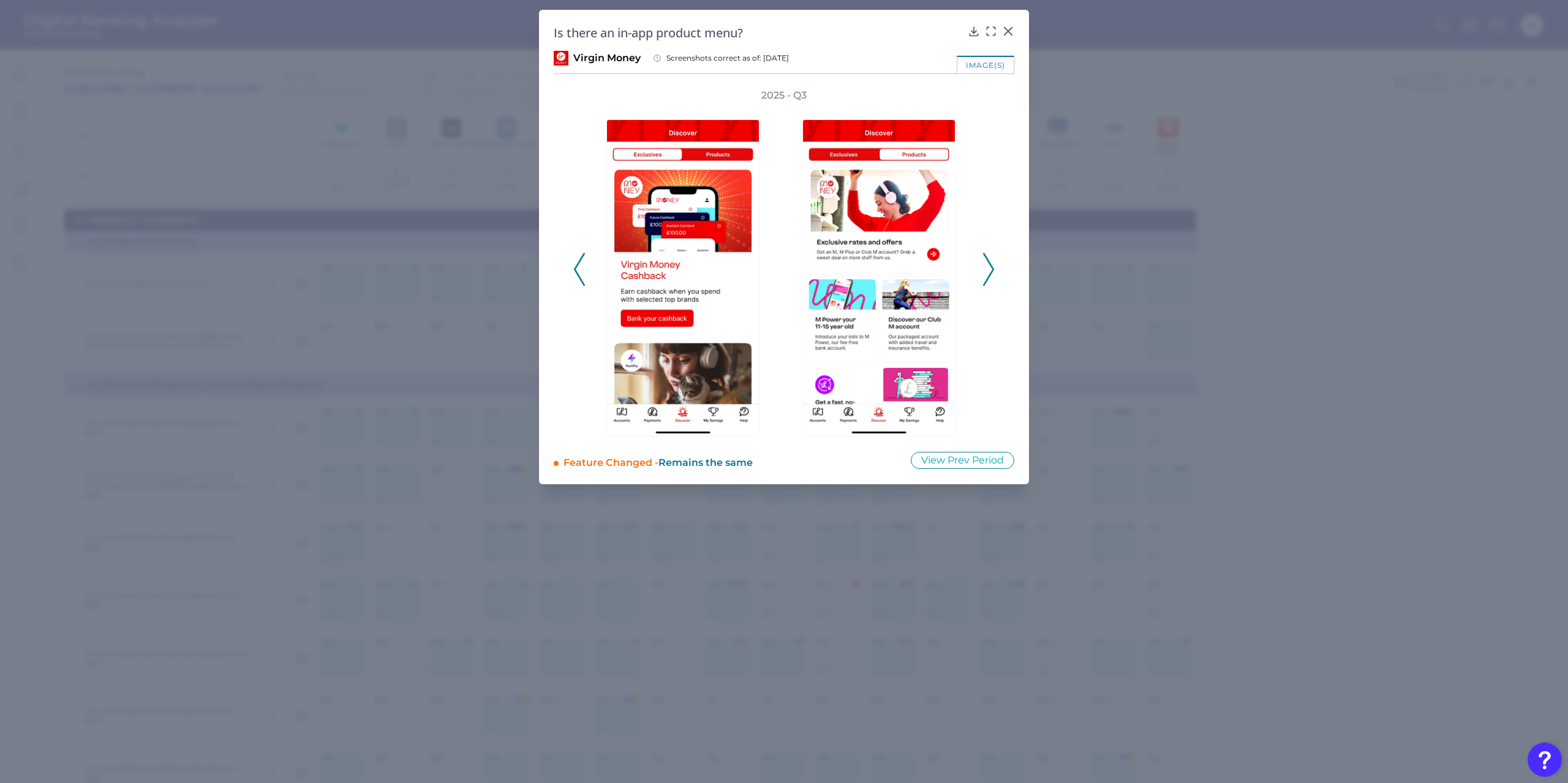
click at [990, 268] on icon at bounding box center [988, 270] width 11 height 33
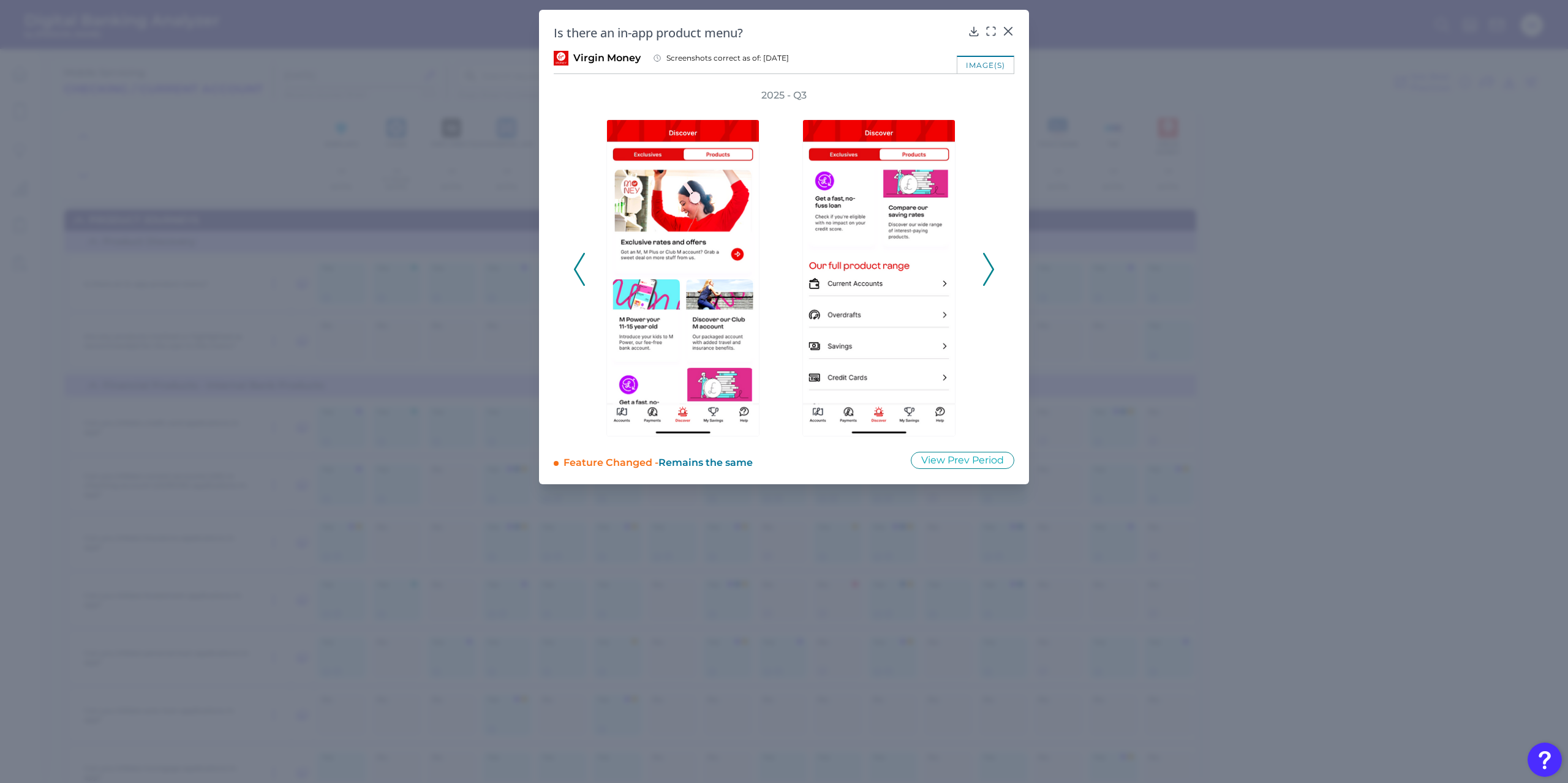
click at [990, 268] on icon at bounding box center [988, 270] width 11 height 33
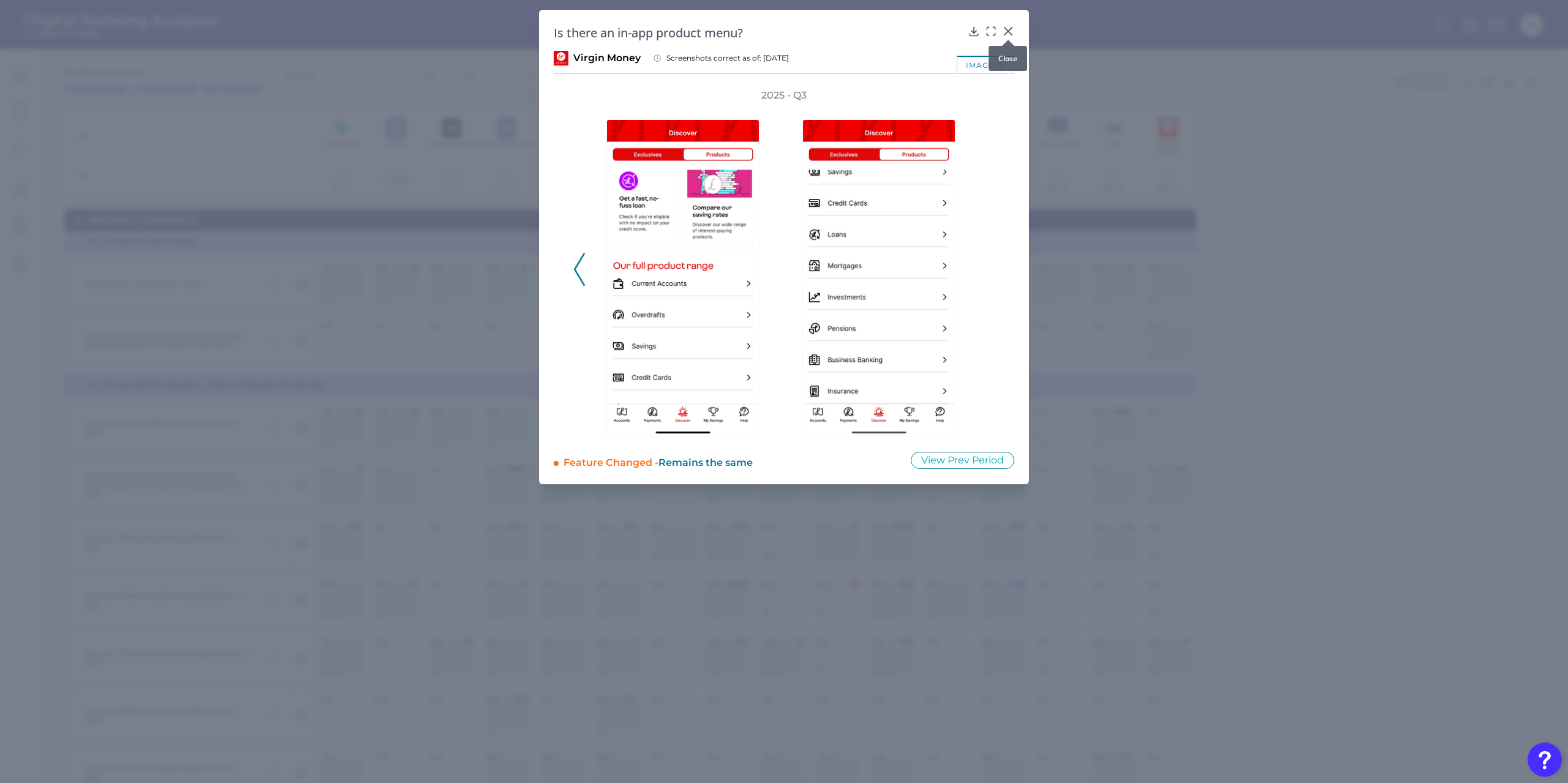
click at [1010, 34] on div at bounding box center [1008, 40] width 12 height 12
click at [1003, 32] on icon at bounding box center [1008, 31] width 12 height 12
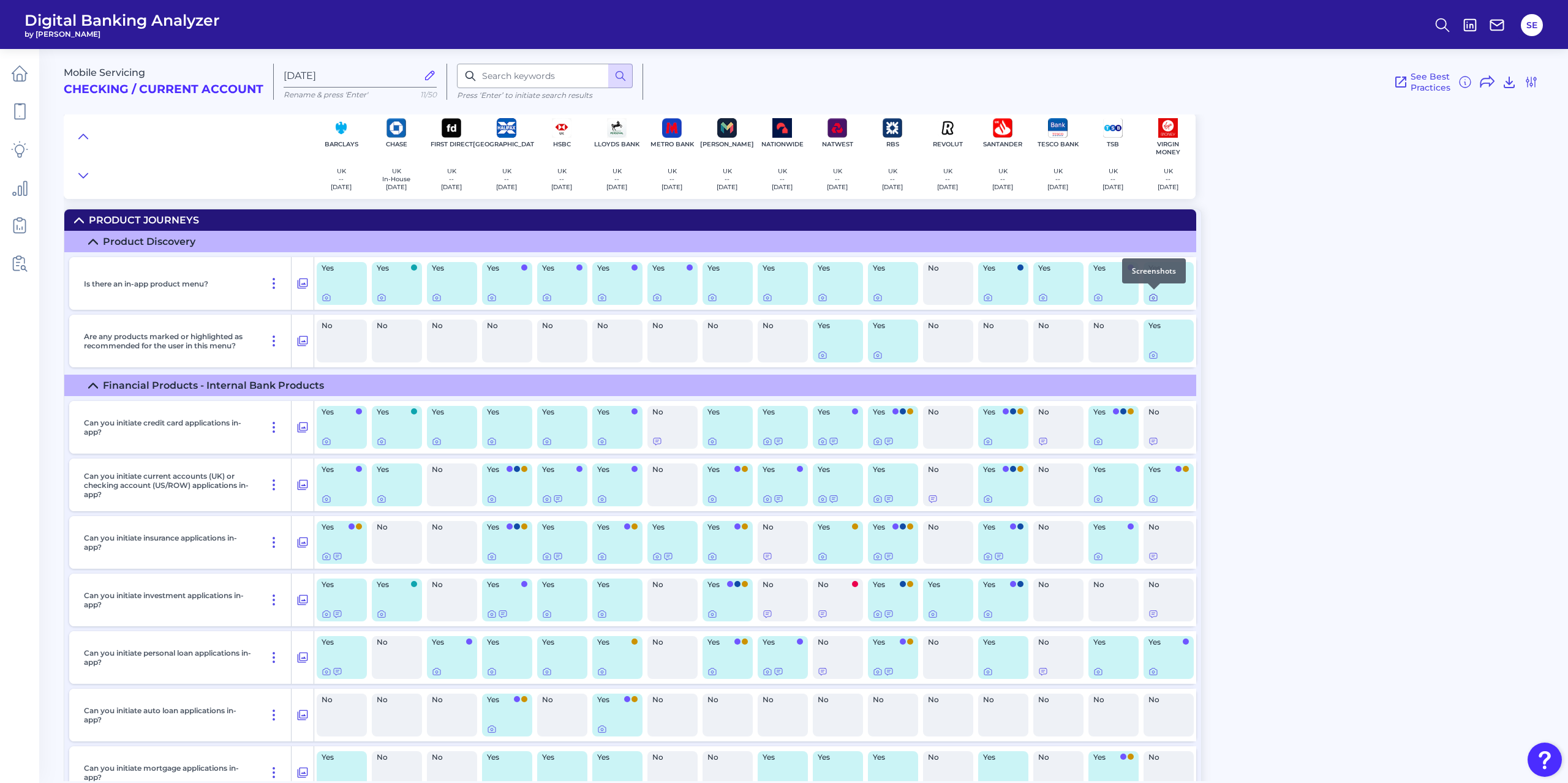
click at [1151, 299] on icon at bounding box center [1153, 297] width 10 height 10
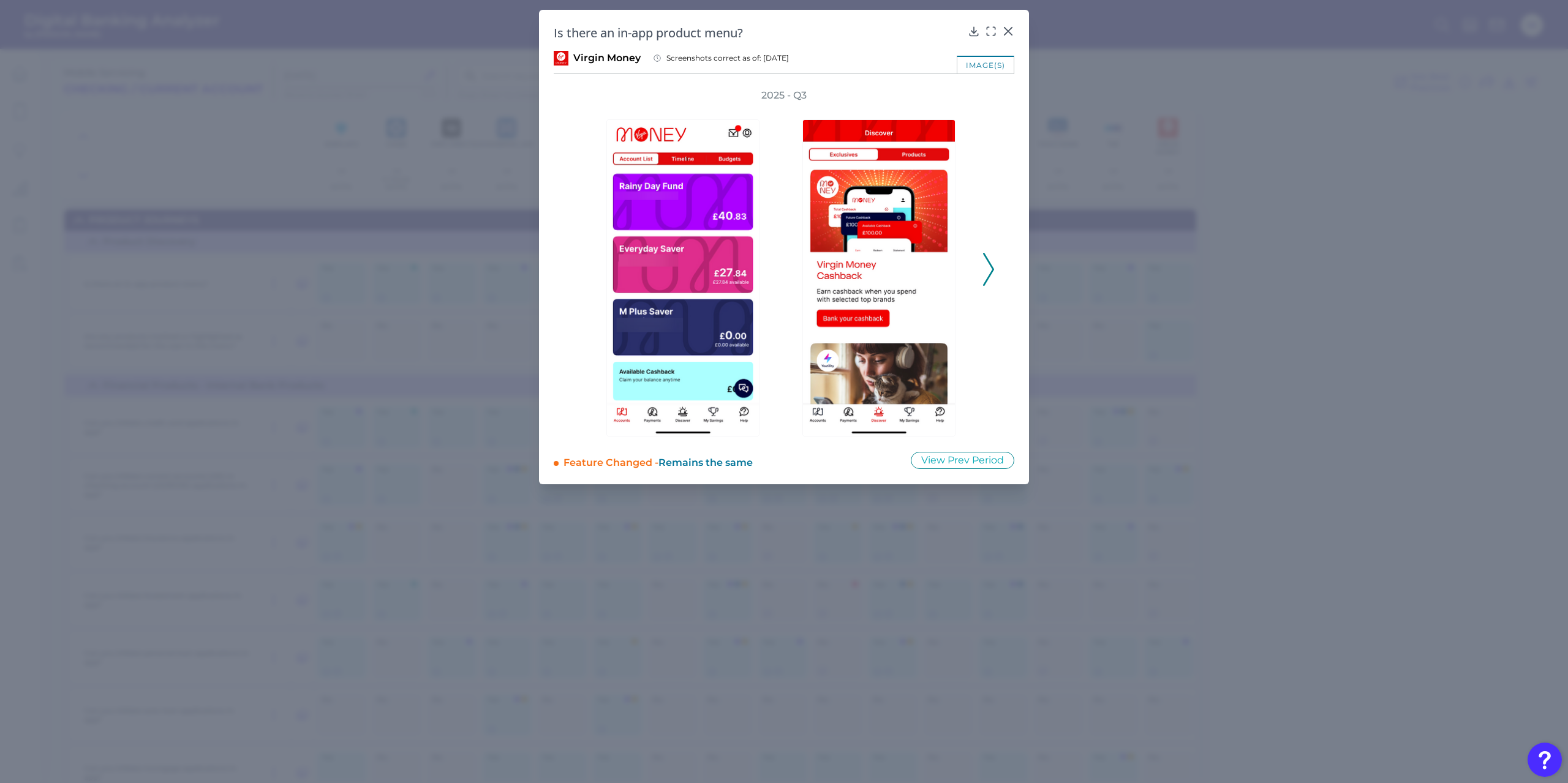
click at [990, 268] on icon at bounding box center [988, 270] width 11 height 33
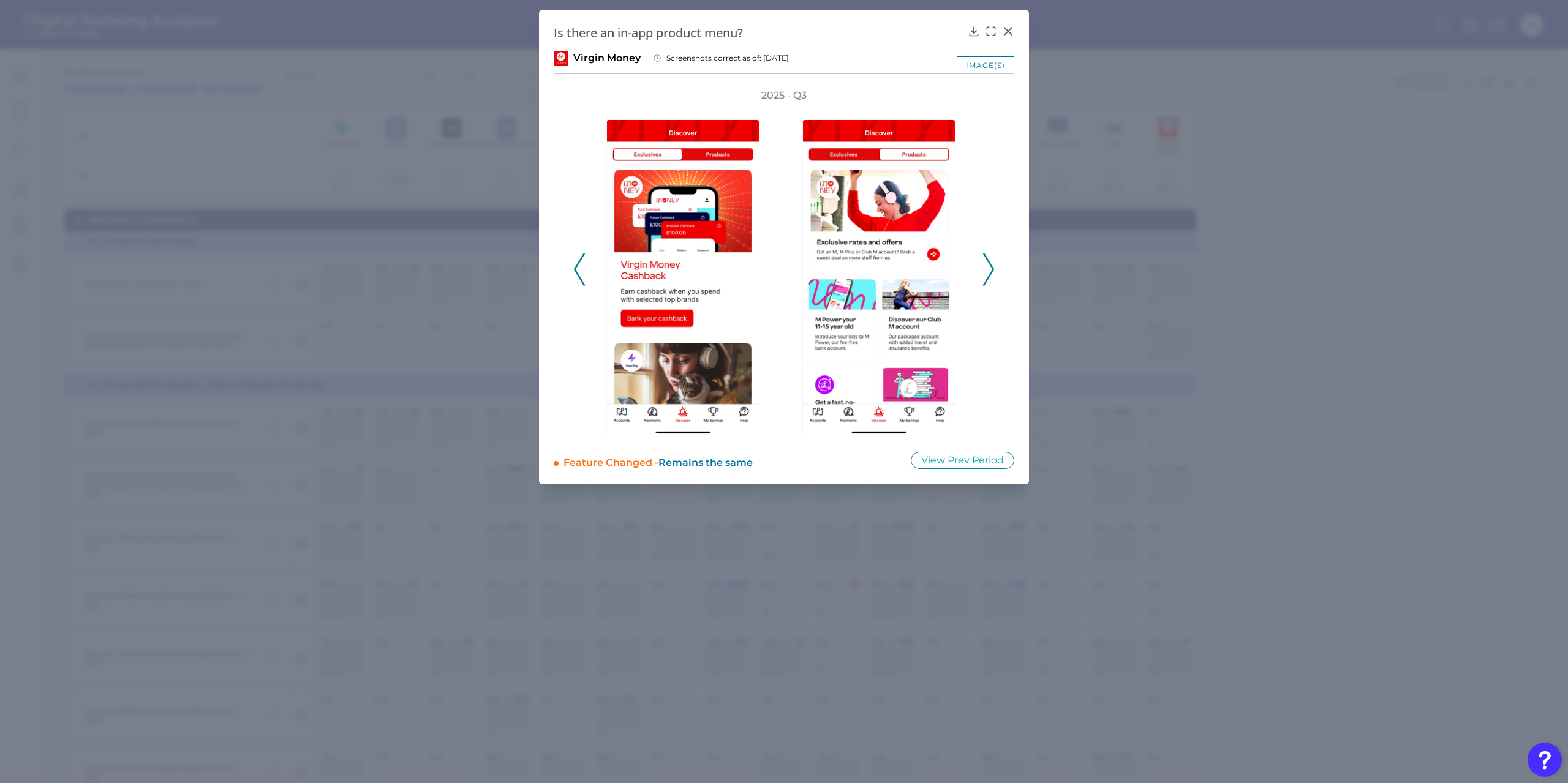
click at [990, 268] on icon at bounding box center [988, 270] width 11 height 33
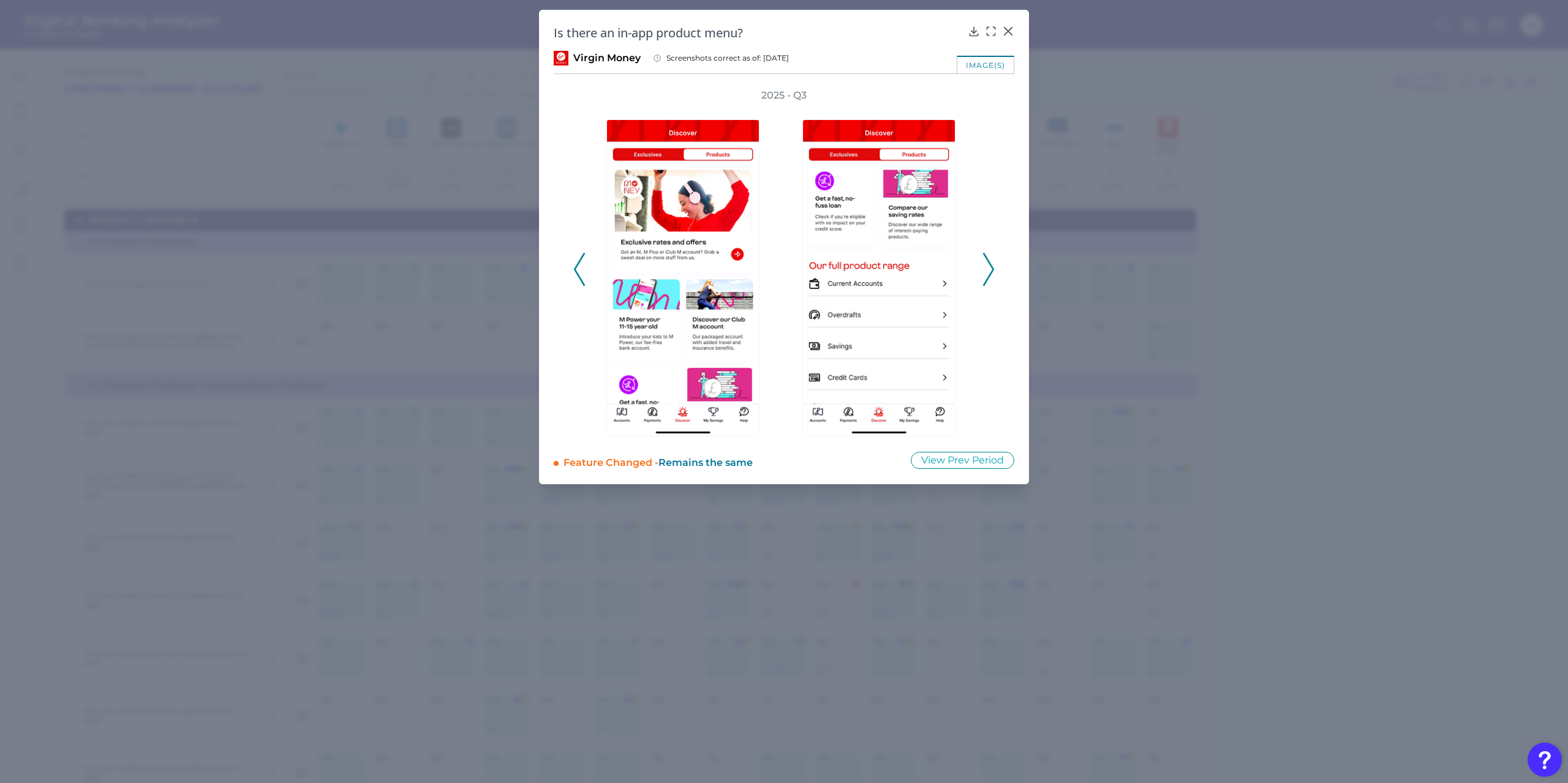
click at [576, 267] on polyline at bounding box center [579, 269] width 9 height 31
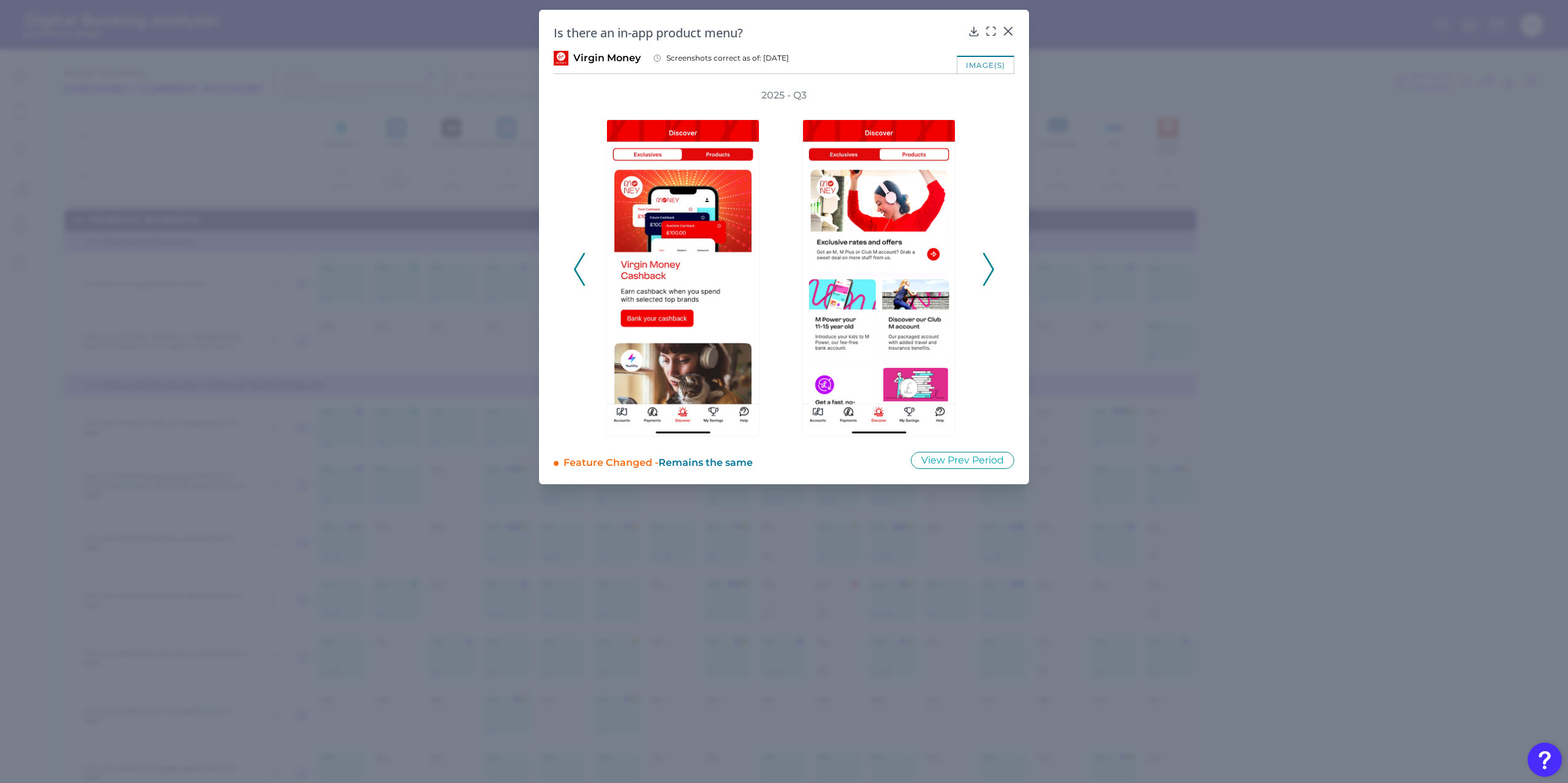
click at [576, 267] on polyline at bounding box center [579, 269] width 9 height 31
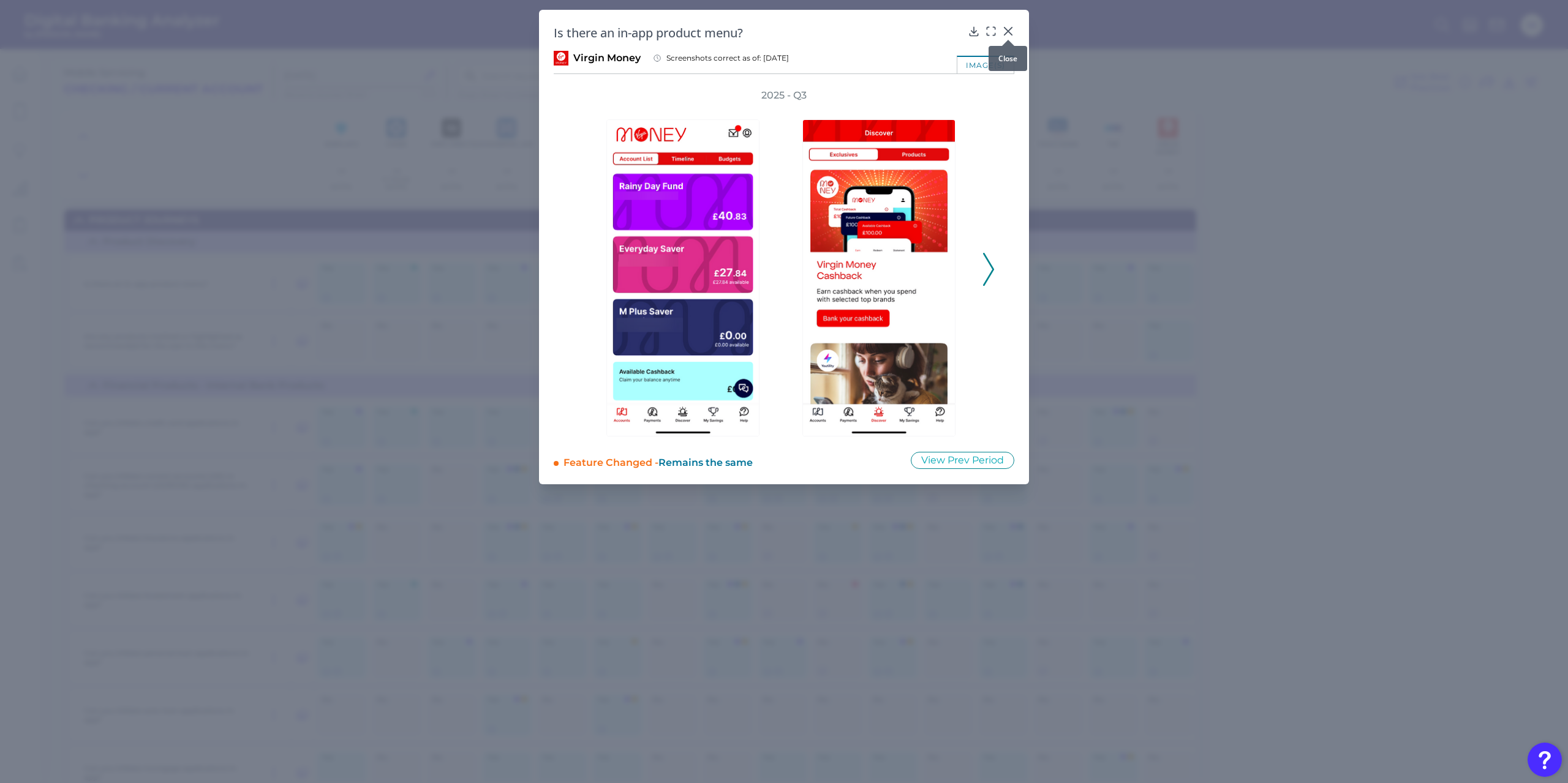
click at [1006, 28] on icon at bounding box center [1008, 31] width 12 height 12
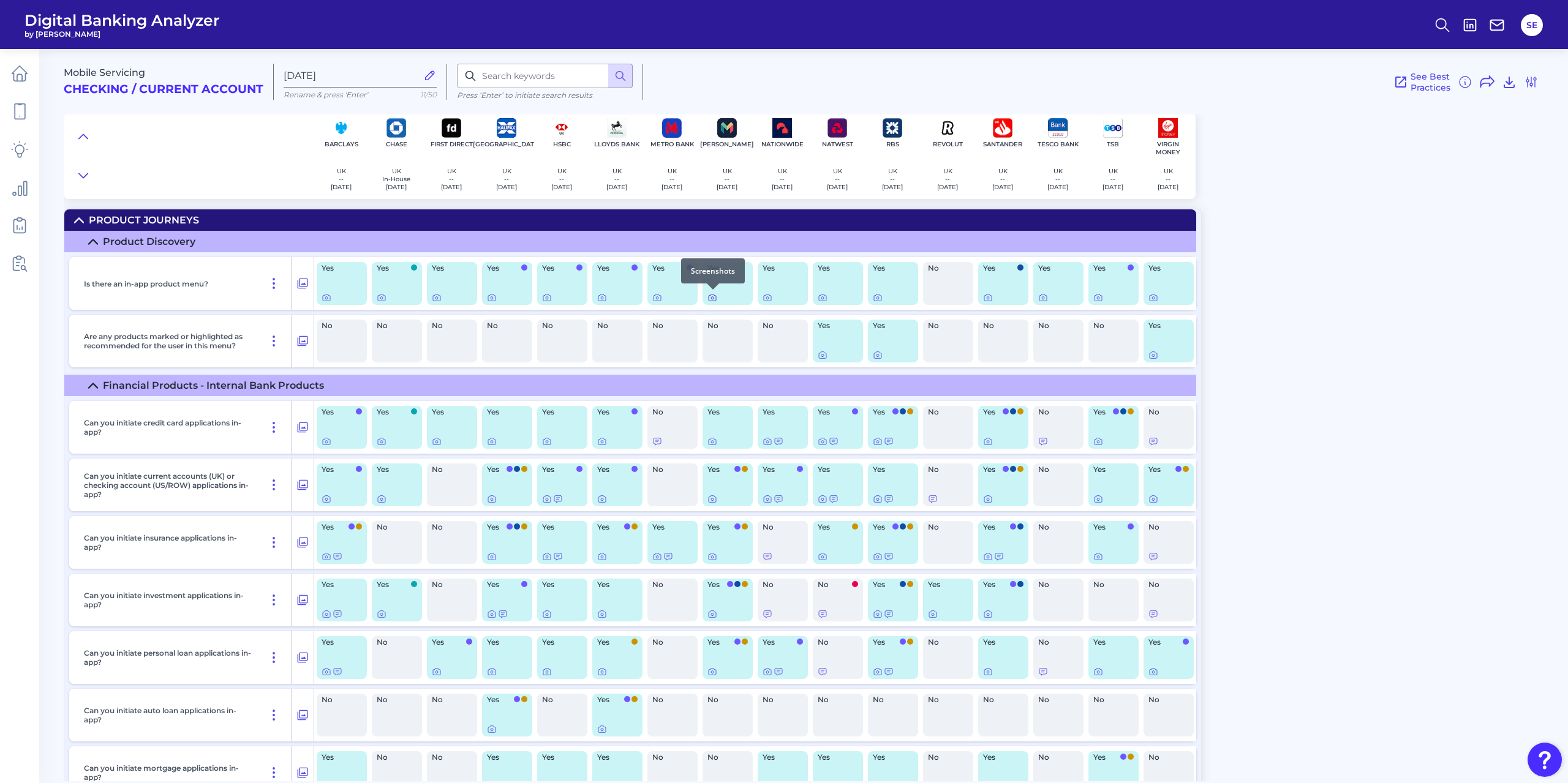
click at [715, 300] on icon at bounding box center [712, 297] width 10 height 10
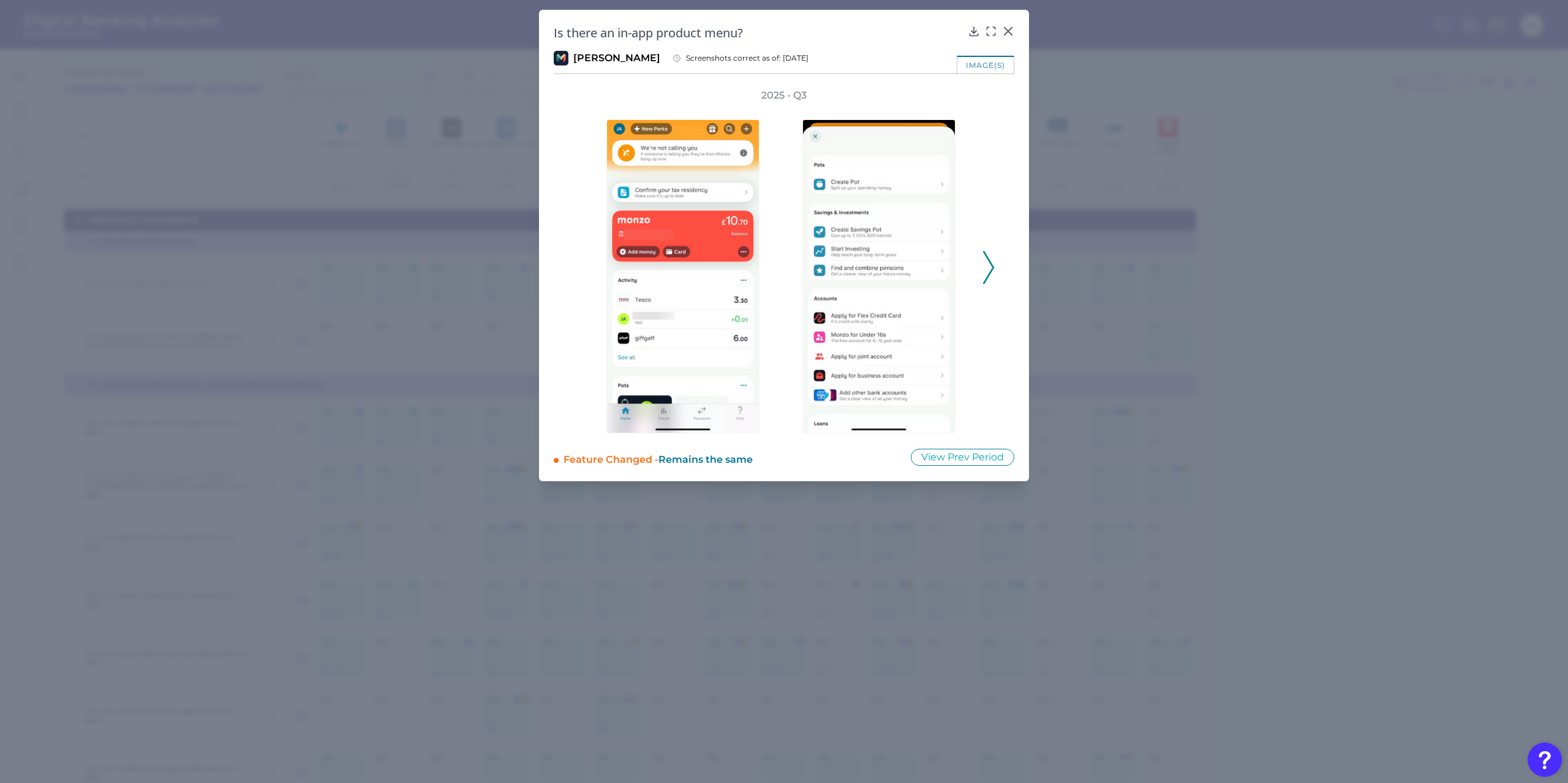
click at [987, 272] on icon at bounding box center [988, 268] width 11 height 33
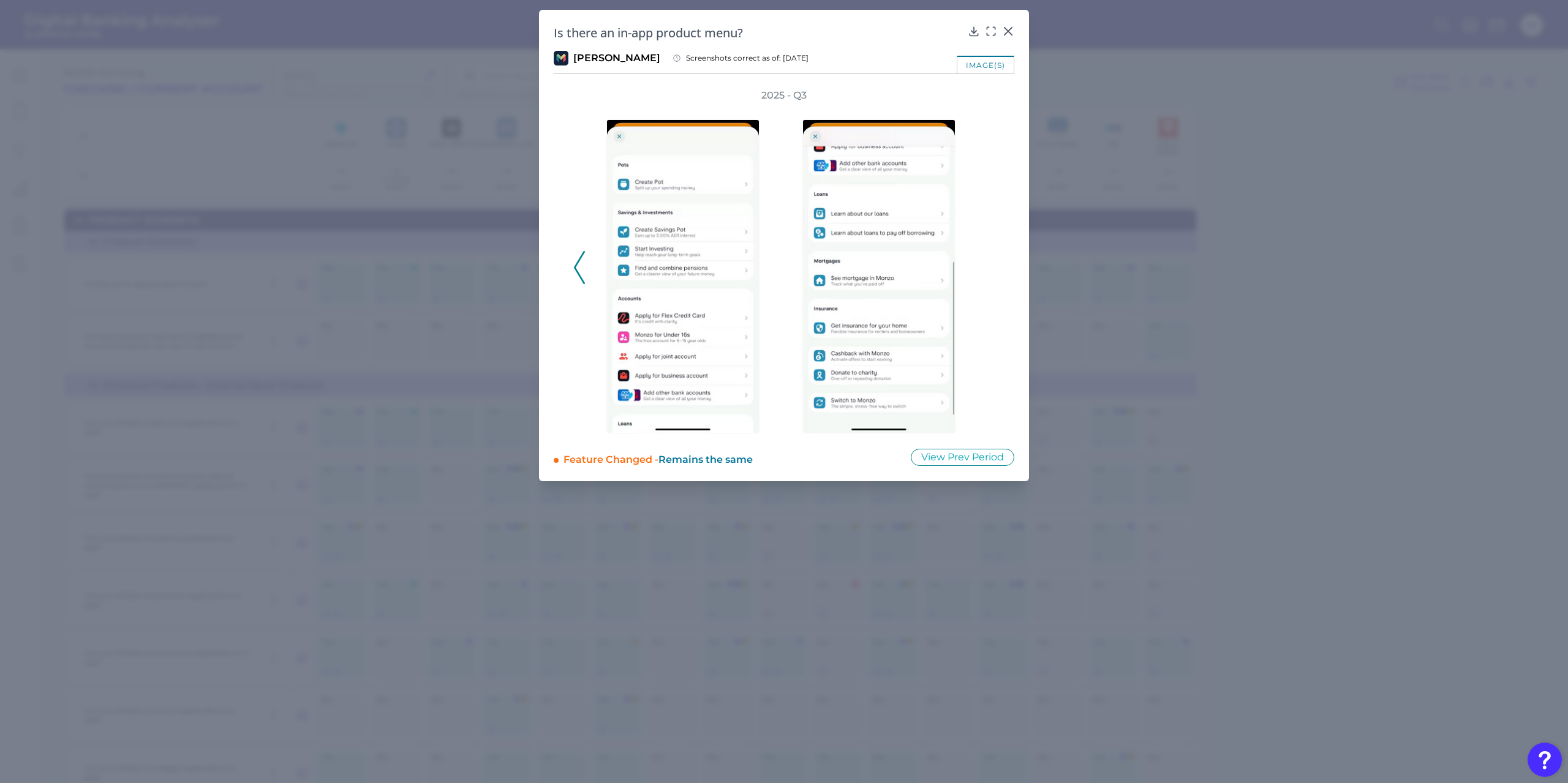
click at [572, 260] on div "2025 - Q3" at bounding box center [784, 261] width 461 height 345
click at [580, 262] on icon at bounding box center [579, 268] width 11 height 33
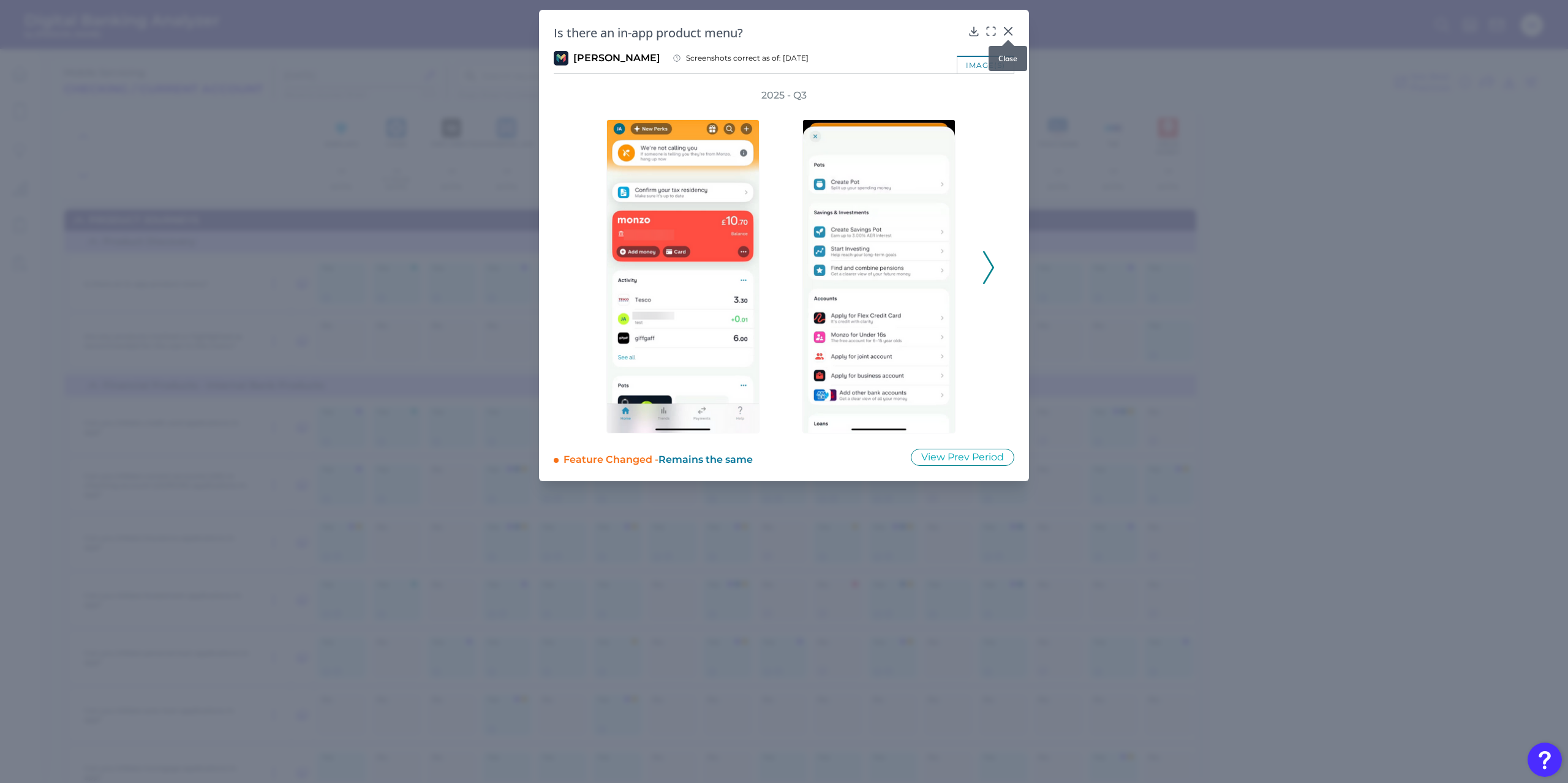
click at [1012, 29] on icon at bounding box center [1008, 31] width 12 height 12
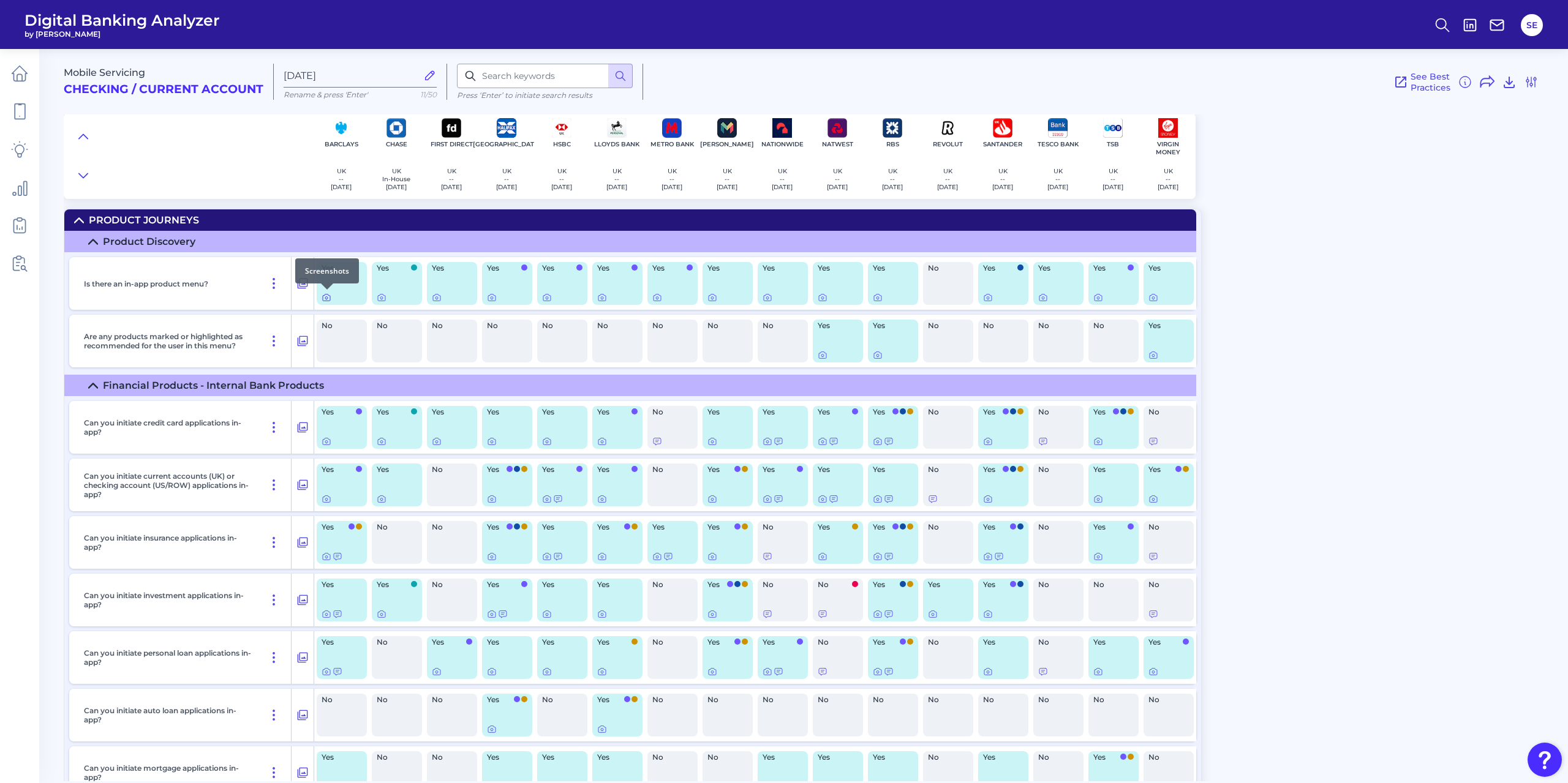
click at [323, 300] on icon at bounding box center [326, 298] width 7 height 7
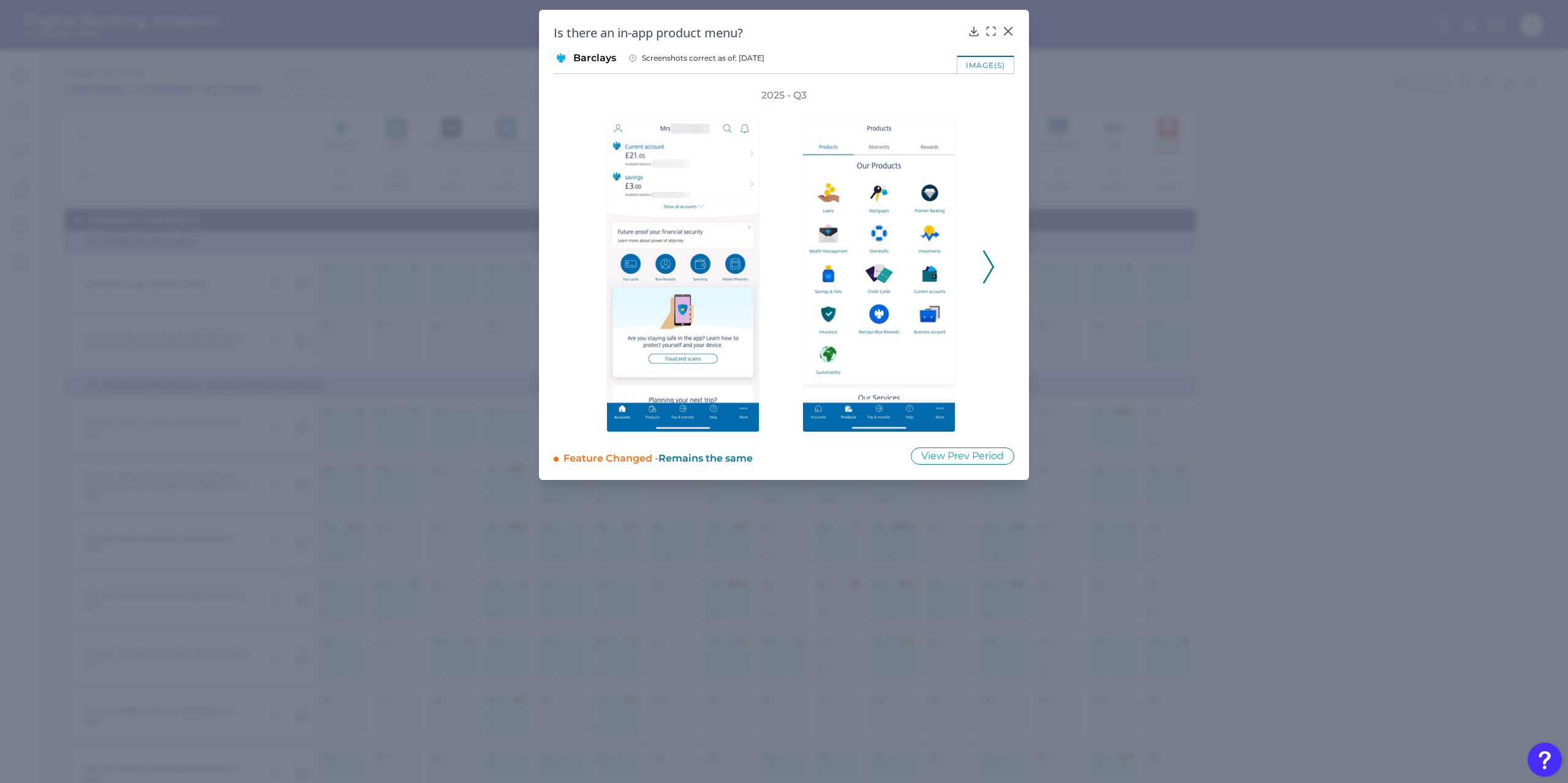
click at [998, 268] on div "2025 - Q3" at bounding box center [784, 261] width 461 height 343
click at [988, 268] on icon at bounding box center [988, 267] width 11 height 33
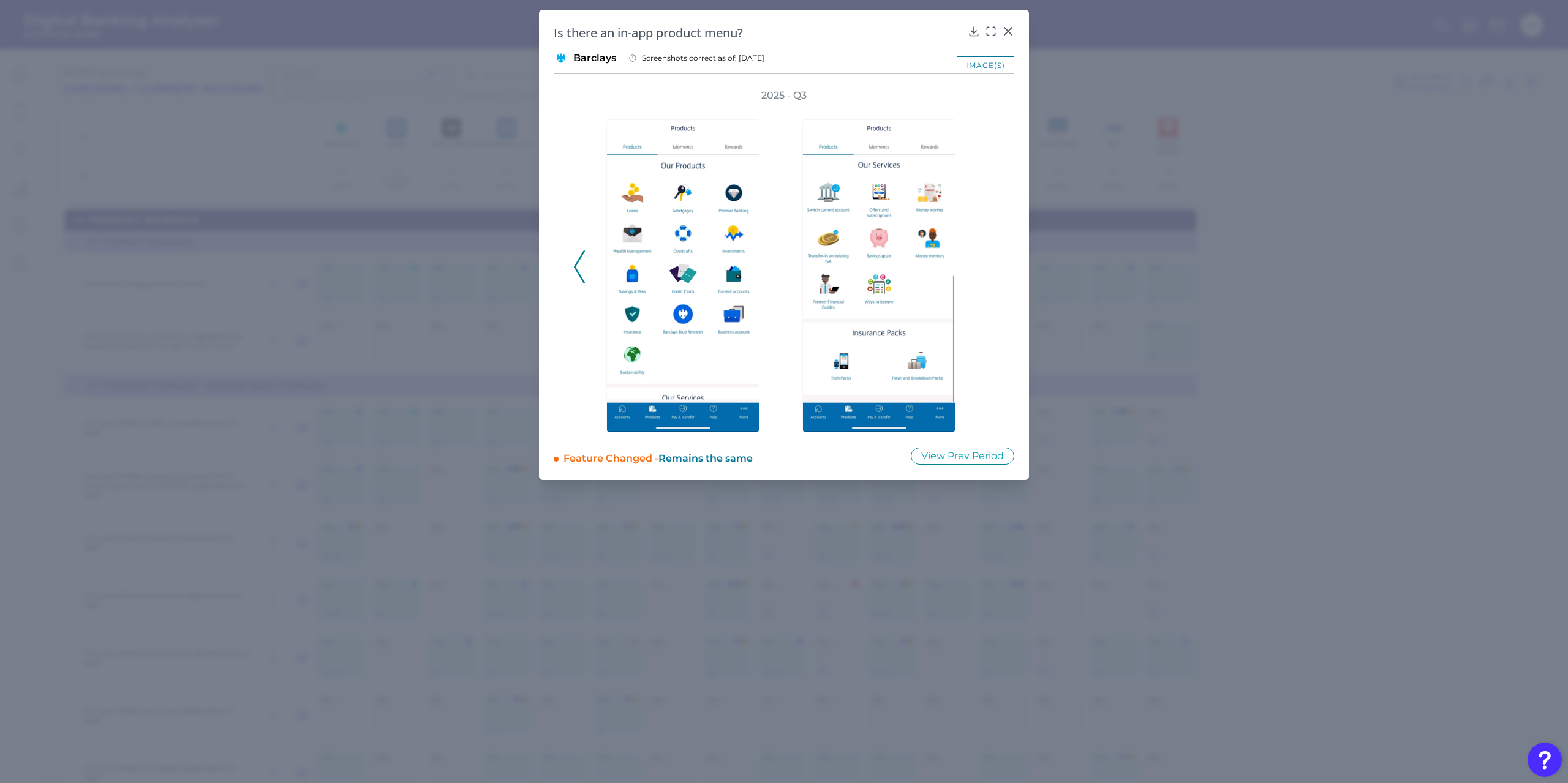
click at [575, 261] on icon at bounding box center [579, 267] width 11 height 33
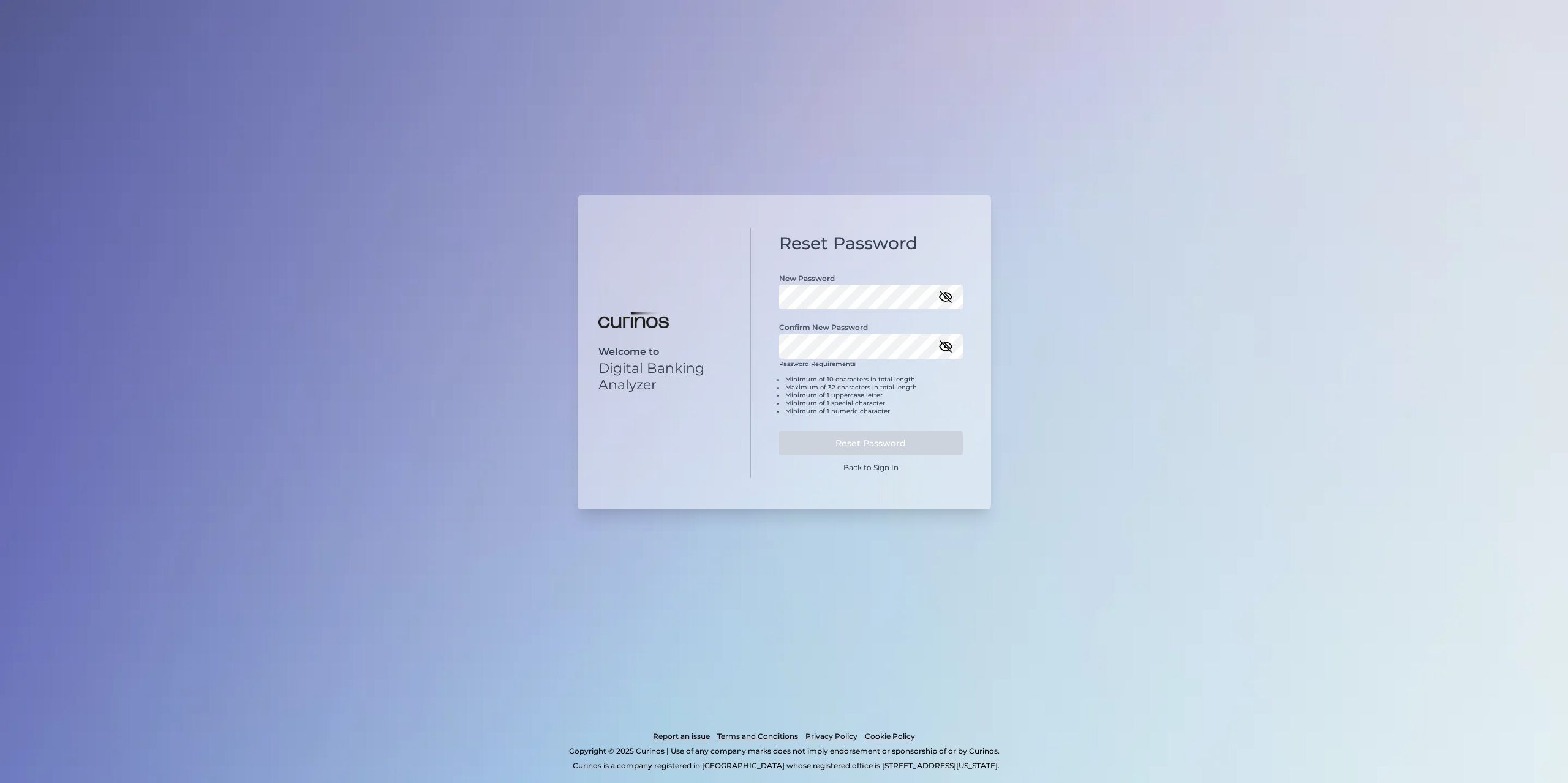
click at [944, 299] on icon "button" at bounding box center [946, 297] width 15 height 15
click at [779, 431] on button "Reset Password" at bounding box center [871, 443] width 184 height 24
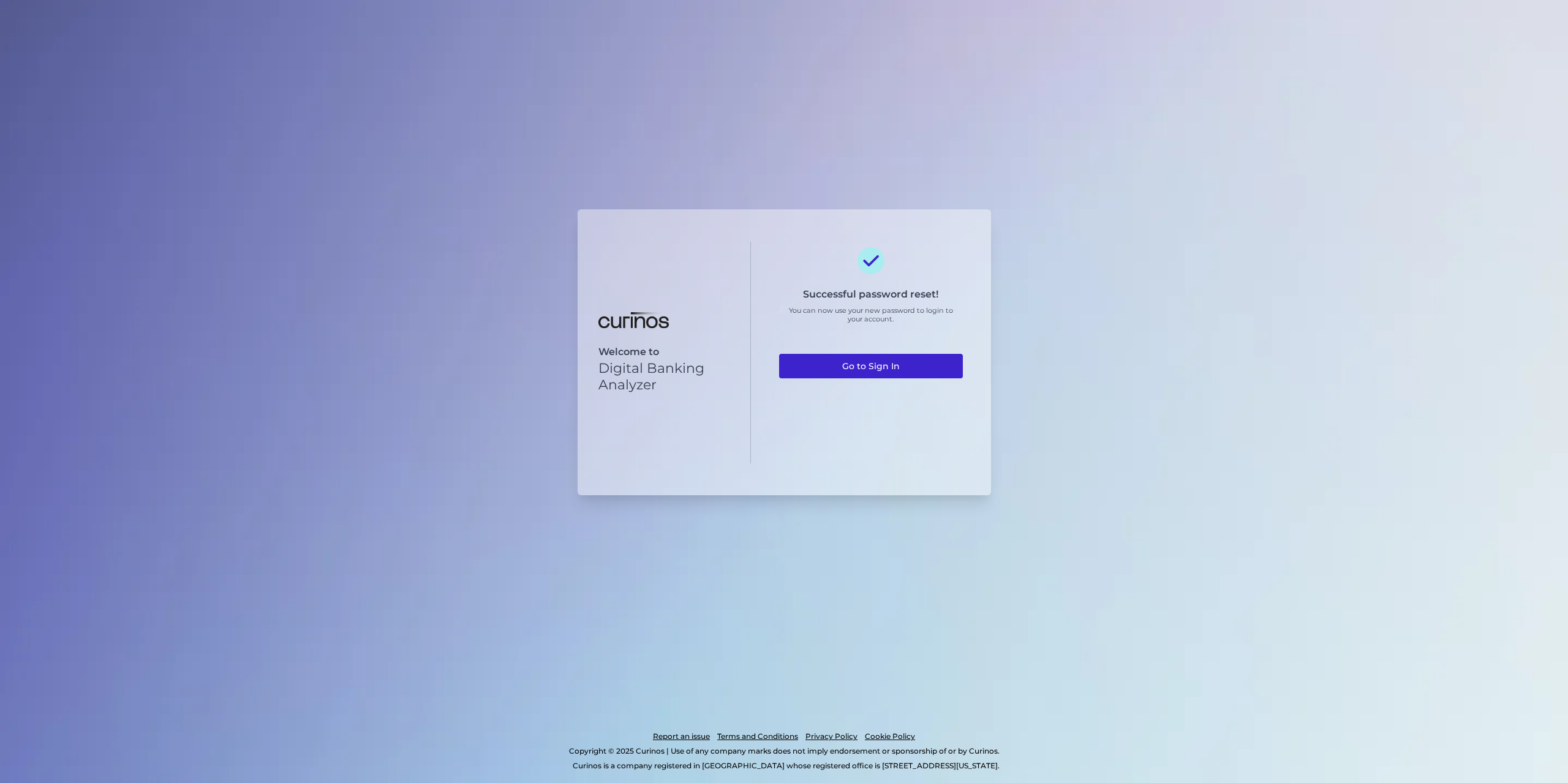
click at [895, 368] on link "Go to Sign In" at bounding box center [871, 366] width 184 height 24
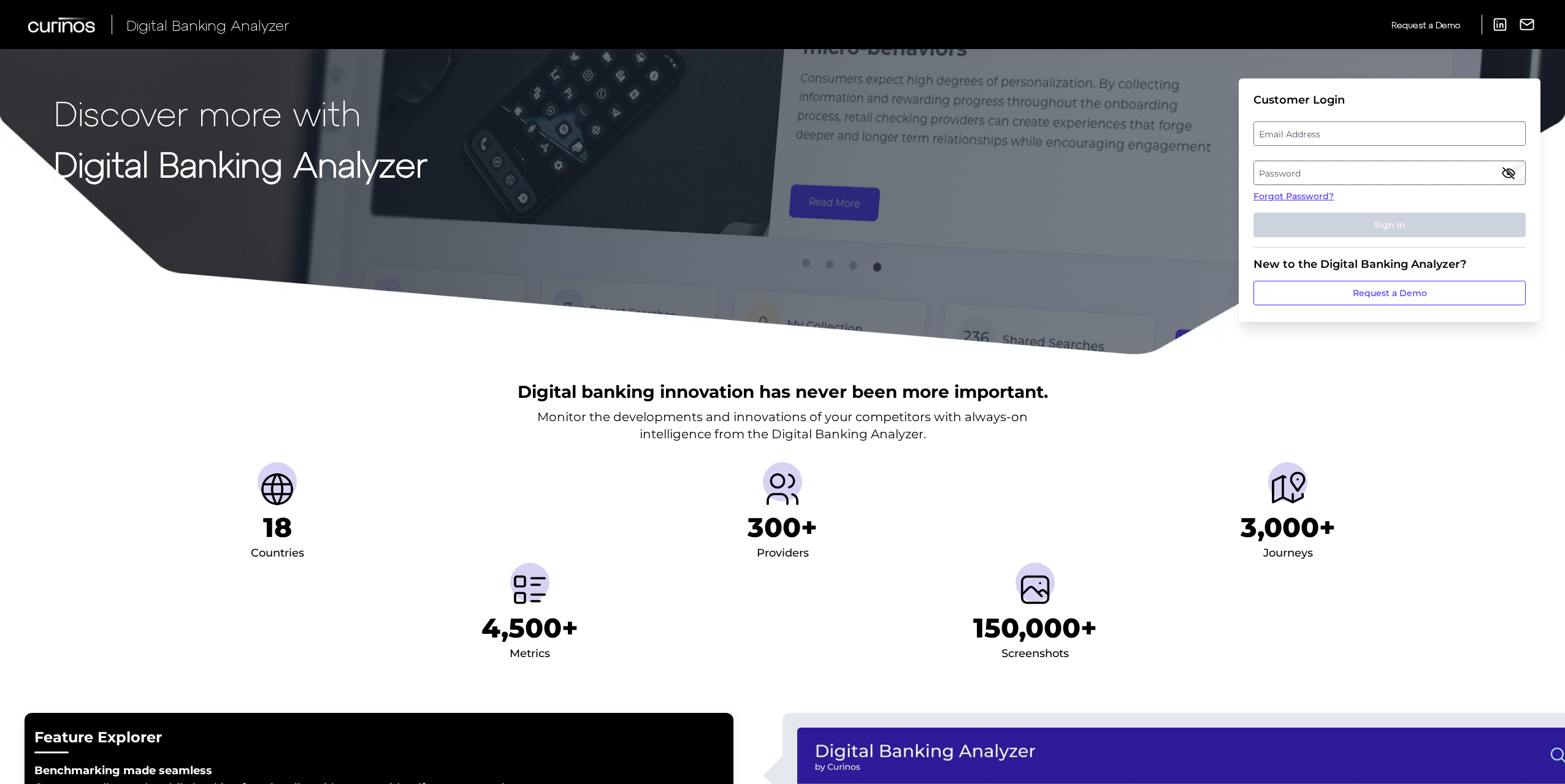
click at [1292, 139] on label "Email Address" at bounding box center [1389, 133] width 270 height 22
click at [1292, 139] on input "email" at bounding box center [1389, 133] width 272 height 24
type input "sam.edwards@natwest.com"
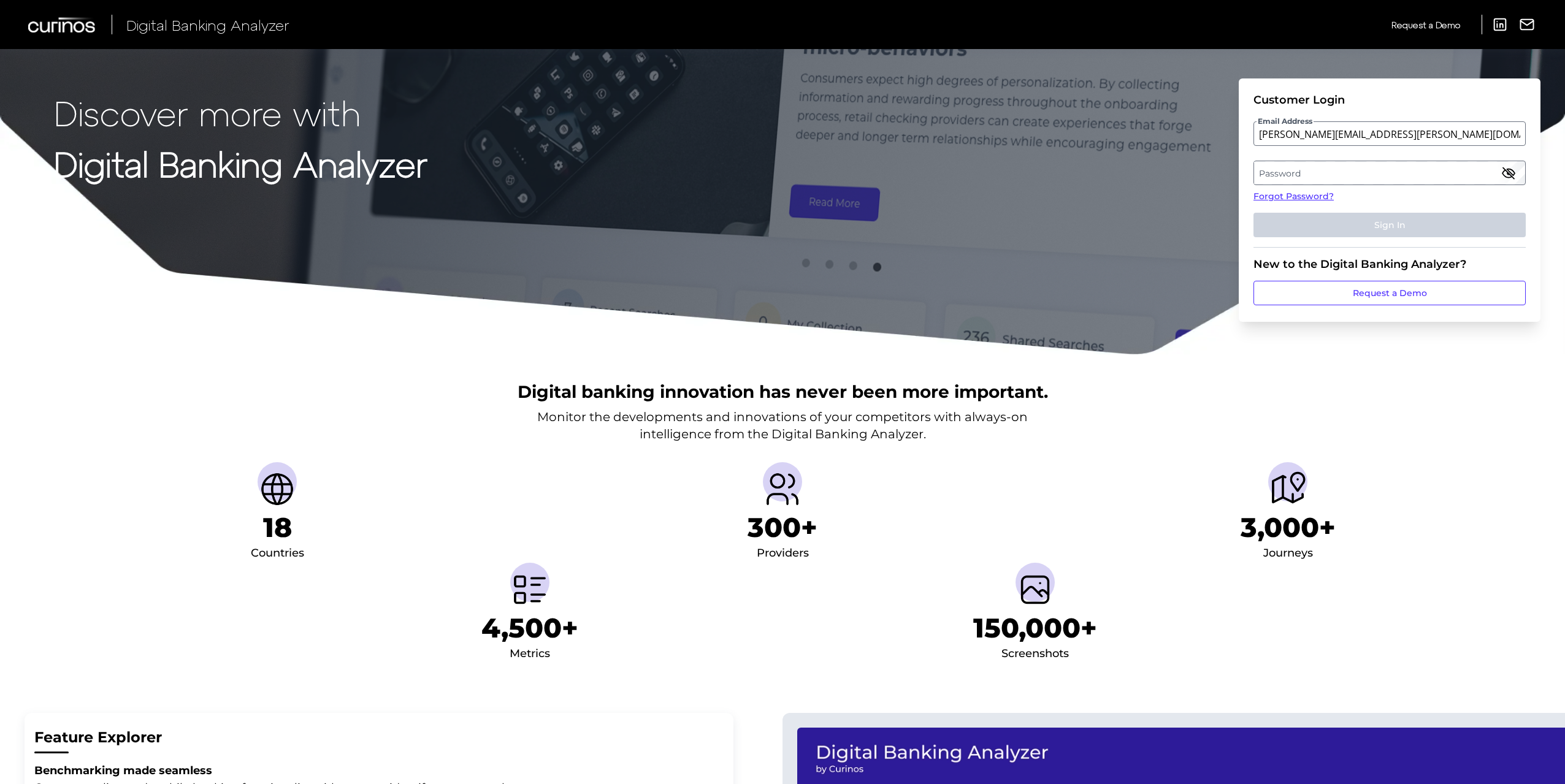
click at [1310, 173] on label "Password" at bounding box center [1389, 173] width 270 height 22
click at [1253, 213] on button "Sign In" at bounding box center [1389, 225] width 272 height 24
